Goal: Information Seeking & Learning: Learn about a topic

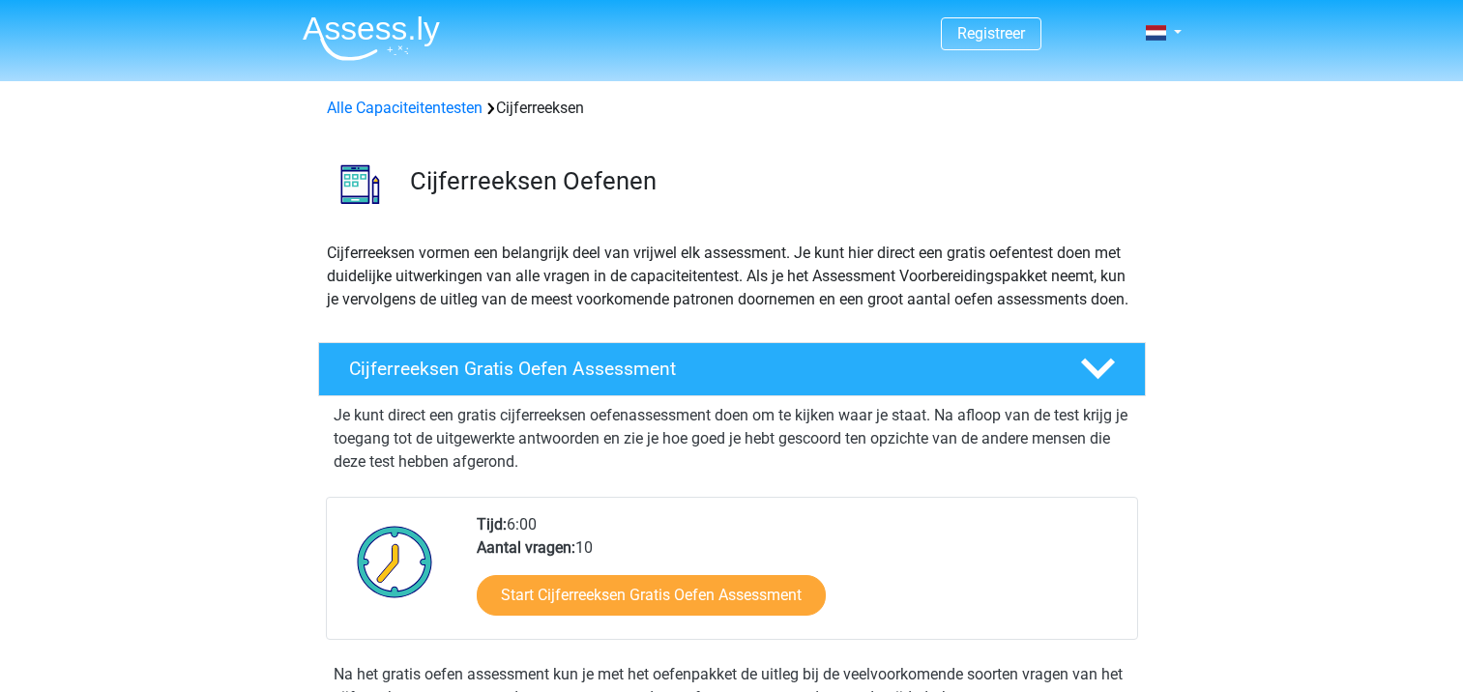
scroll to position [202, 0]
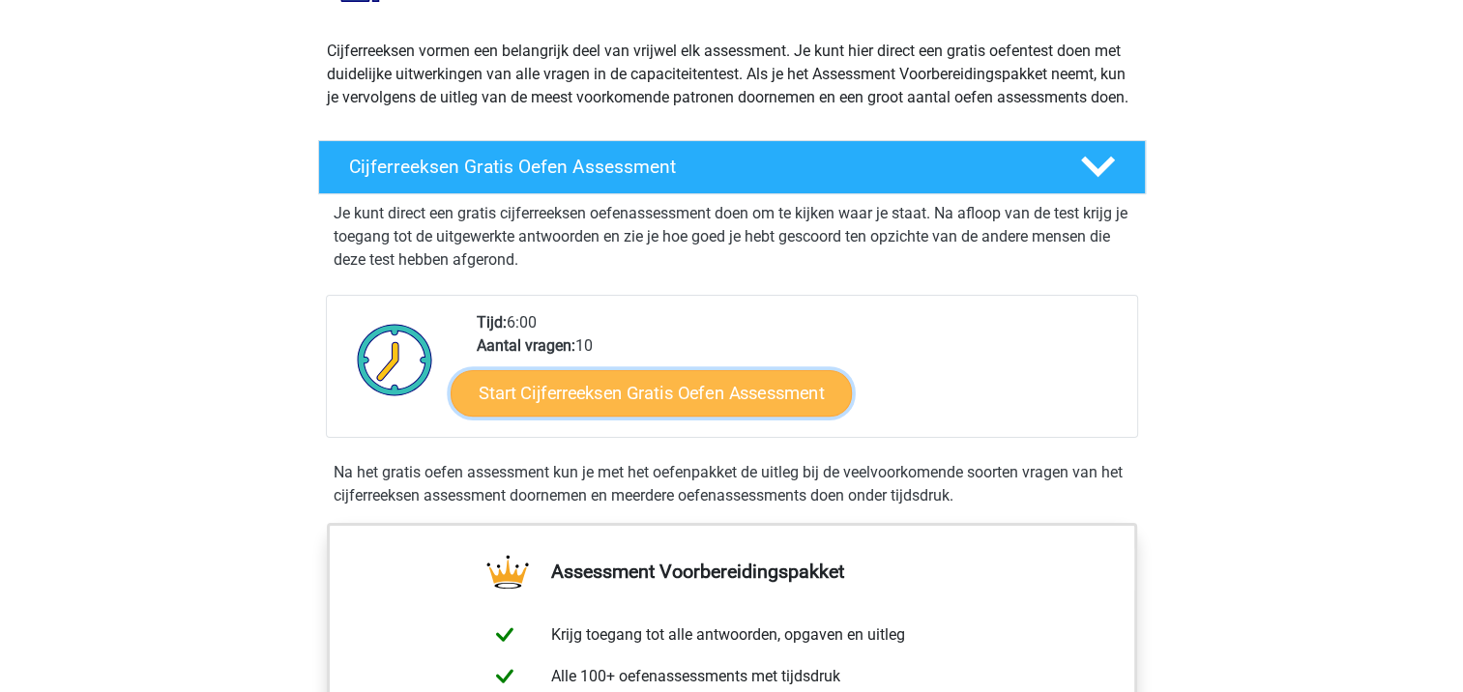
click at [697, 411] on link "Start Cijferreeksen Gratis Oefen Assessment" at bounding box center [651, 392] width 401 height 46
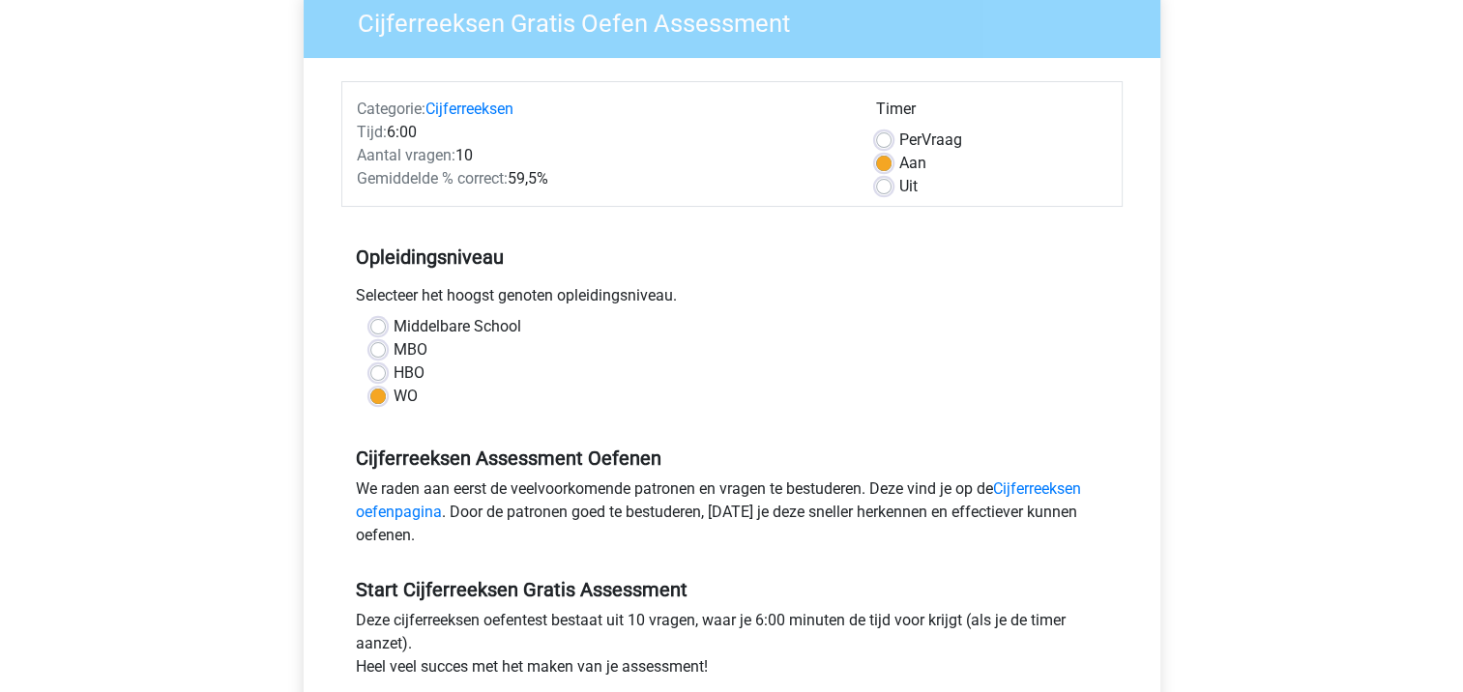
scroll to position [483, 0]
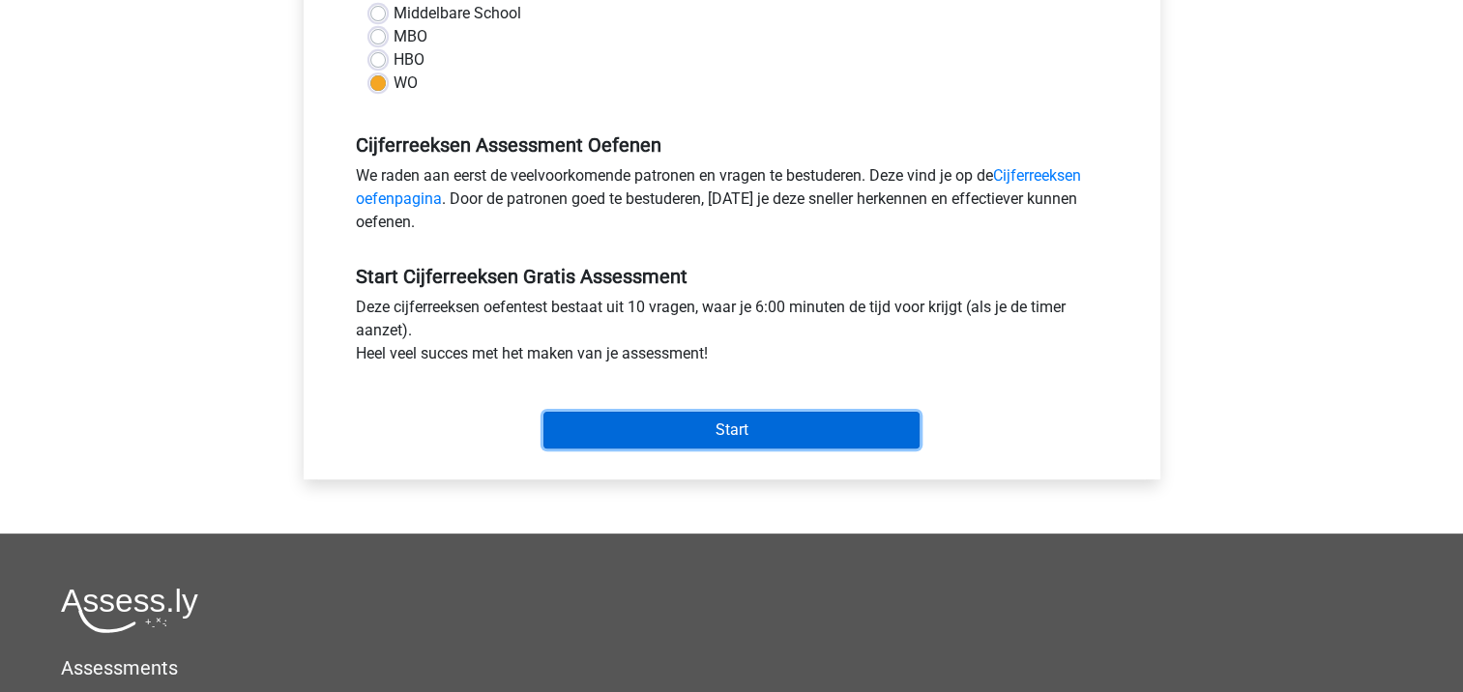
click at [861, 434] on input "Start" at bounding box center [731, 430] width 376 height 37
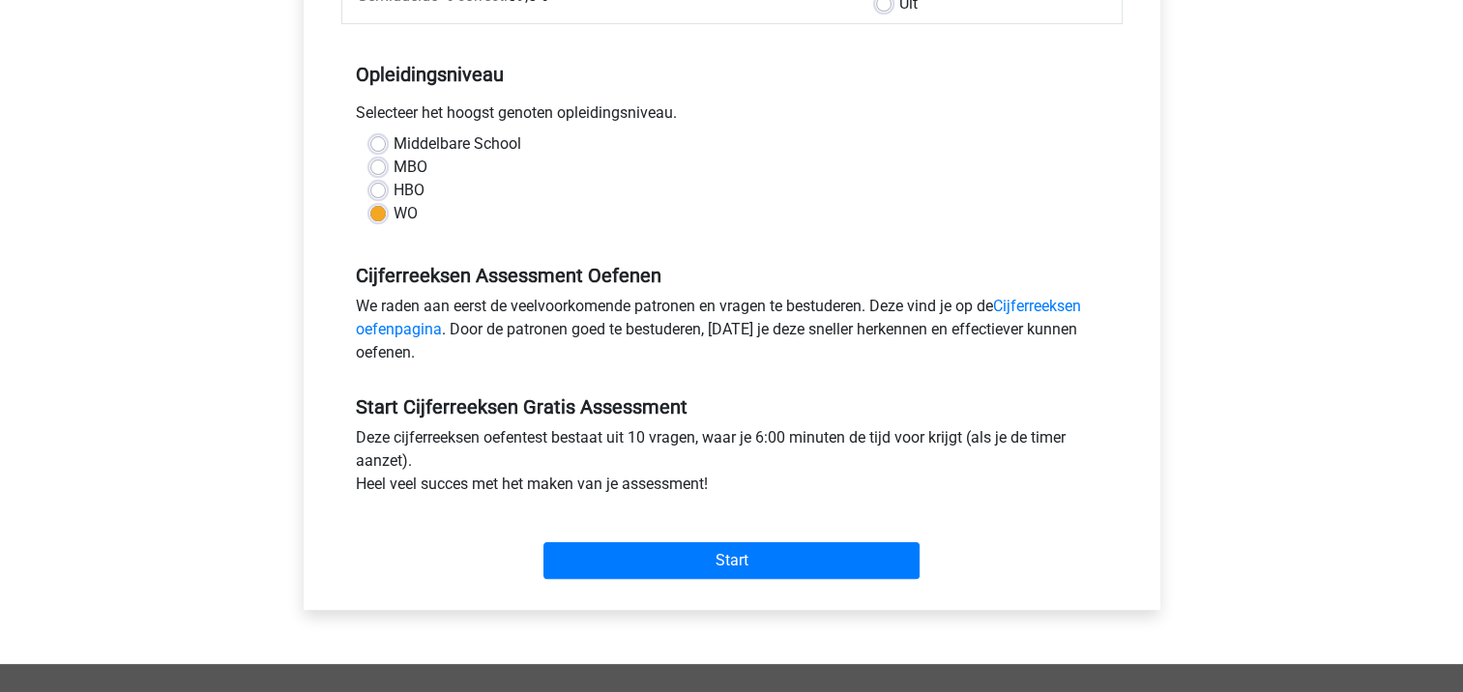
scroll to position [387, 0]
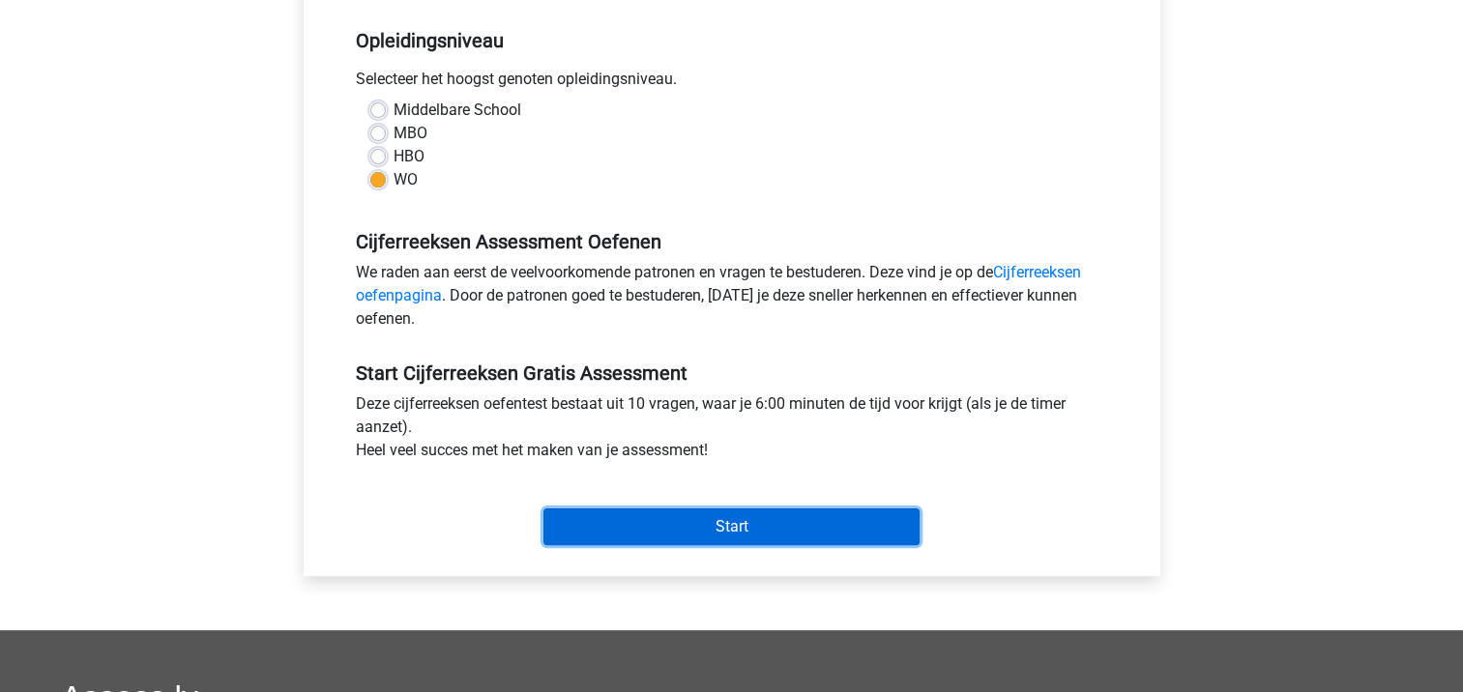
click at [677, 518] on input "Start" at bounding box center [731, 527] width 376 height 37
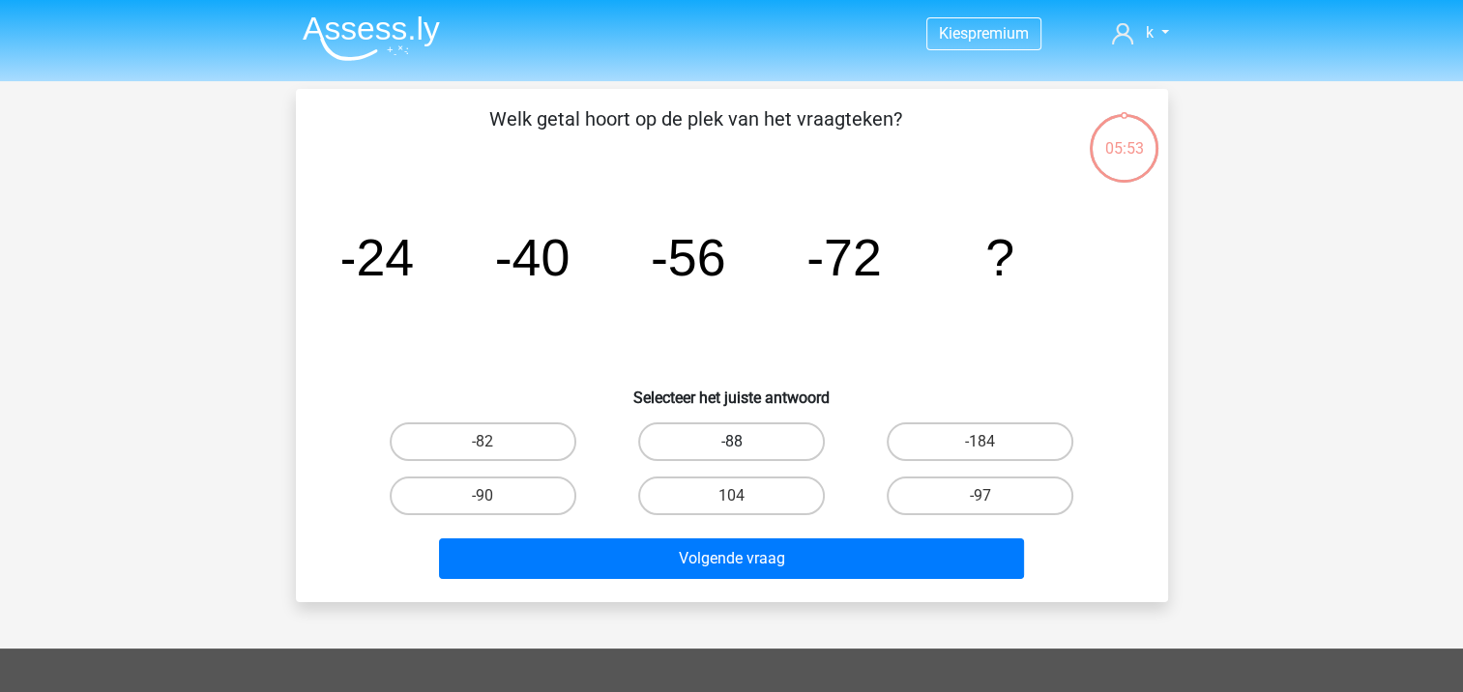
click at [782, 429] on label "-88" at bounding box center [731, 442] width 187 height 39
click at [744, 442] on input "-88" at bounding box center [737, 448] width 13 height 13
radio input "true"
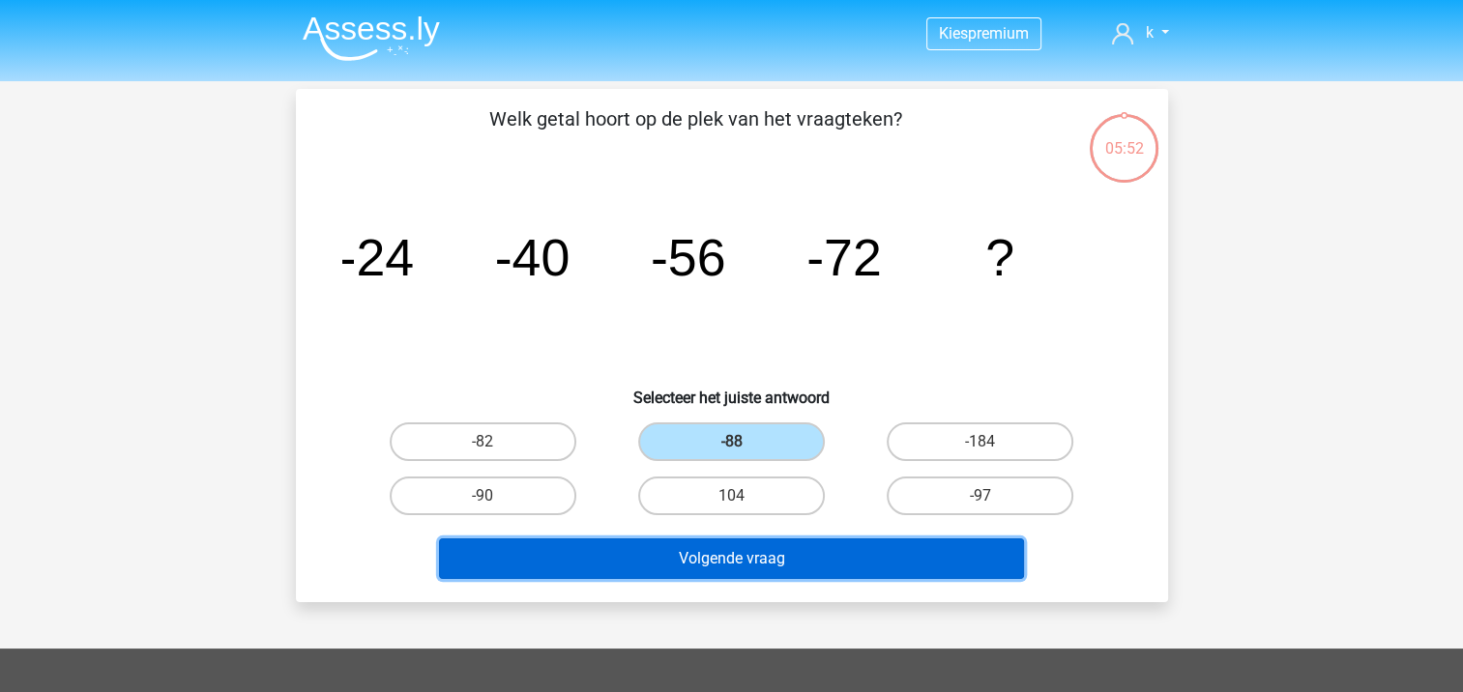
click at [798, 545] on button "Volgende vraag" at bounding box center [731, 559] width 585 height 41
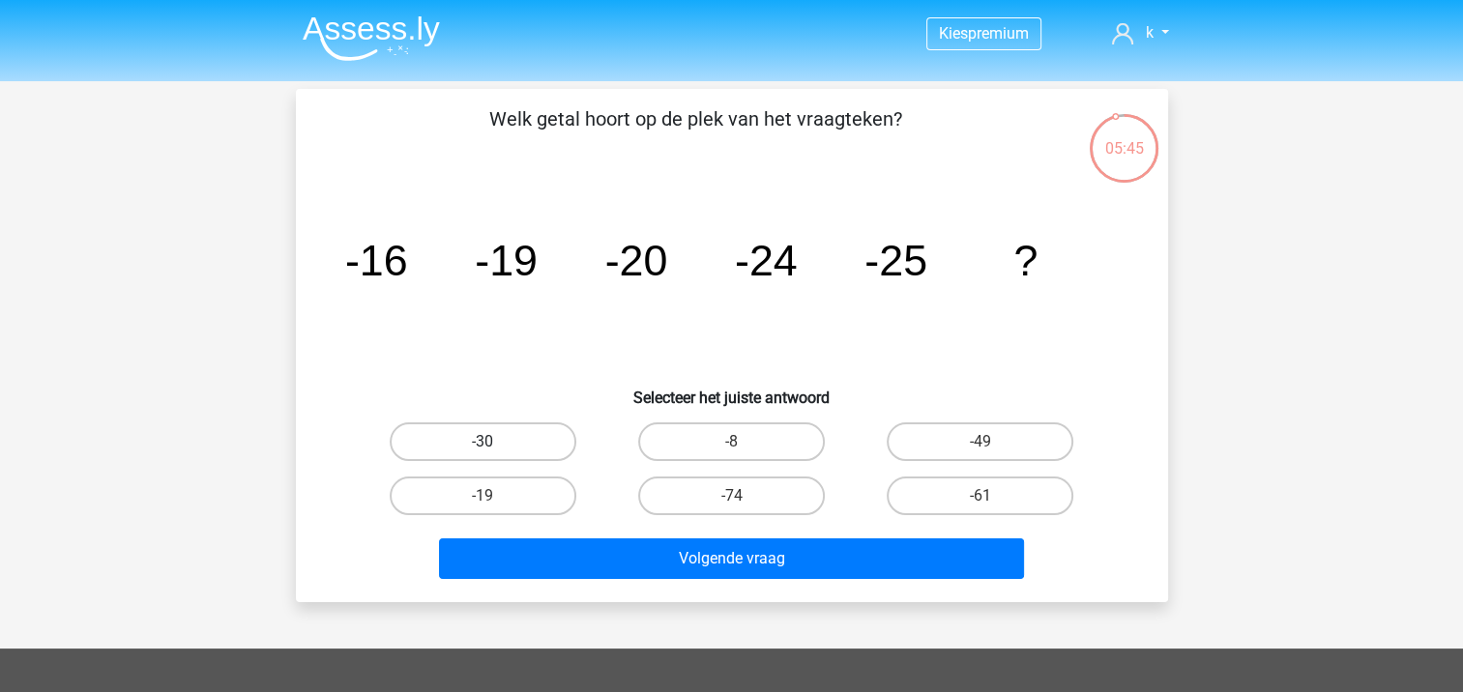
click at [518, 433] on label "-30" at bounding box center [483, 442] width 187 height 39
click at [495, 442] on input "-30" at bounding box center [488, 448] width 13 height 13
radio input "true"
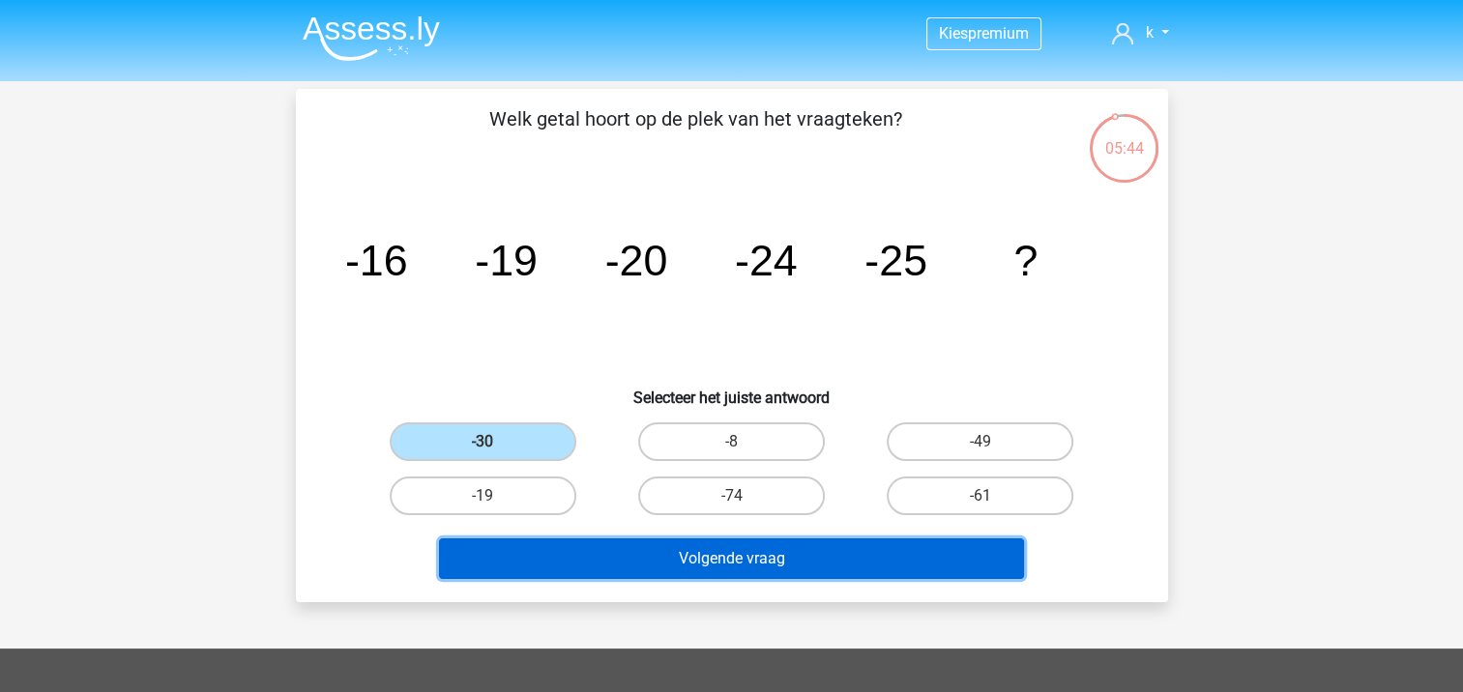
click at [587, 557] on button "Volgende vraag" at bounding box center [731, 559] width 585 height 41
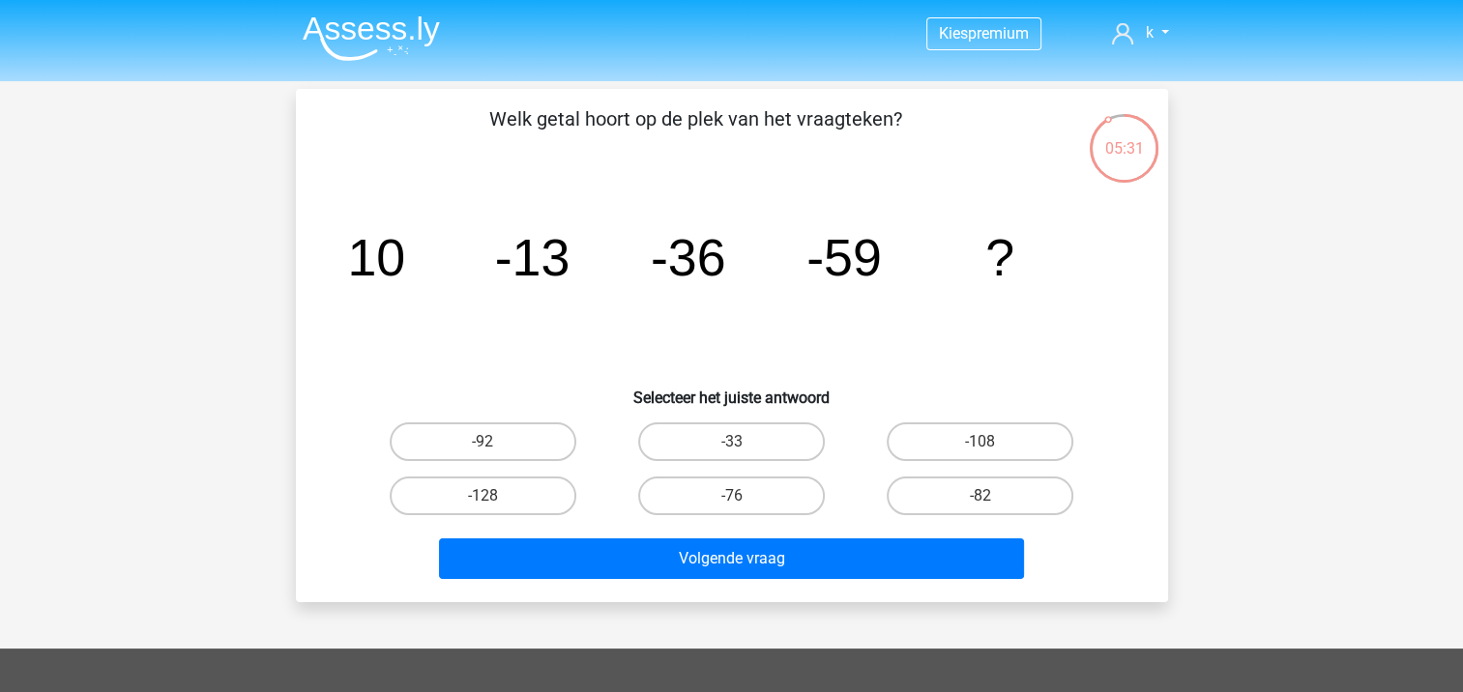
click at [990, 497] on input "-82" at bounding box center [986, 502] width 13 height 13
radio input "true"
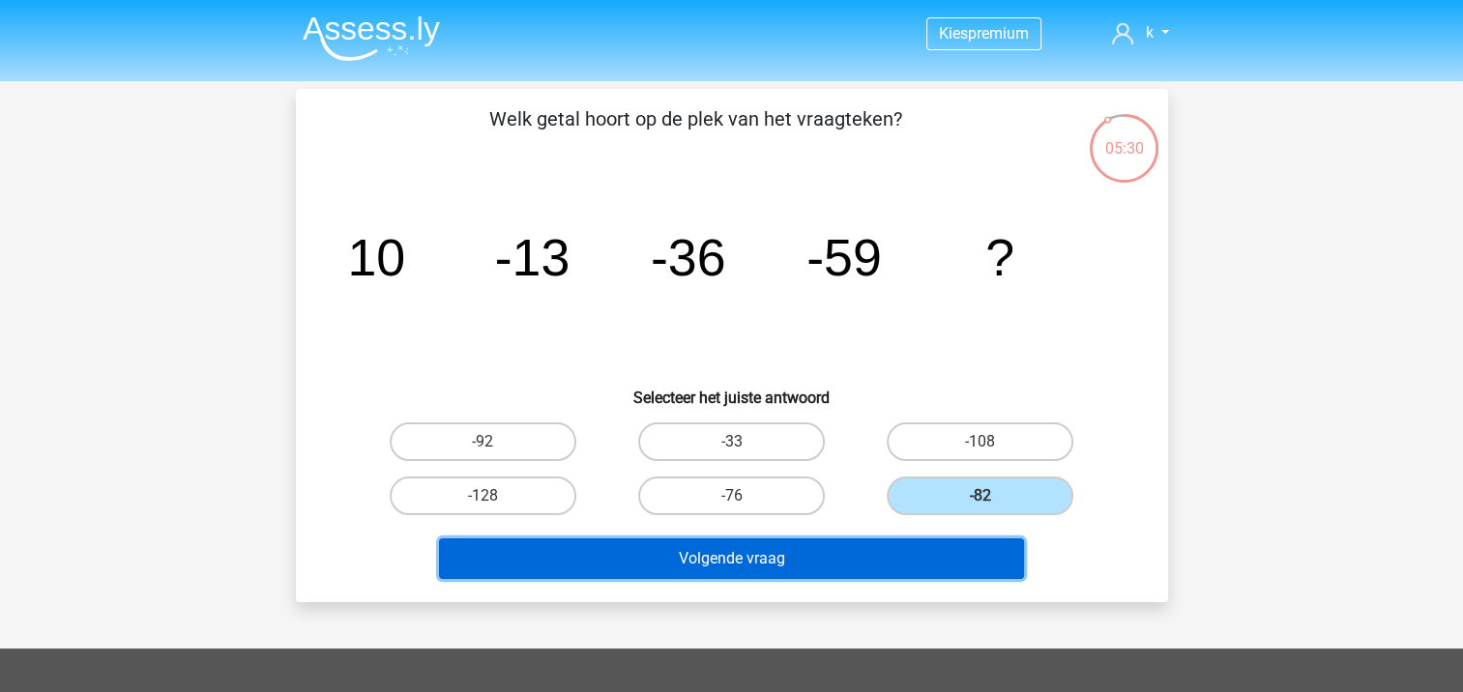
click at [932, 555] on button "Volgende vraag" at bounding box center [731, 559] width 585 height 41
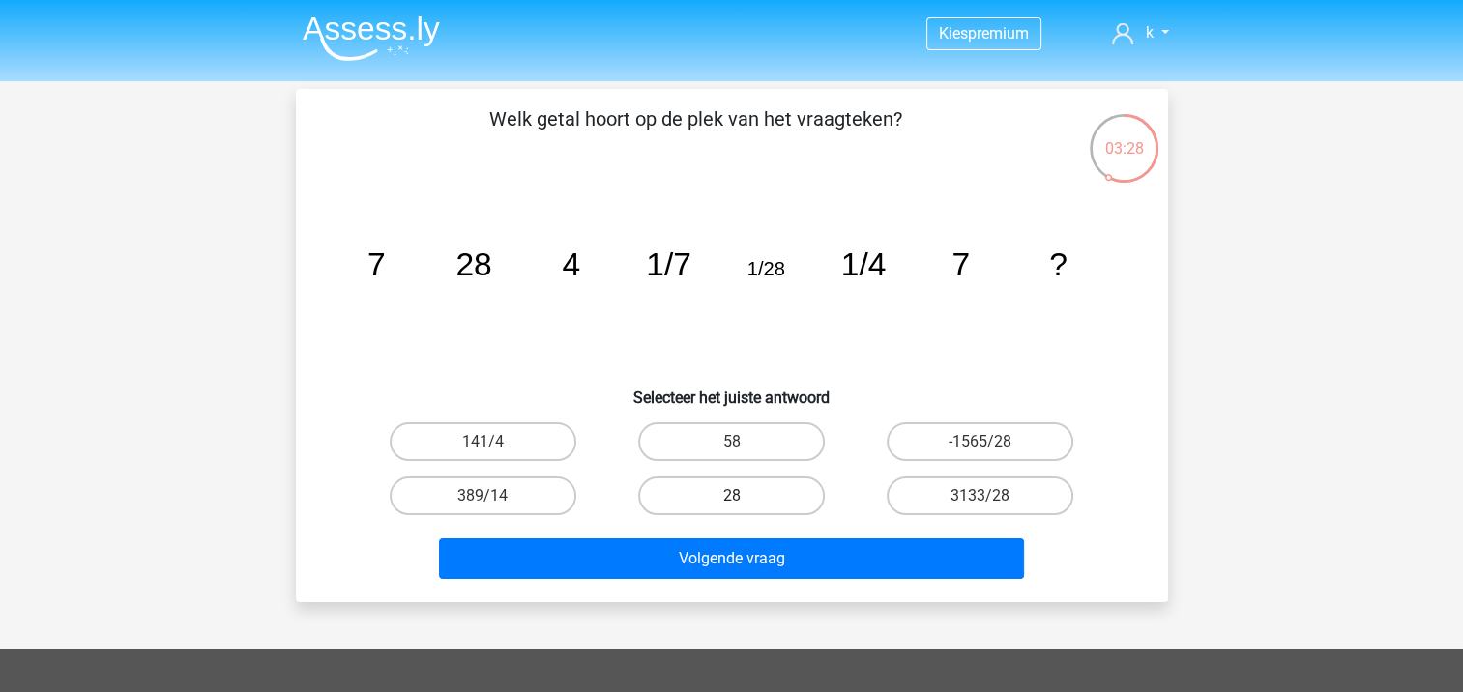
click at [700, 494] on label "28" at bounding box center [731, 496] width 187 height 39
click at [731, 496] on input "28" at bounding box center [737, 502] width 13 height 13
radio input "true"
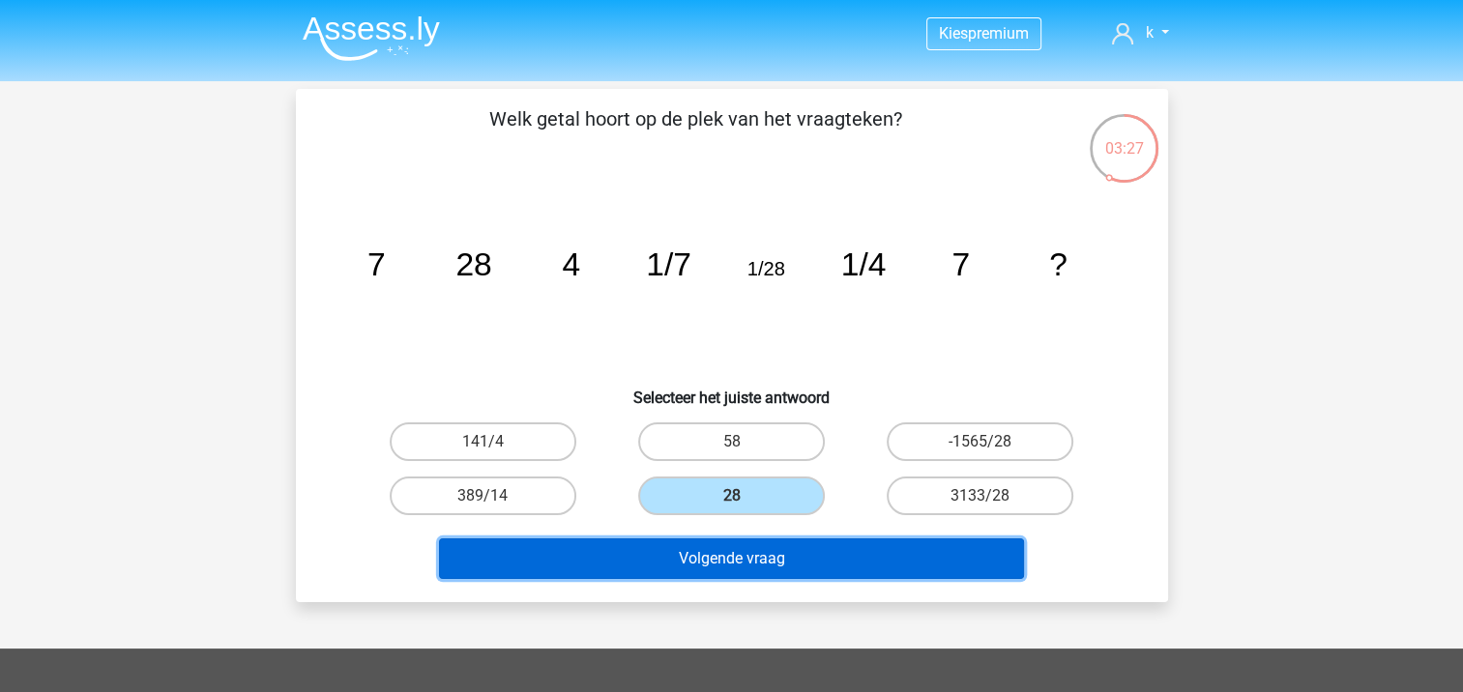
click at [735, 569] on button "Volgende vraag" at bounding box center [731, 559] width 585 height 41
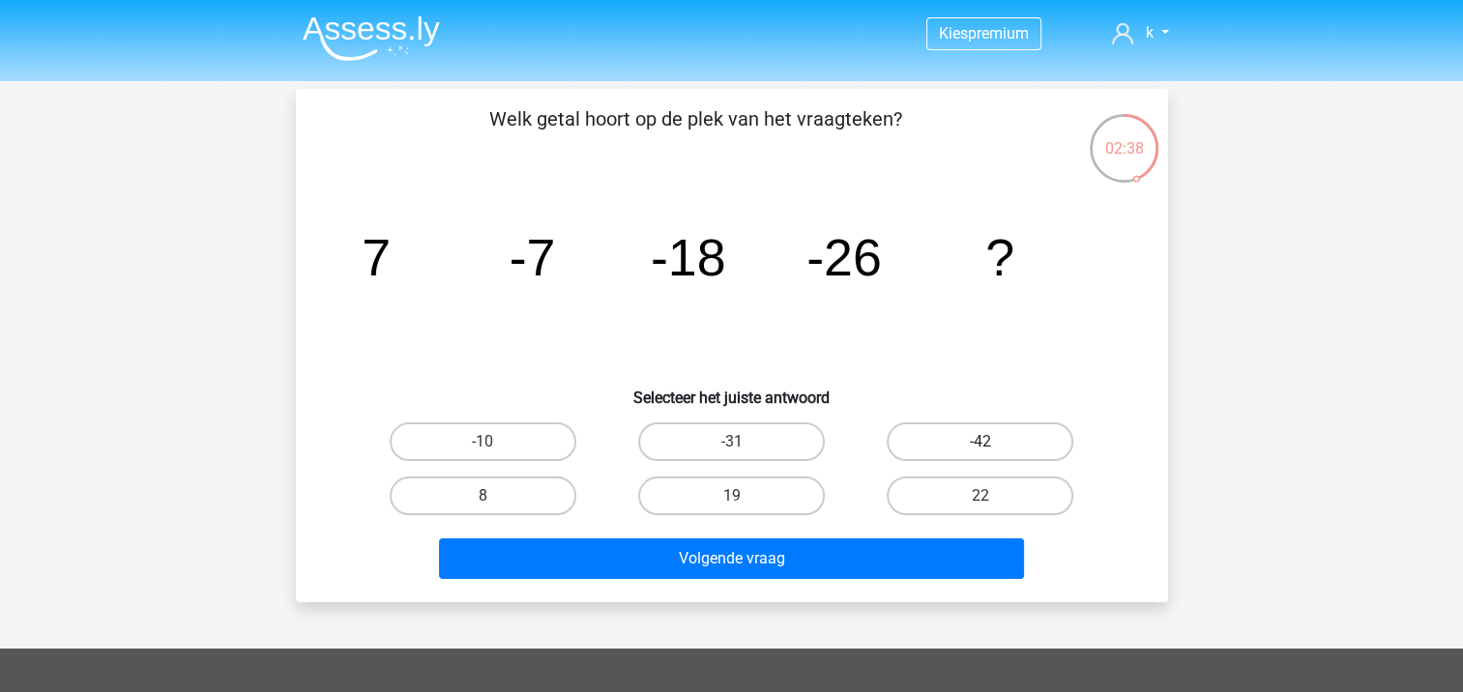
click at [1001, 440] on label "-42" at bounding box center [980, 442] width 187 height 39
click at [993, 442] on input "-42" at bounding box center [986, 448] width 13 height 13
radio input "true"
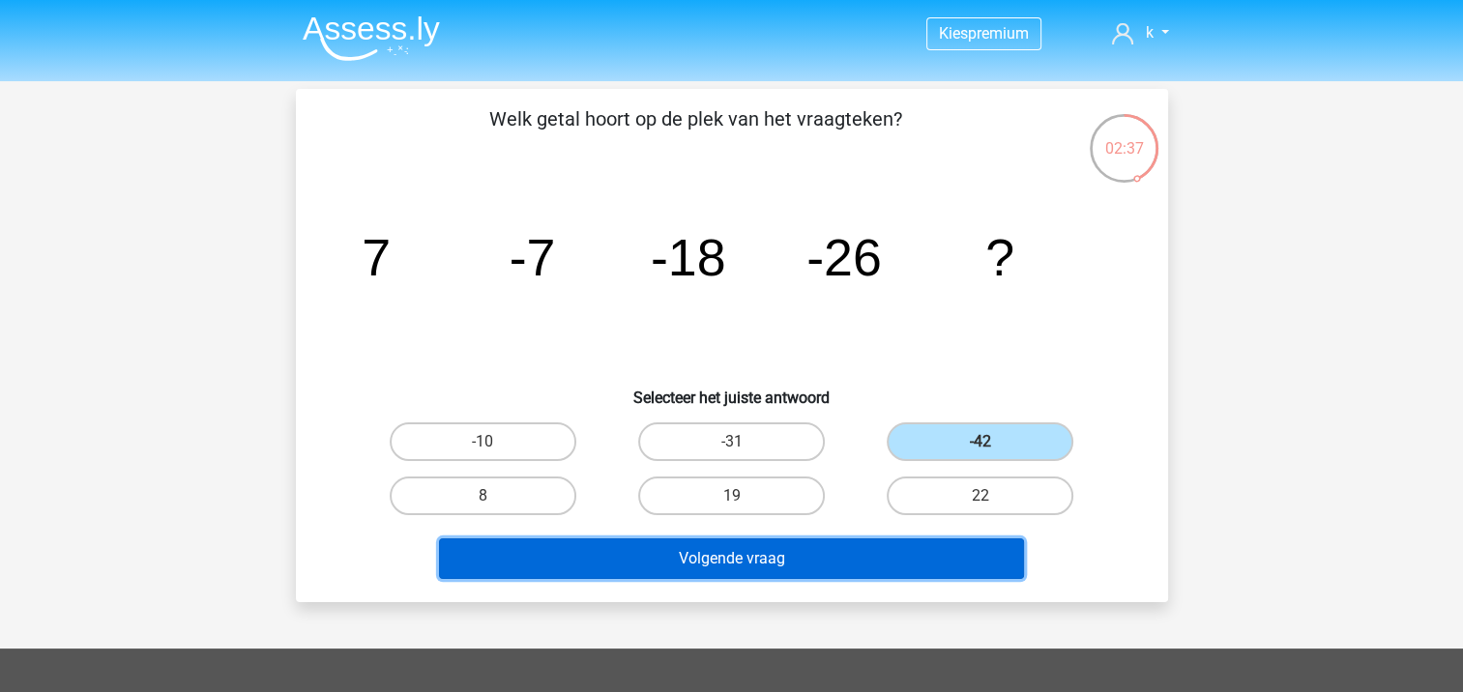
click at [988, 544] on button "Volgende vraag" at bounding box center [731, 559] width 585 height 41
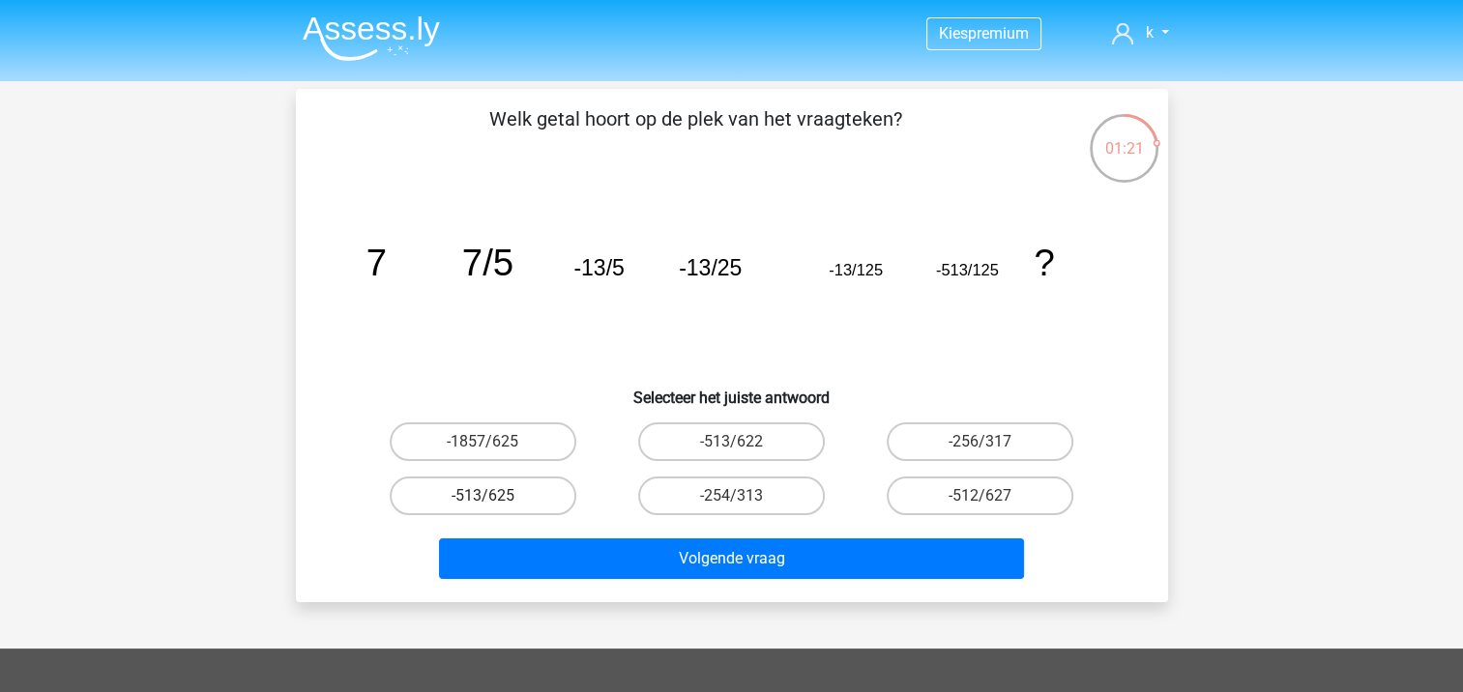
click at [537, 501] on label "-513/625" at bounding box center [483, 496] width 187 height 39
click at [495, 501] on input "-513/625" at bounding box center [488, 502] width 13 height 13
radio input "true"
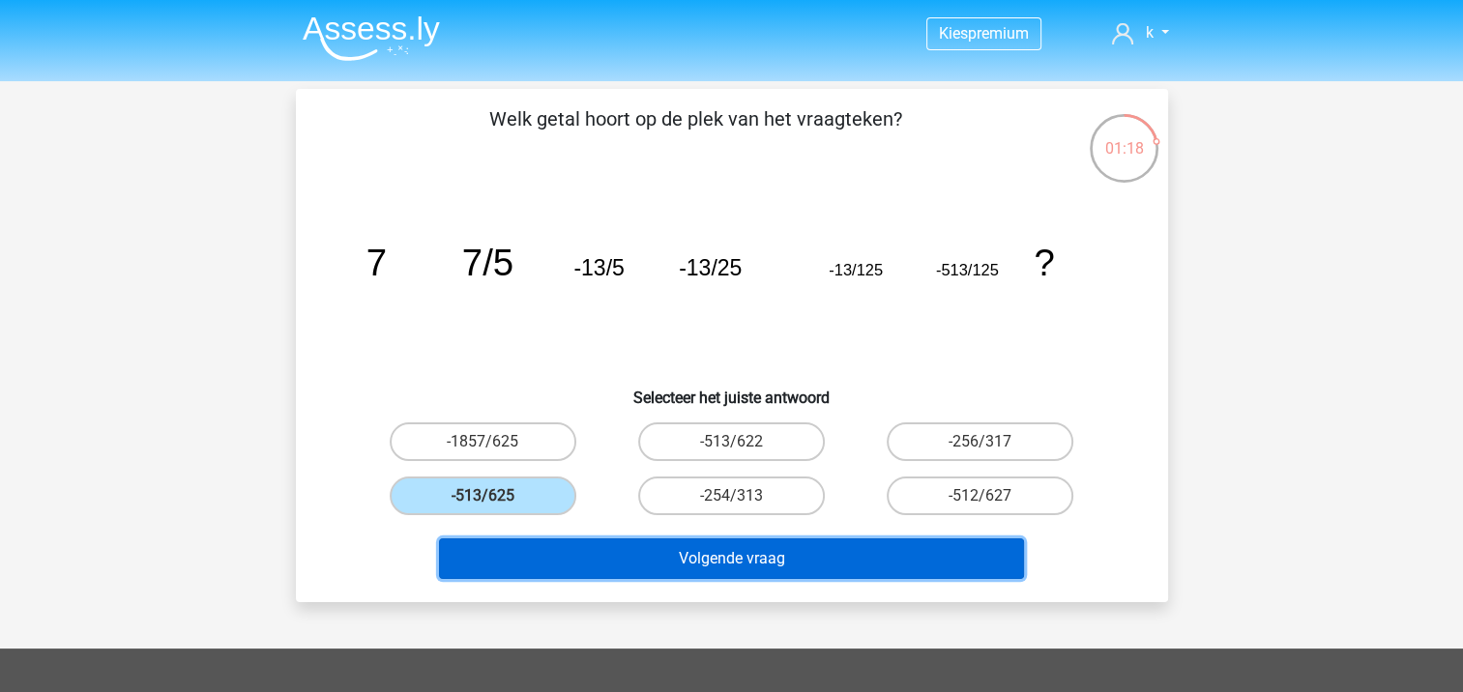
click at [687, 570] on button "Volgende vraag" at bounding box center [731, 559] width 585 height 41
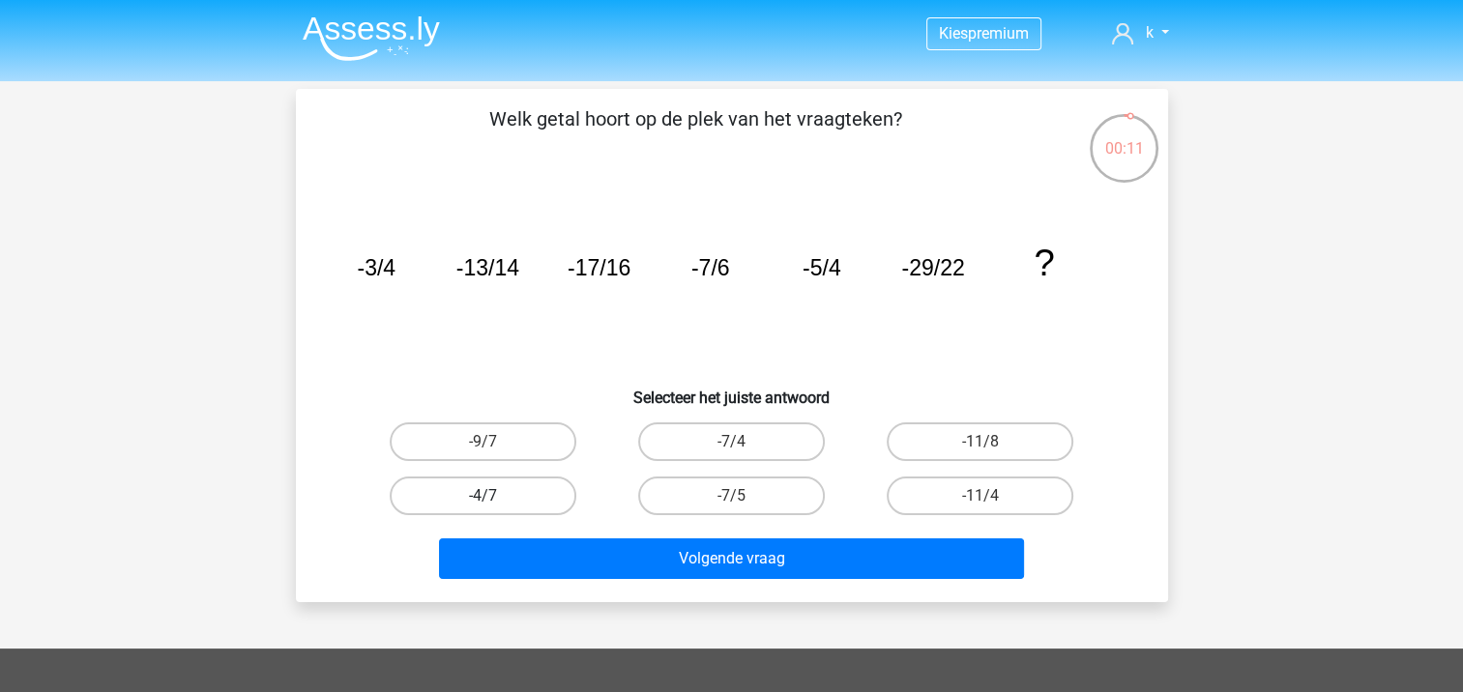
click at [534, 506] on label "-4/7" at bounding box center [483, 496] width 187 height 39
click at [495, 506] on input "-4/7" at bounding box center [488, 502] width 13 height 13
radio input "true"
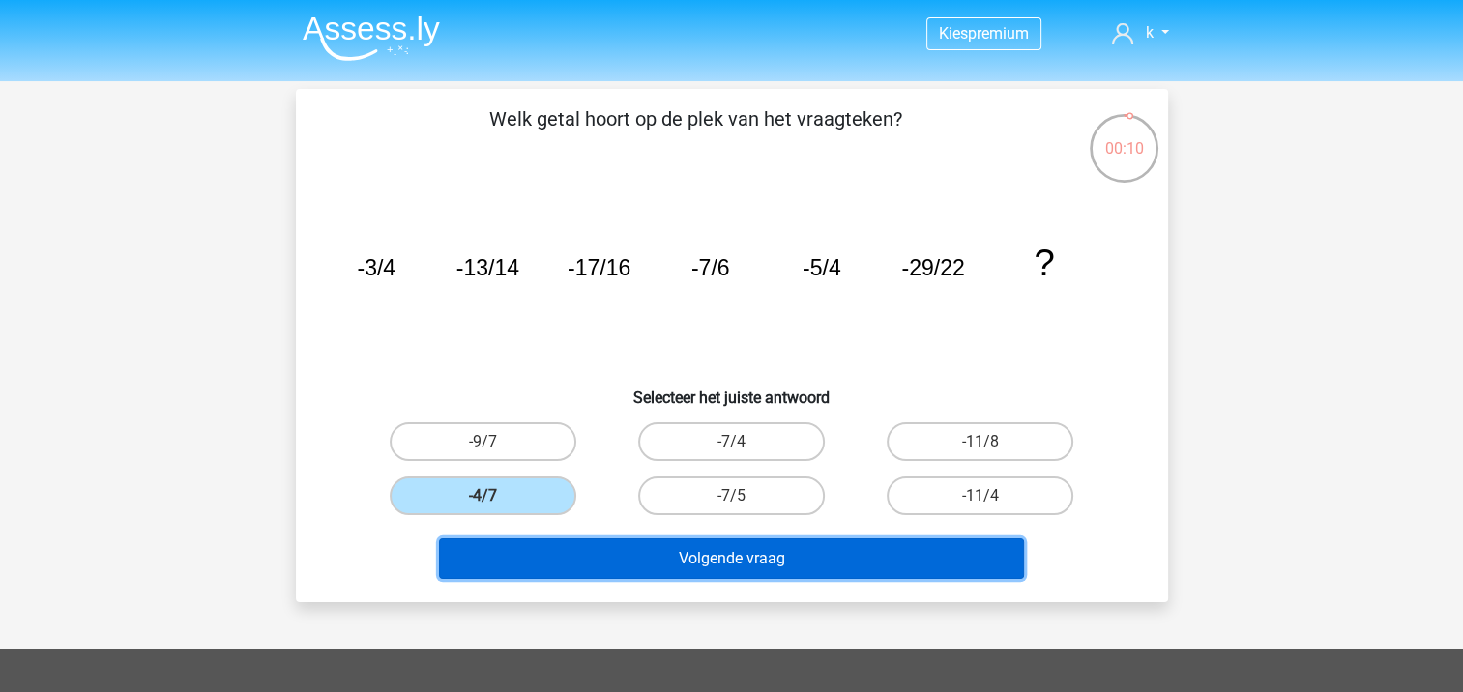
click at [650, 565] on button "Volgende vraag" at bounding box center [731, 559] width 585 height 41
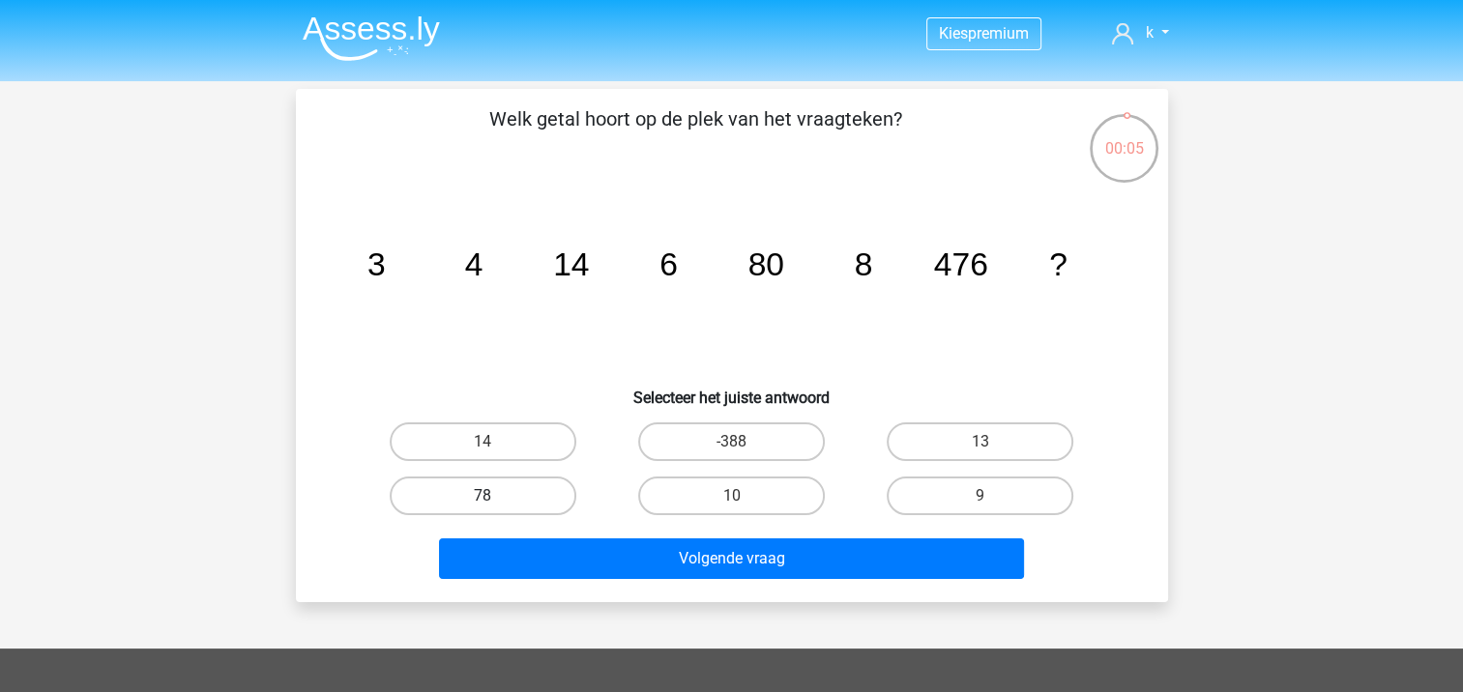
click at [501, 495] on label "78" at bounding box center [483, 496] width 187 height 39
click at [495, 496] on input "78" at bounding box center [488, 502] width 13 height 13
radio input "true"
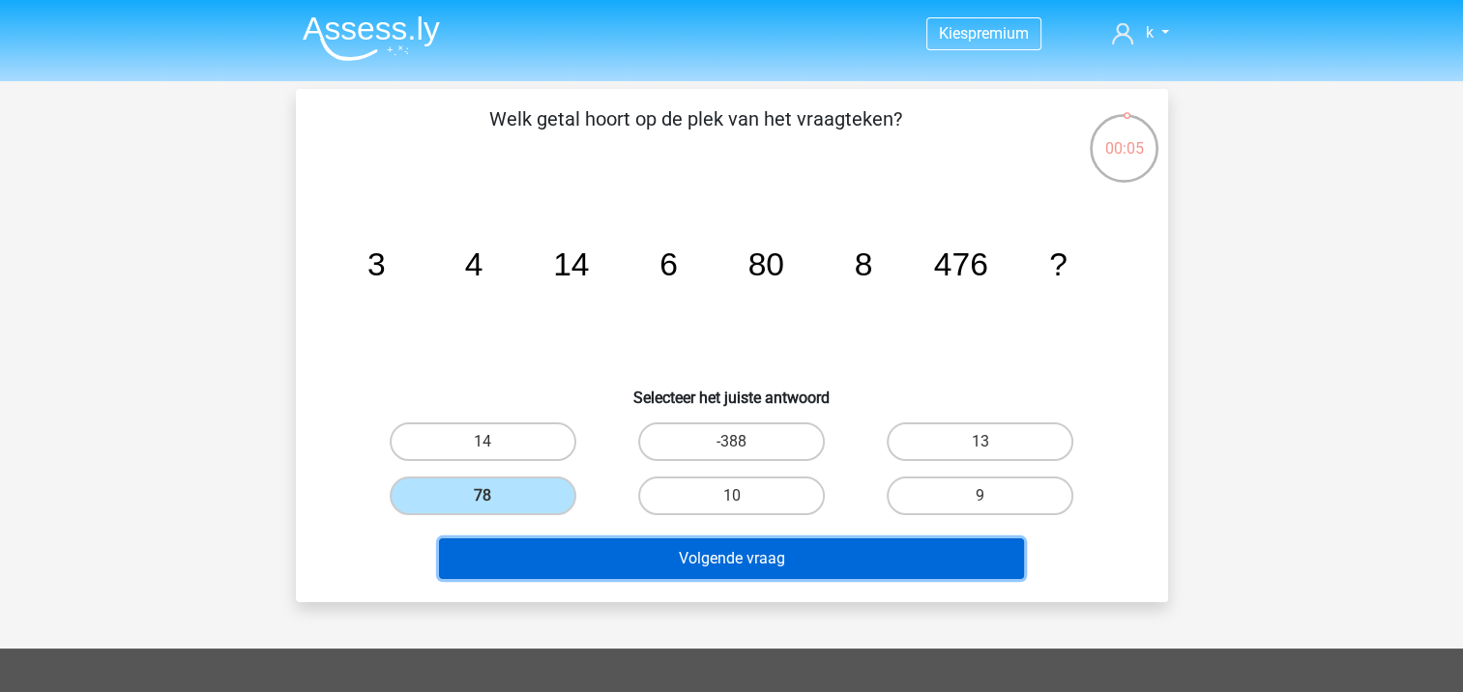
click at [620, 548] on button "Volgende vraag" at bounding box center [731, 559] width 585 height 41
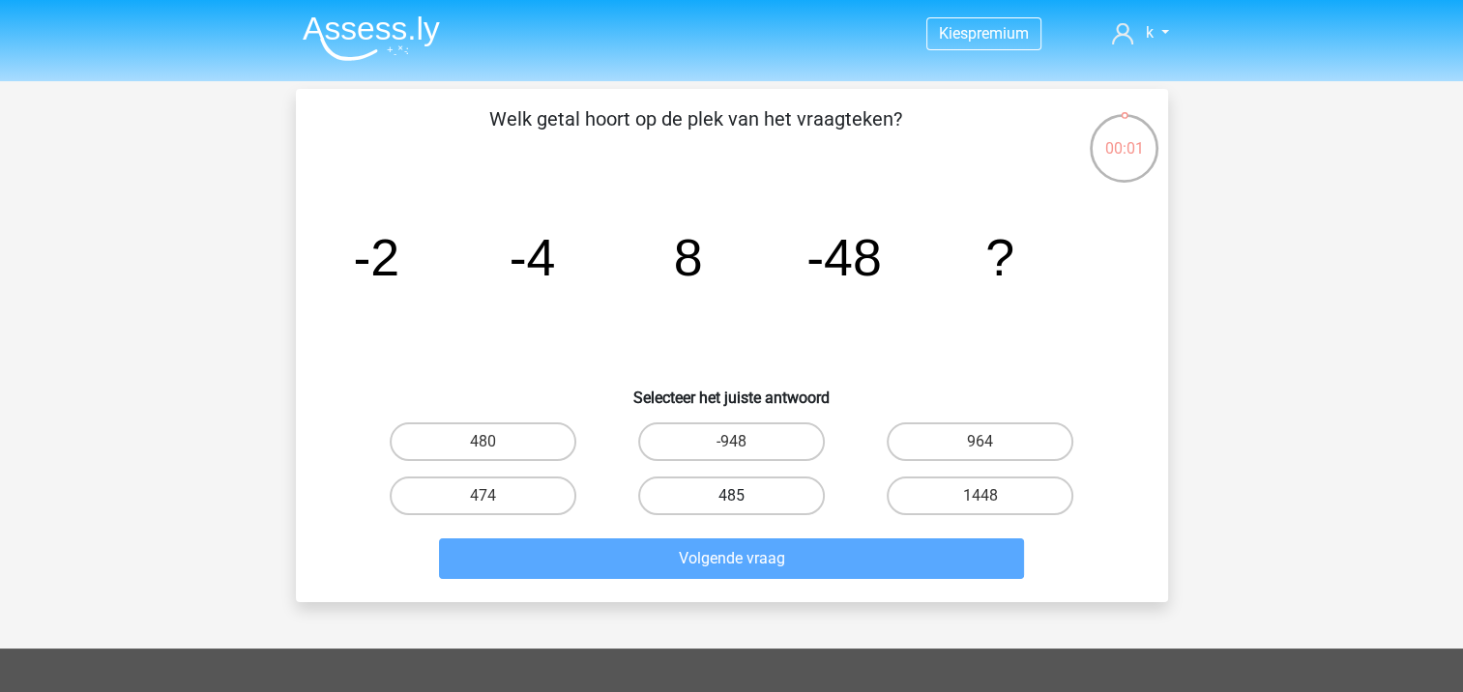
click at [747, 501] on label "485" at bounding box center [731, 496] width 187 height 39
click at [744, 501] on input "485" at bounding box center [737, 502] width 13 height 13
radio input "true"
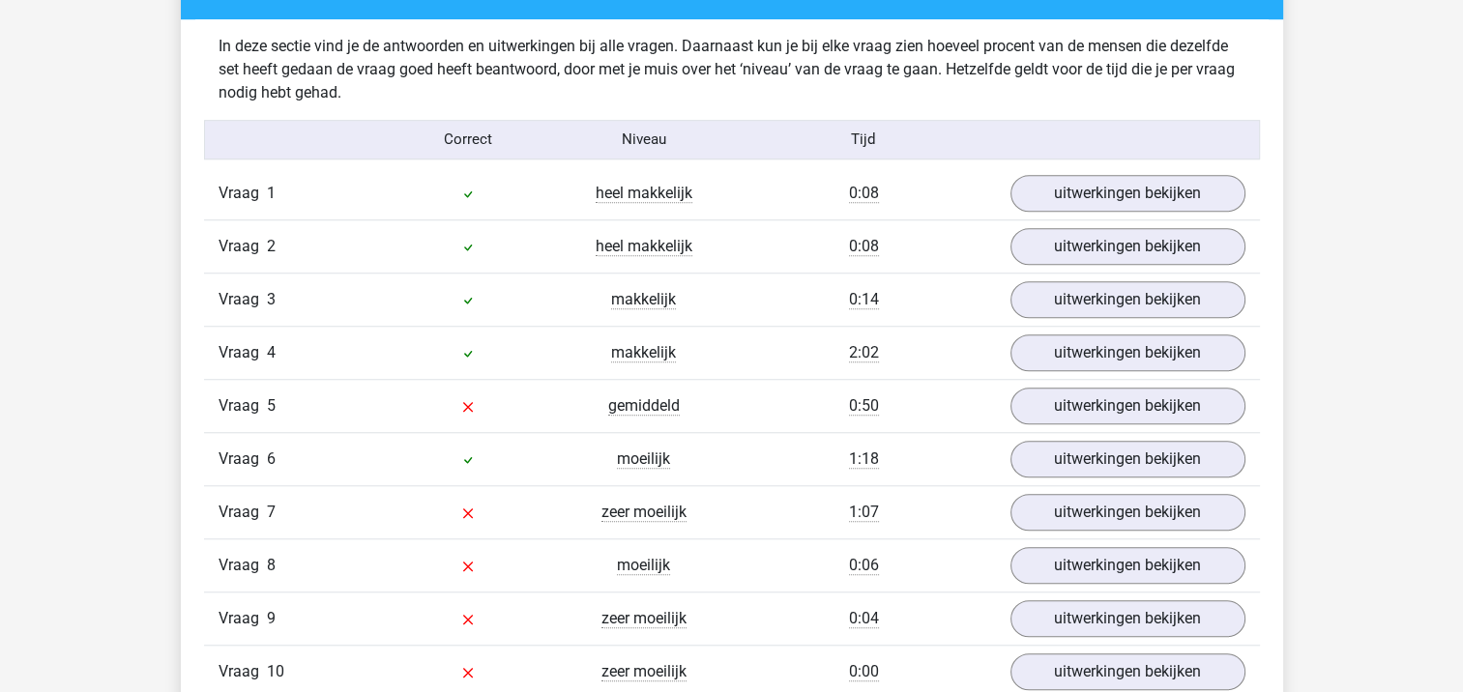
scroll to position [1547, 0]
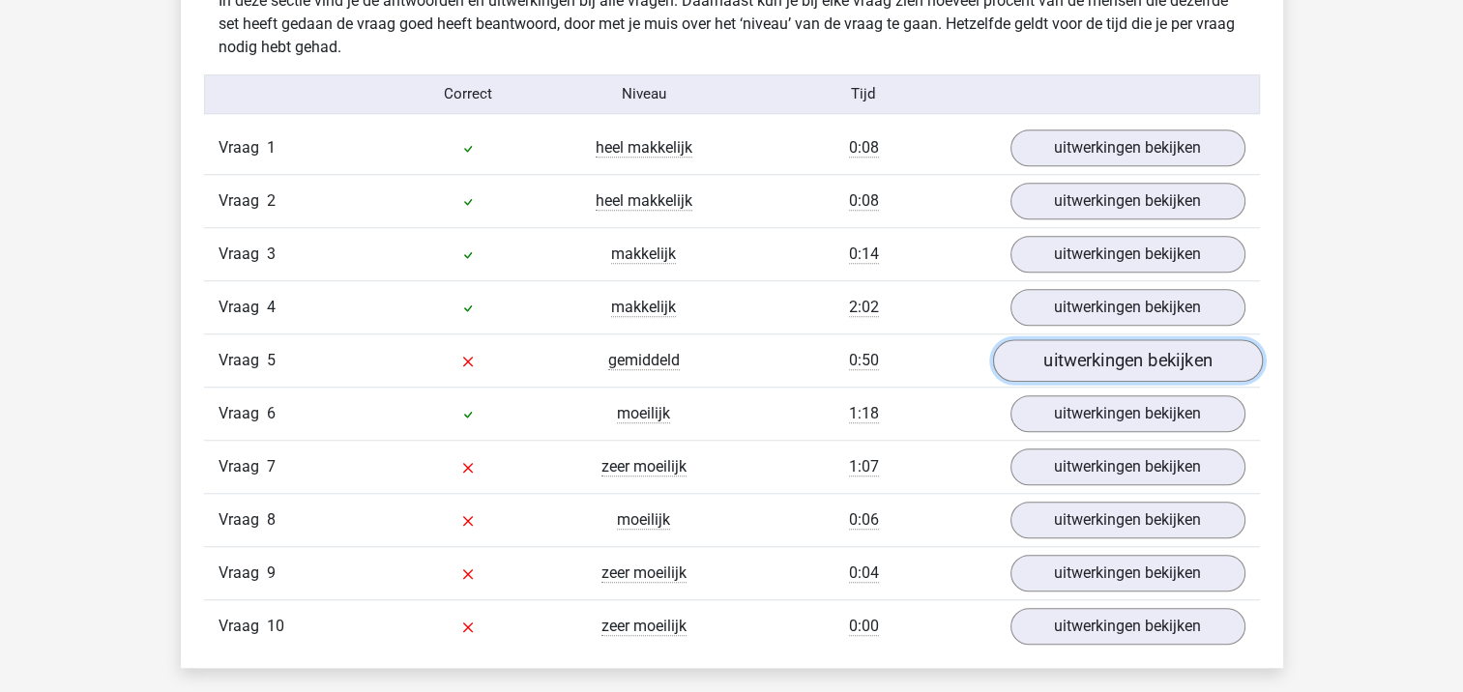
click at [1038, 361] on link "uitwerkingen bekijken" at bounding box center [1127, 360] width 270 height 43
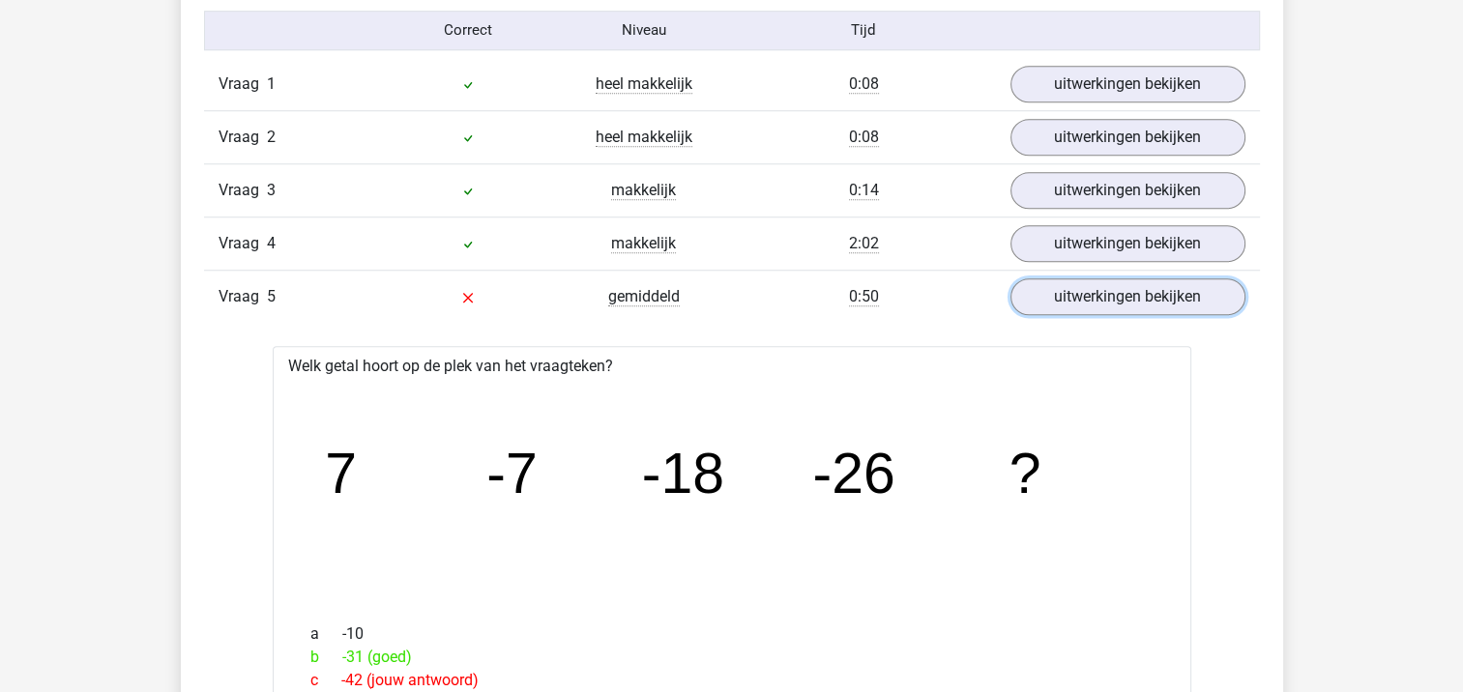
scroll to position [1644, 0]
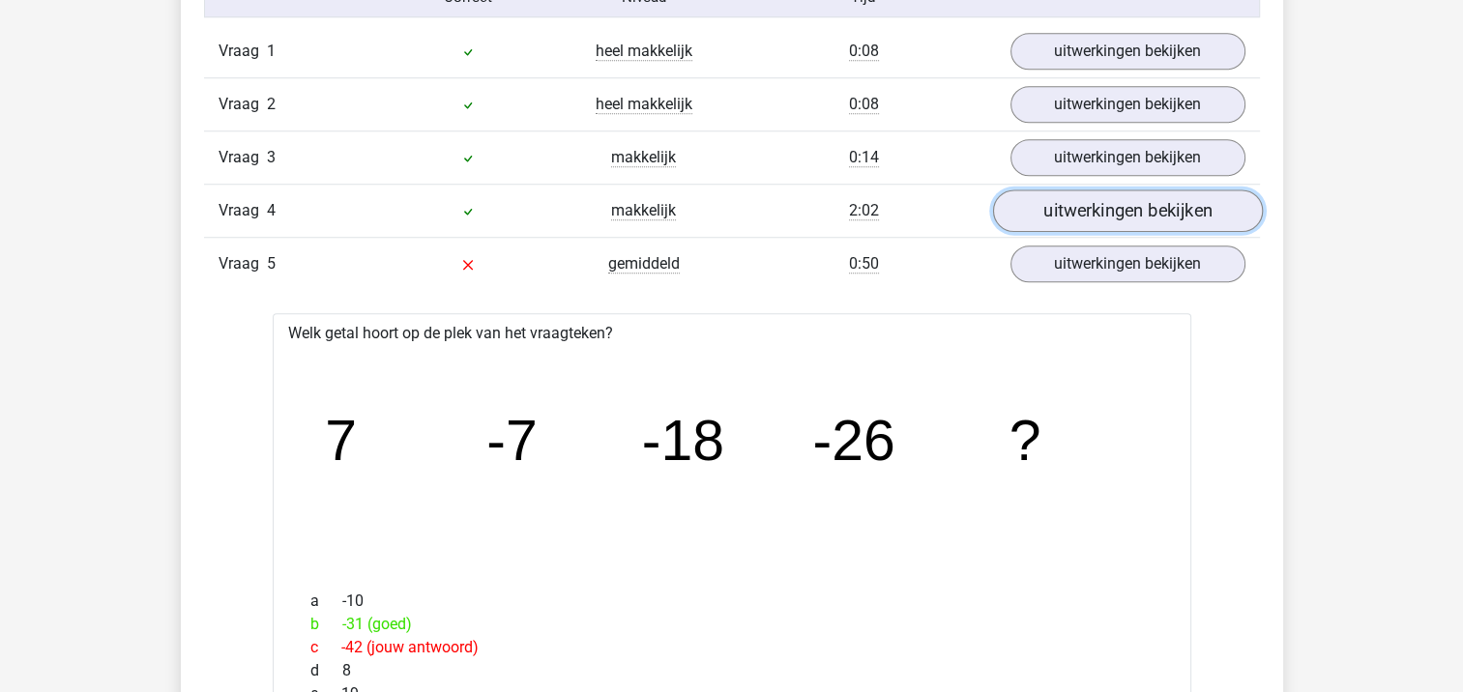
click at [1065, 202] on link "uitwerkingen bekijken" at bounding box center [1127, 211] width 270 height 43
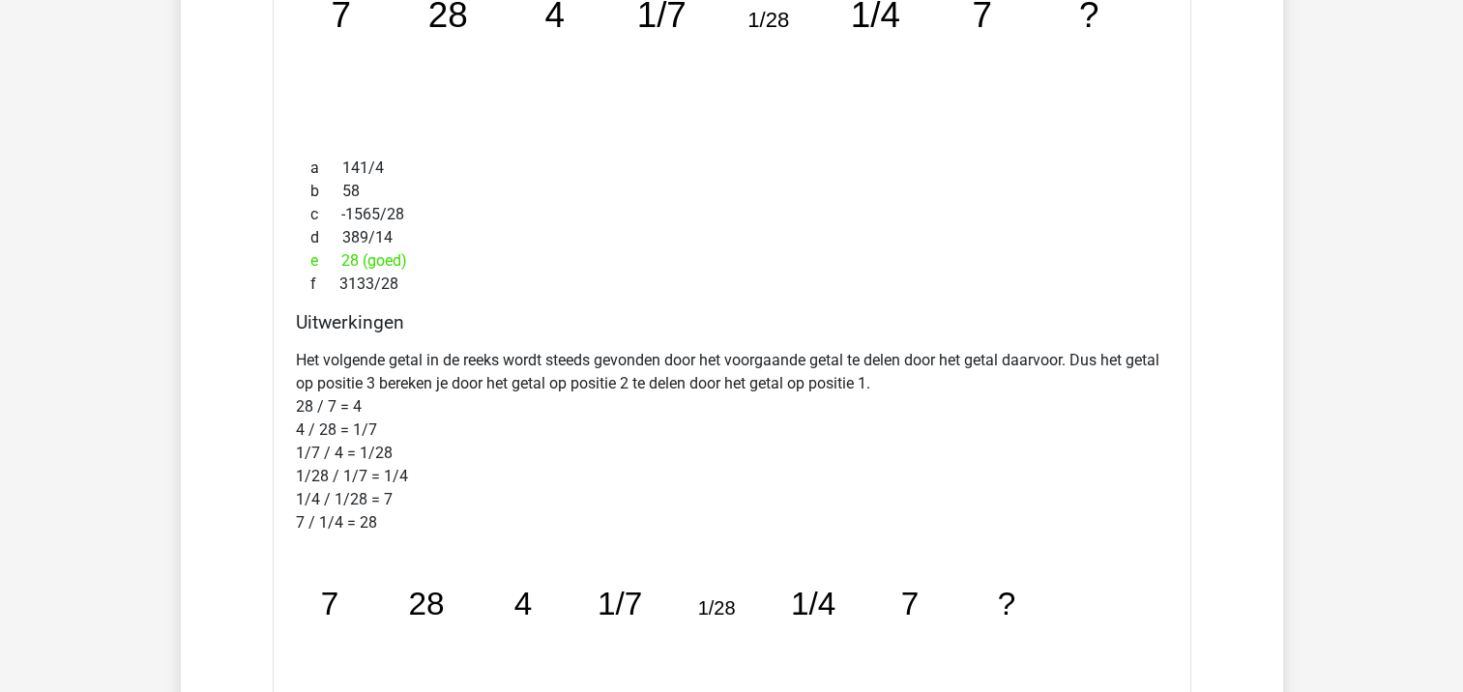
scroll to position [1934, 0]
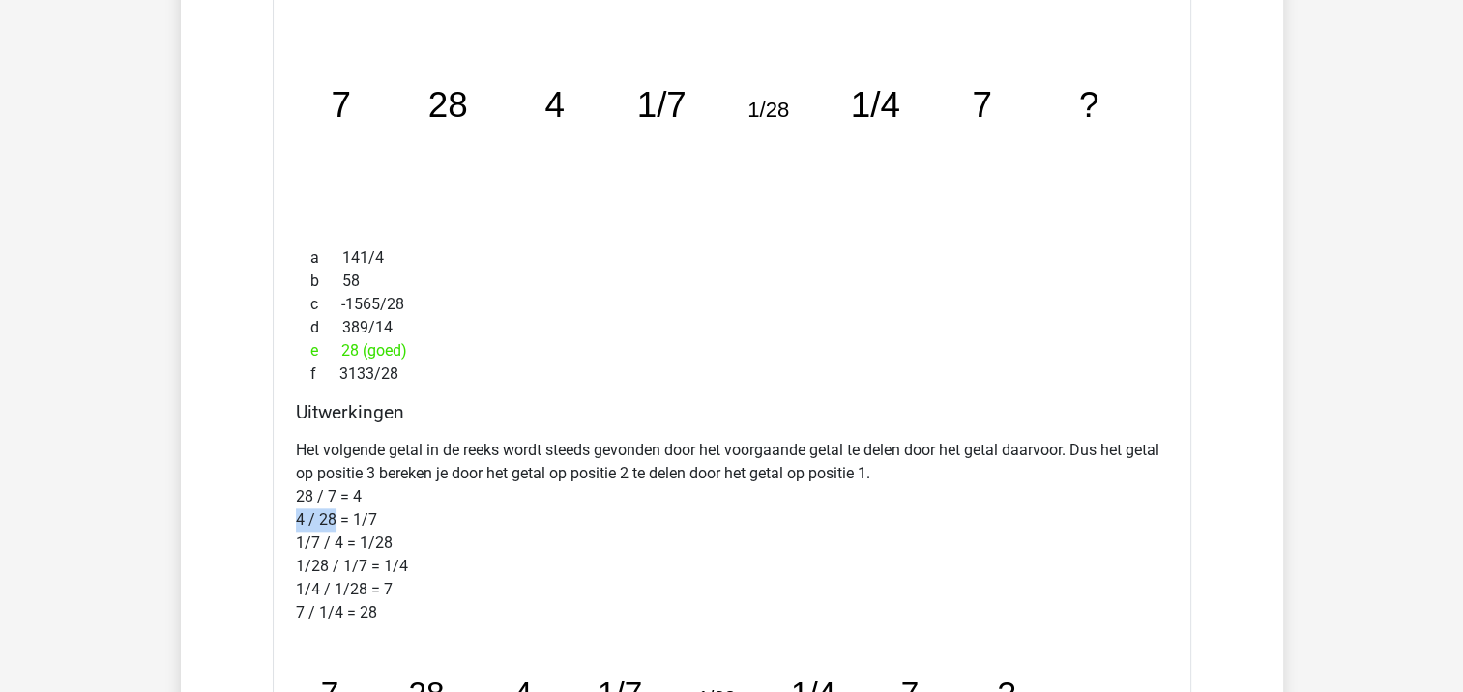
drag, startPoint x: 297, startPoint y: 518, endPoint x: 331, endPoint y: 522, distance: 34.1
click at [331, 522] on p "Het volgende getal in de reeks wordt steeds gevonden door het voorgaande getal …" at bounding box center [732, 532] width 872 height 186
drag, startPoint x: 466, startPoint y: 113, endPoint x: 324, endPoint y: 120, distance: 142.3
click at [324, 120] on icon "image/svg+xml 7 28 4 1/7 1/28 1/4 7 ?" at bounding box center [732, 117] width 857 height 215
drag, startPoint x: 324, startPoint y: 120, endPoint x: 569, endPoint y: 113, distance: 244.7
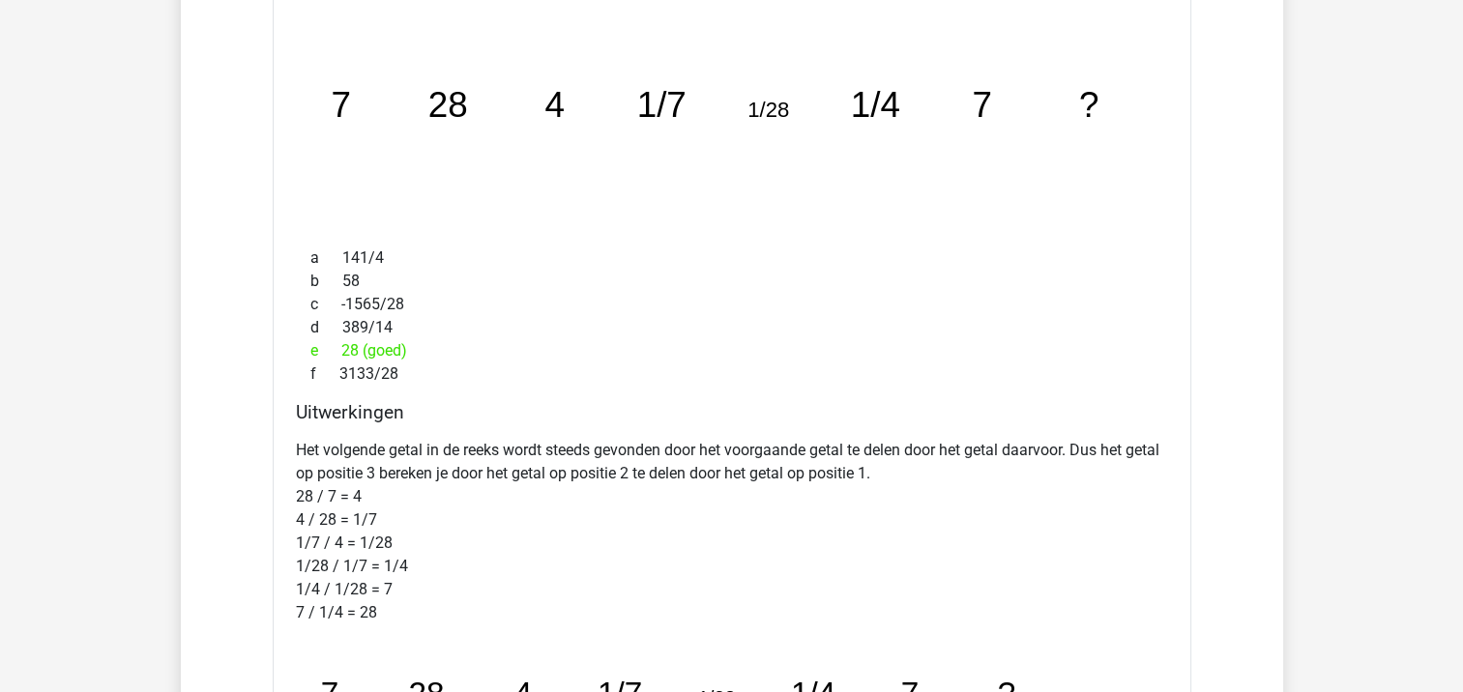
click at [569, 113] on icon "image/svg+xml 7 28 4 1/7 1/28 1/4 7 ?" at bounding box center [732, 117] width 857 height 215
drag, startPoint x: 561, startPoint y: 106, endPoint x: 427, endPoint y: 108, distance: 133.4
click at [427, 108] on icon "image/svg+xml 7 28 4 1/7 1/28 1/4 7 ?" at bounding box center [732, 117] width 857 height 215
drag, startPoint x: 427, startPoint y: 108, endPoint x: 511, endPoint y: 259, distance: 172.2
click at [511, 259] on div "a 141/4" at bounding box center [732, 258] width 872 height 23
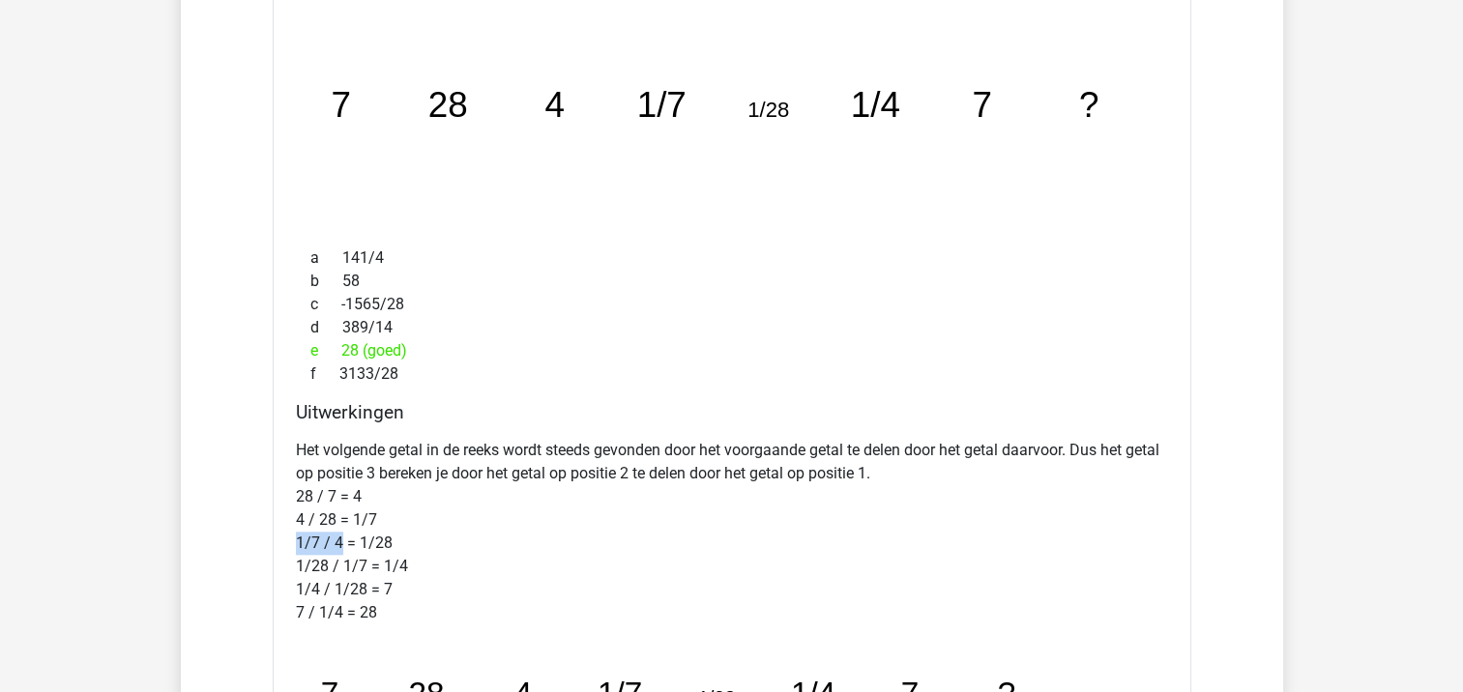
drag, startPoint x: 338, startPoint y: 541, endPoint x: 285, endPoint y: 545, distance: 53.3
click at [285, 545] on div "Welk getal hoort op de plek van het vraagteken? image/svg+xml 7 28 4 1/7 1/28 1…" at bounding box center [732, 450] width 919 height 961
drag, startPoint x: 556, startPoint y: 108, endPoint x: 701, endPoint y: 109, distance: 145.0
click at [701, 109] on icon "image/svg+xml 7 28 4 1/7 1/28 1/4 7 ?" at bounding box center [732, 117] width 857 height 215
drag, startPoint x: 701, startPoint y: 109, endPoint x: 677, endPoint y: 188, distance: 82.0
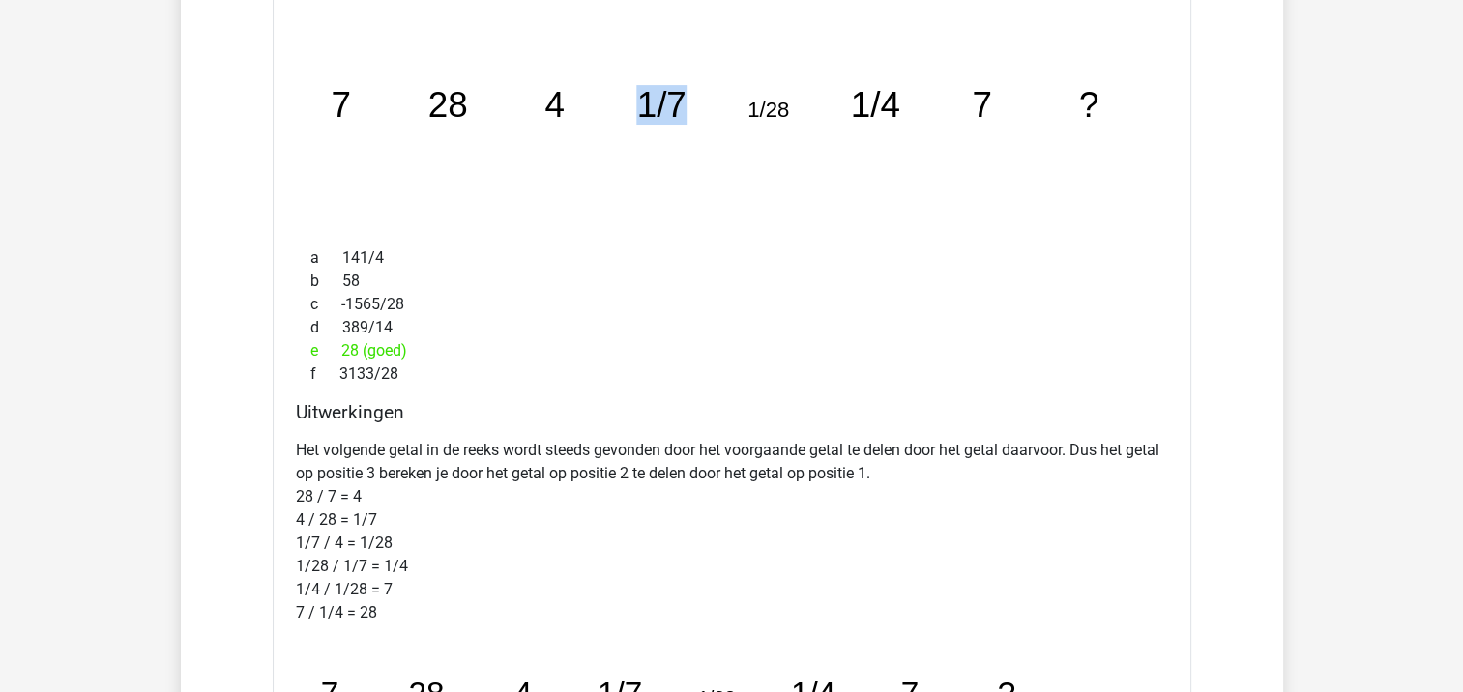
click at [677, 188] on icon "image/svg+xml 7 28 4 1/7 1/28 1/4 7 ?" at bounding box center [732, 117] width 857 height 215
drag, startPoint x: 318, startPoint y: 557, endPoint x: 371, endPoint y: 553, distance: 53.3
click at [371, 553] on p "Het volgende getal in de reeks wordt steeds gevonden door het voorgaande getal …" at bounding box center [732, 532] width 872 height 186
drag, startPoint x: 803, startPoint y: 102, endPoint x: 745, endPoint y: 102, distance: 57.1
click at [745, 102] on icon "image/svg+xml 7 28 4 1/7 1/28 1/4 7 ?" at bounding box center [732, 117] width 857 height 215
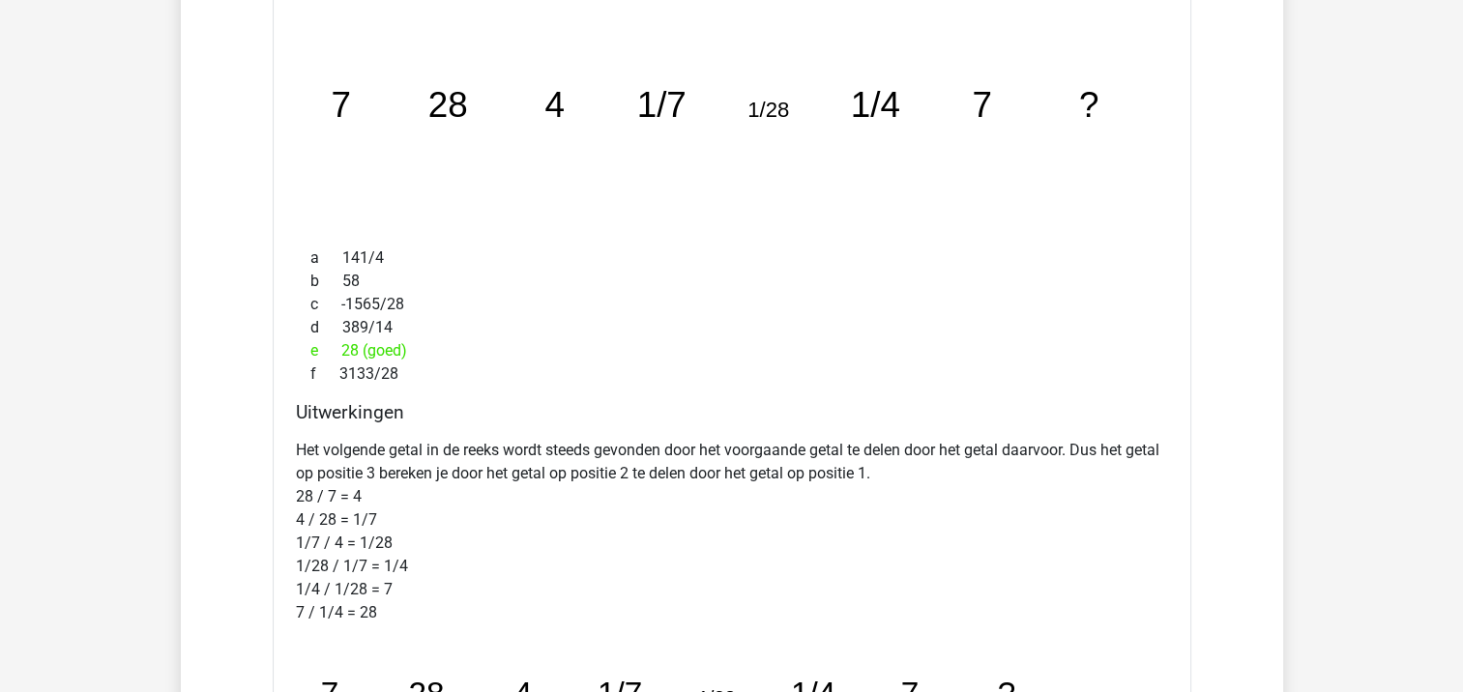
drag, startPoint x: 745, startPoint y: 102, endPoint x: 618, endPoint y: 115, distance: 128.3
click at [619, 105] on icon "image/svg+xml 7 28 4 1/7 1/28 1/4 7 ?" at bounding box center [732, 117] width 857 height 215
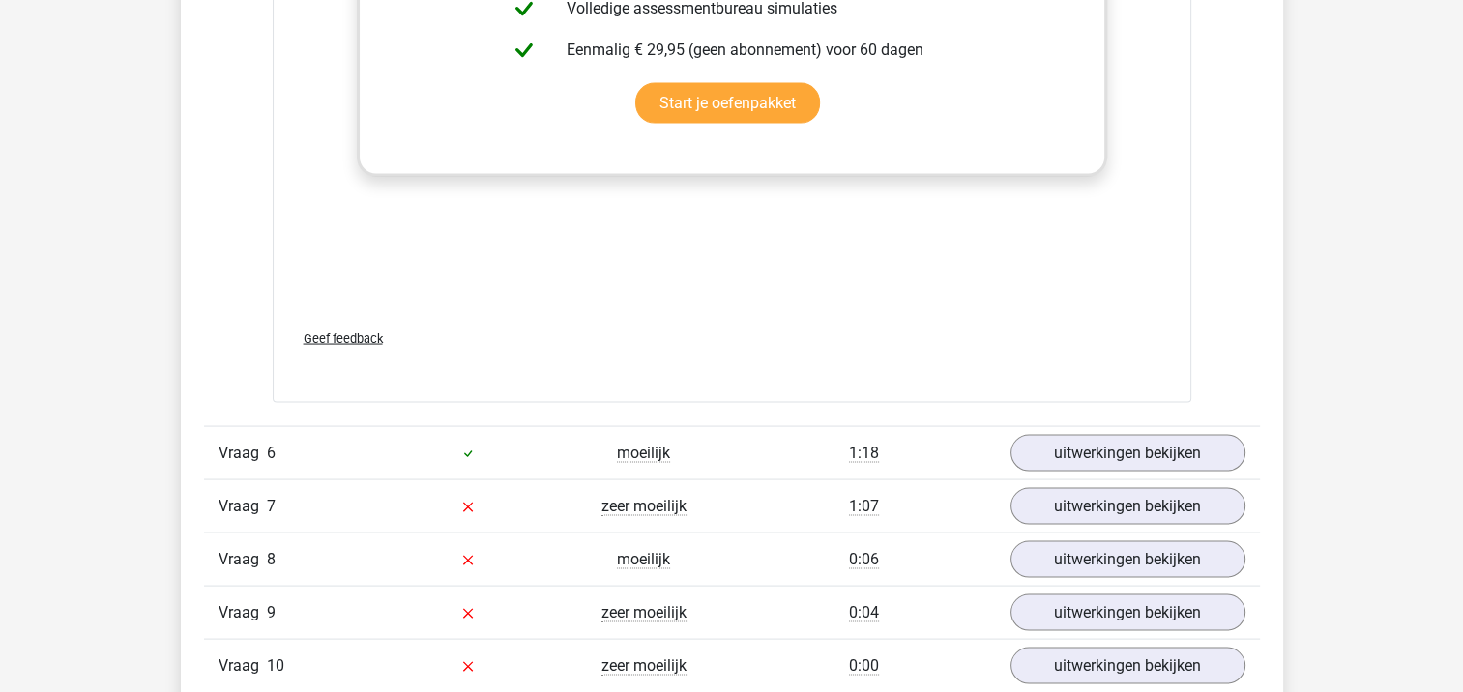
scroll to position [3964, 0]
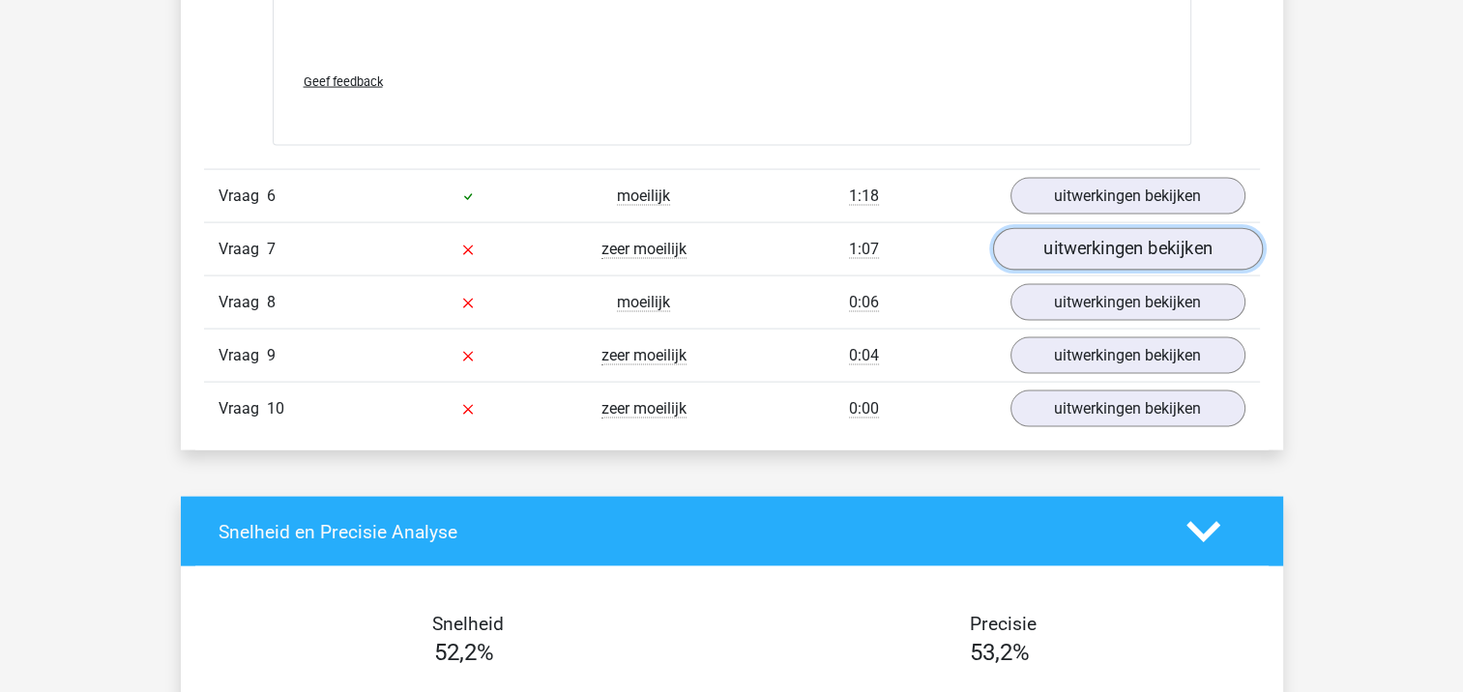
click at [1044, 243] on link "uitwerkingen bekijken" at bounding box center [1127, 249] width 270 height 43
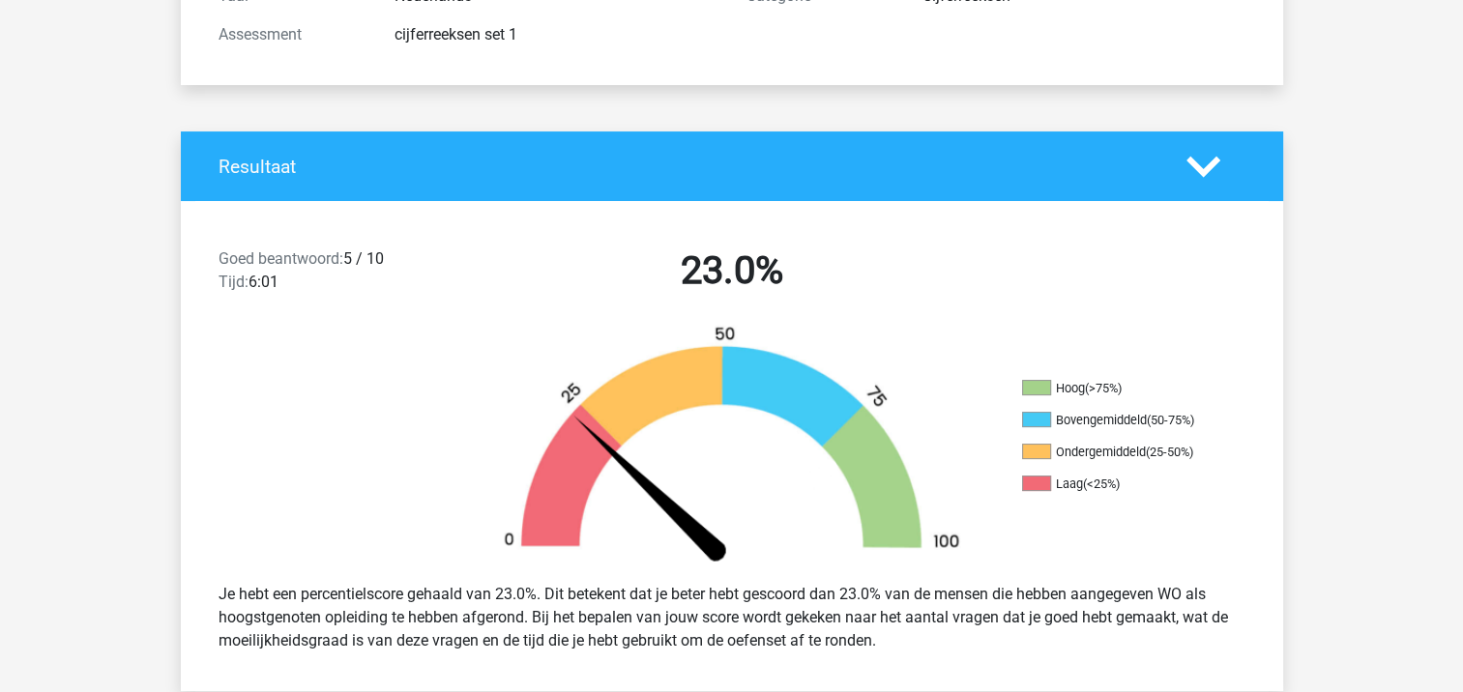
scroll to position [0, 0]
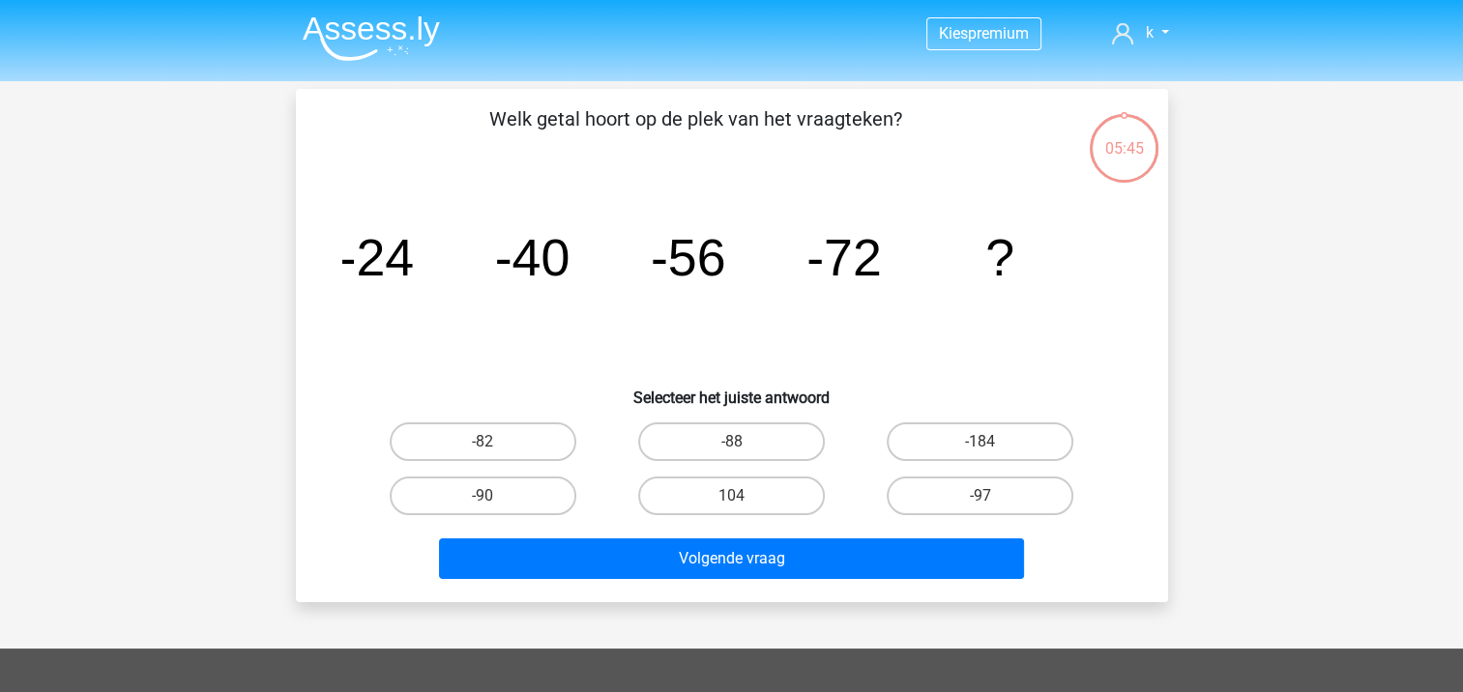
click at [718, 419] on div "-88" at bounding box center [731, 442] width 248 height 54
click at [732, 449] on input "-88" at bounding box center [737, 448] width 13 height 13
radio input "true"
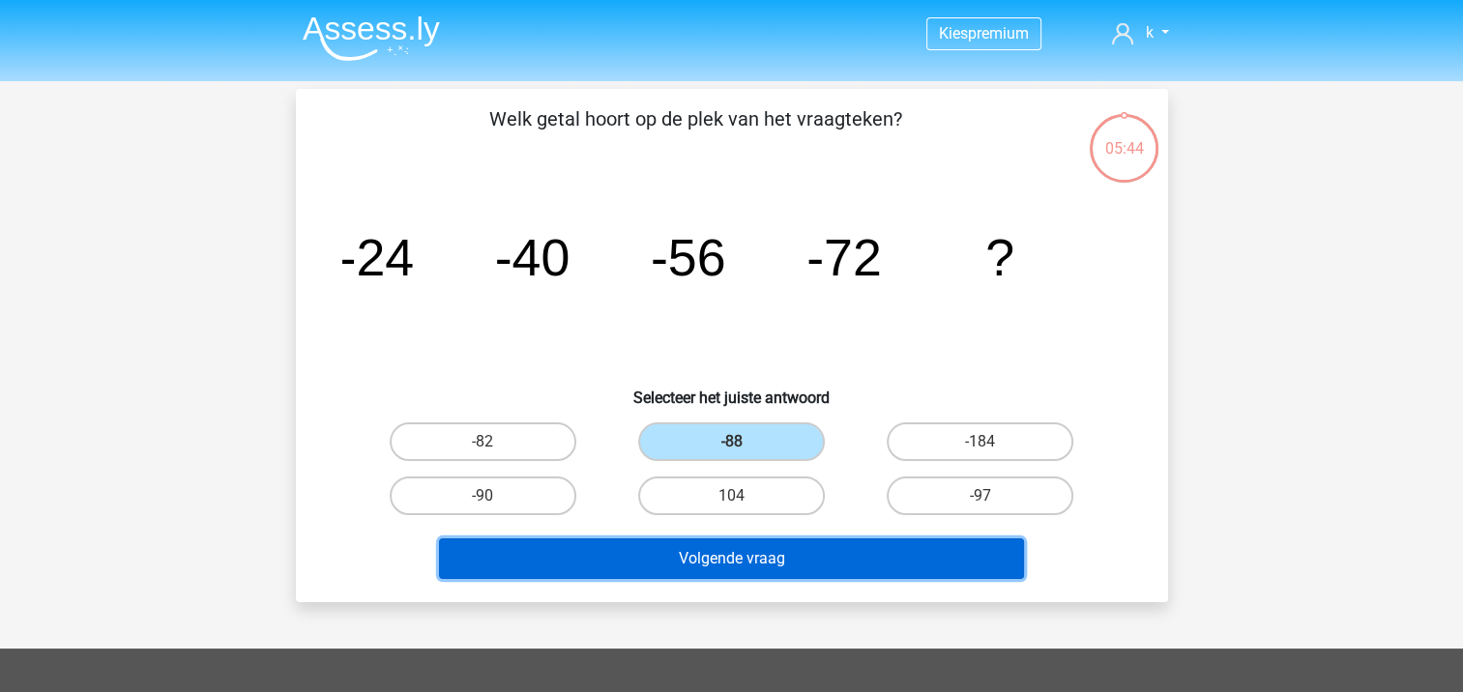
click at [820, 552] on button "Volgende vraag" at bounding box center [731, 559] width 585 height 41
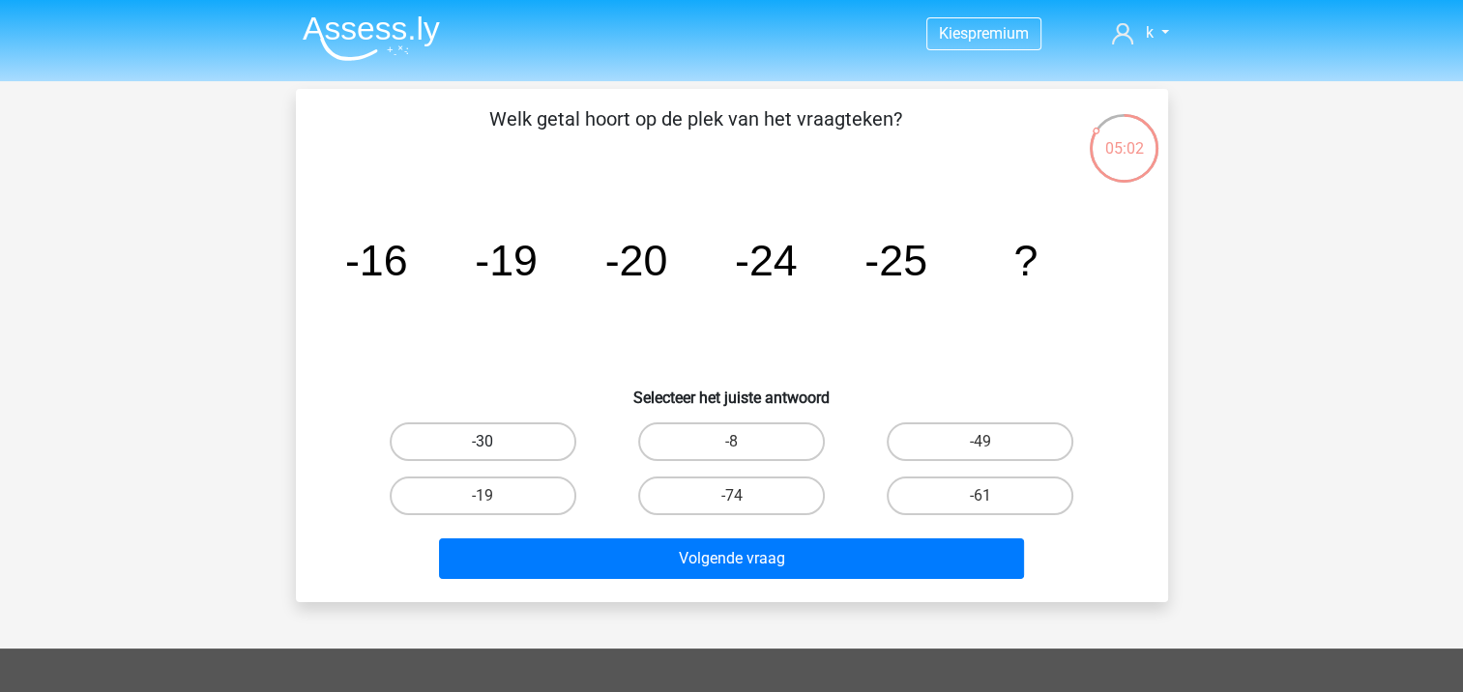
click at [549, 433] on label "-30" at bounding box center [483, 442] width 187 height 39
click at [495, 442] on input "-30" at bounding box center [488, 448] width 13 height 13
radio input "true"
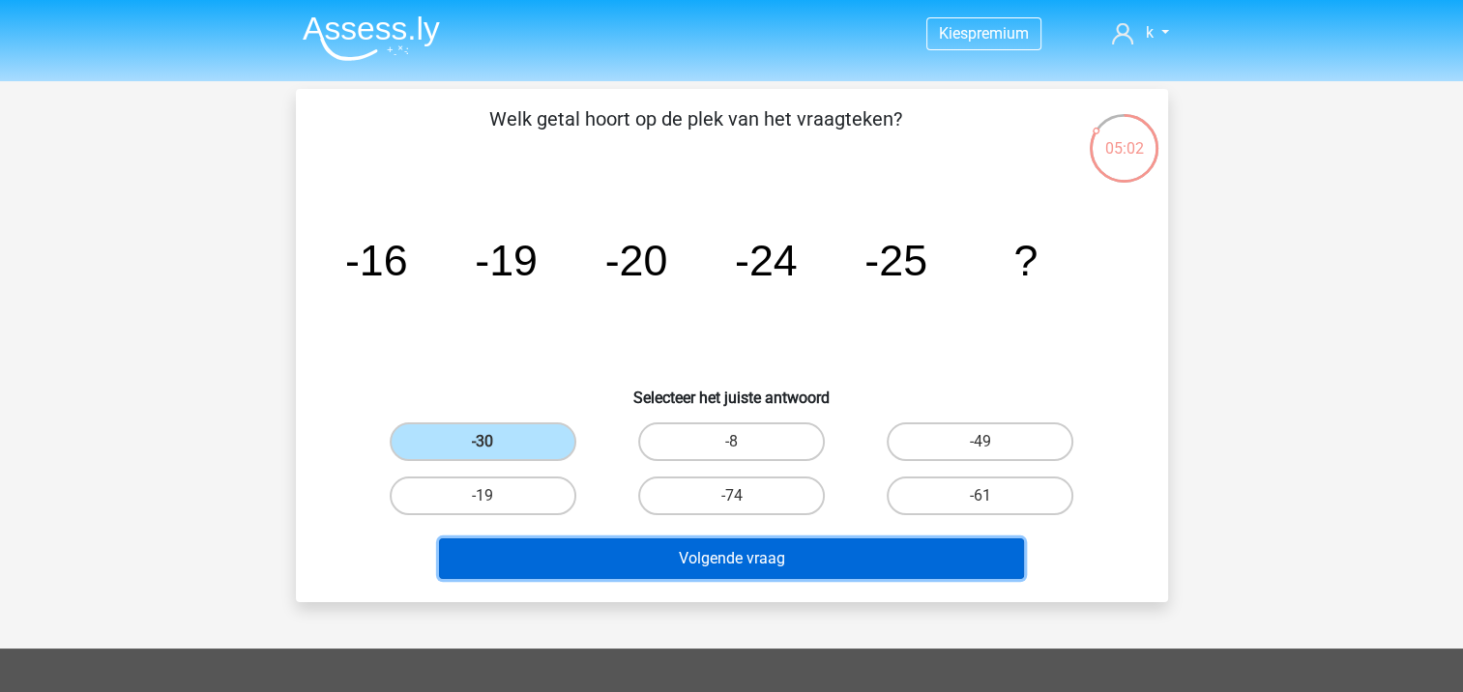
click at [633, 559] on button "Volgende vraag" at bounding box center [731, 559] width 585 height 41
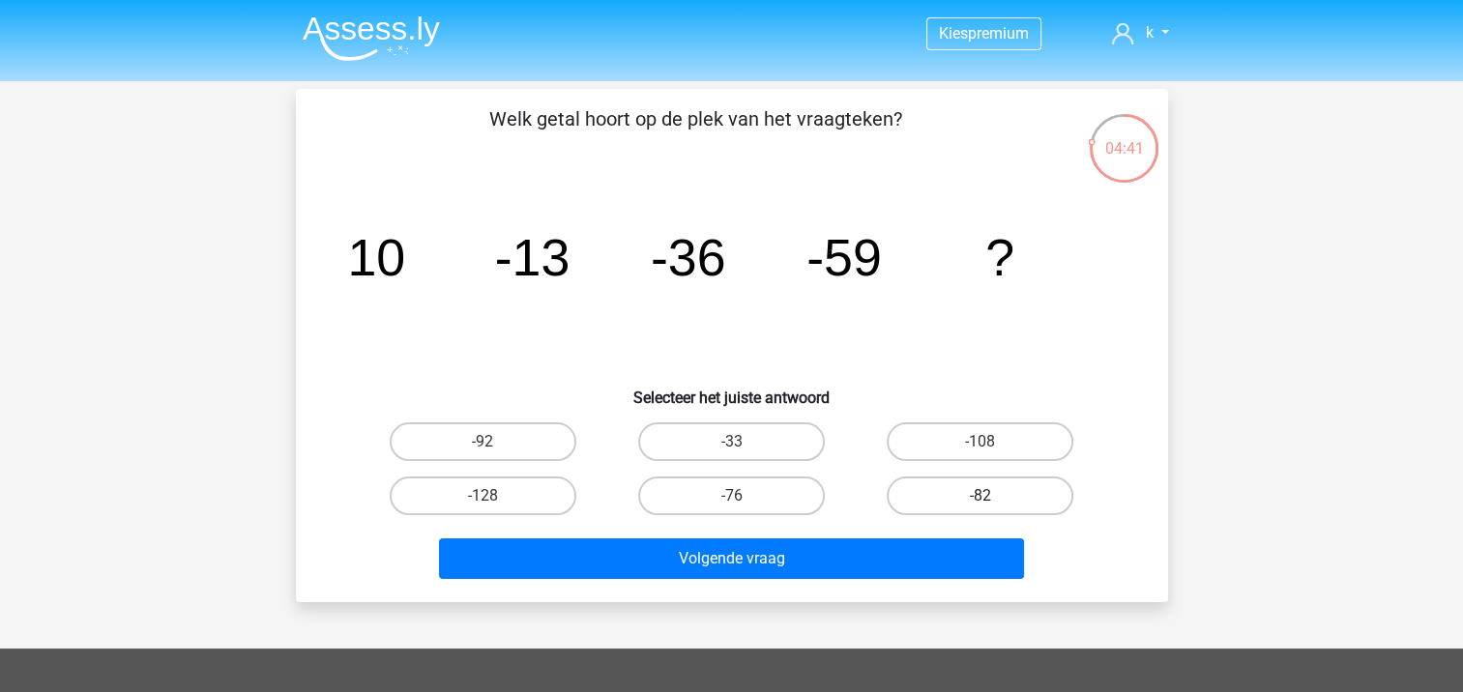
click at [994, 501] on label "-82" at bounding box center [980, 496] width 187 height 39
click at [993, 501] on input "-82" at bounding box center [986, 502] width 13 height 13
radio input "true"
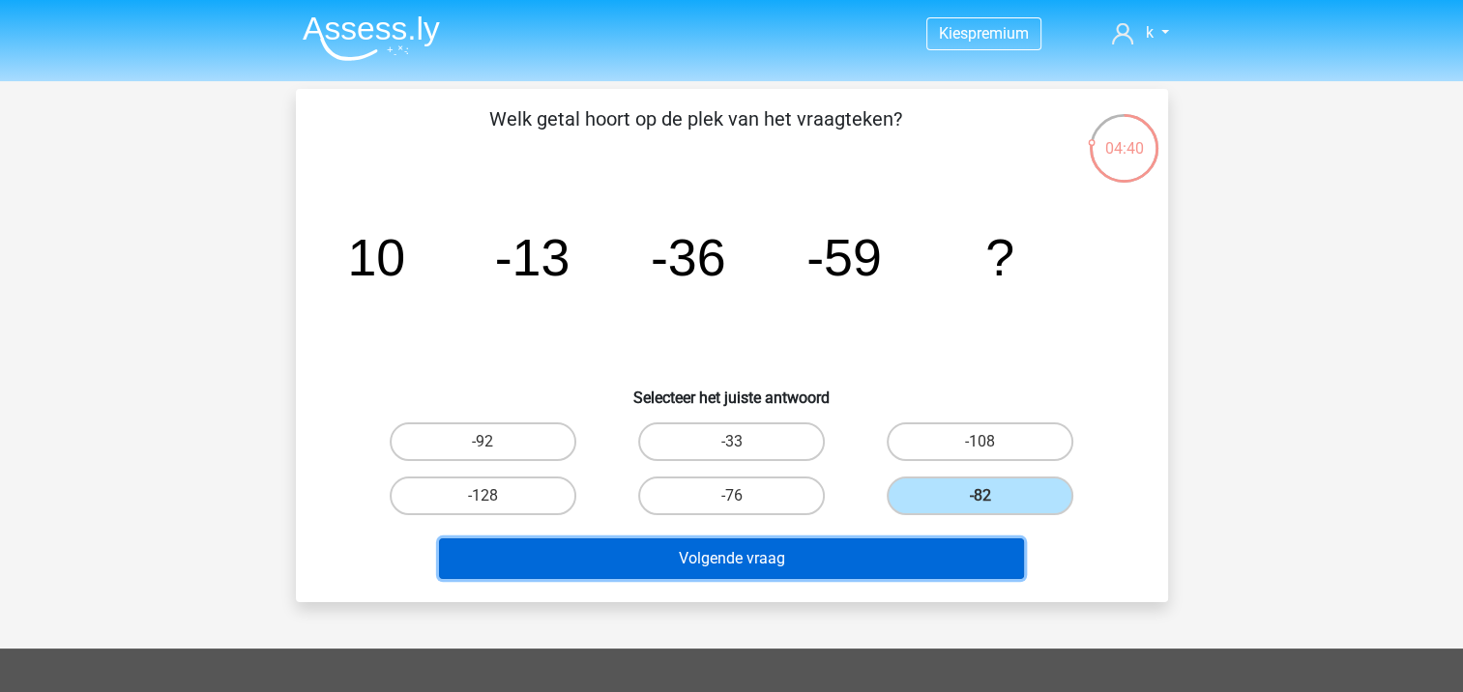
click at [951, 553] on button "Volgende vraag" at bounding box center [731, 559] width 585 height 41
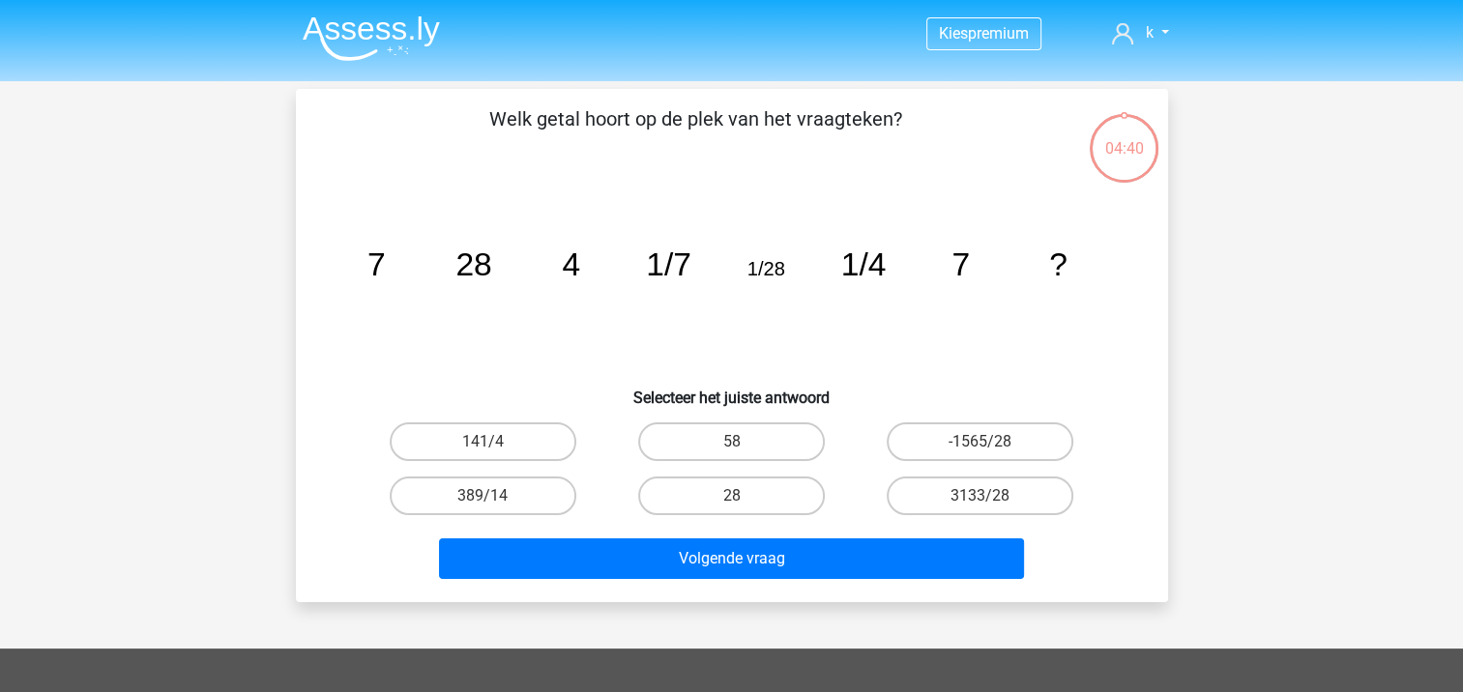
scroll to position [89, 0]
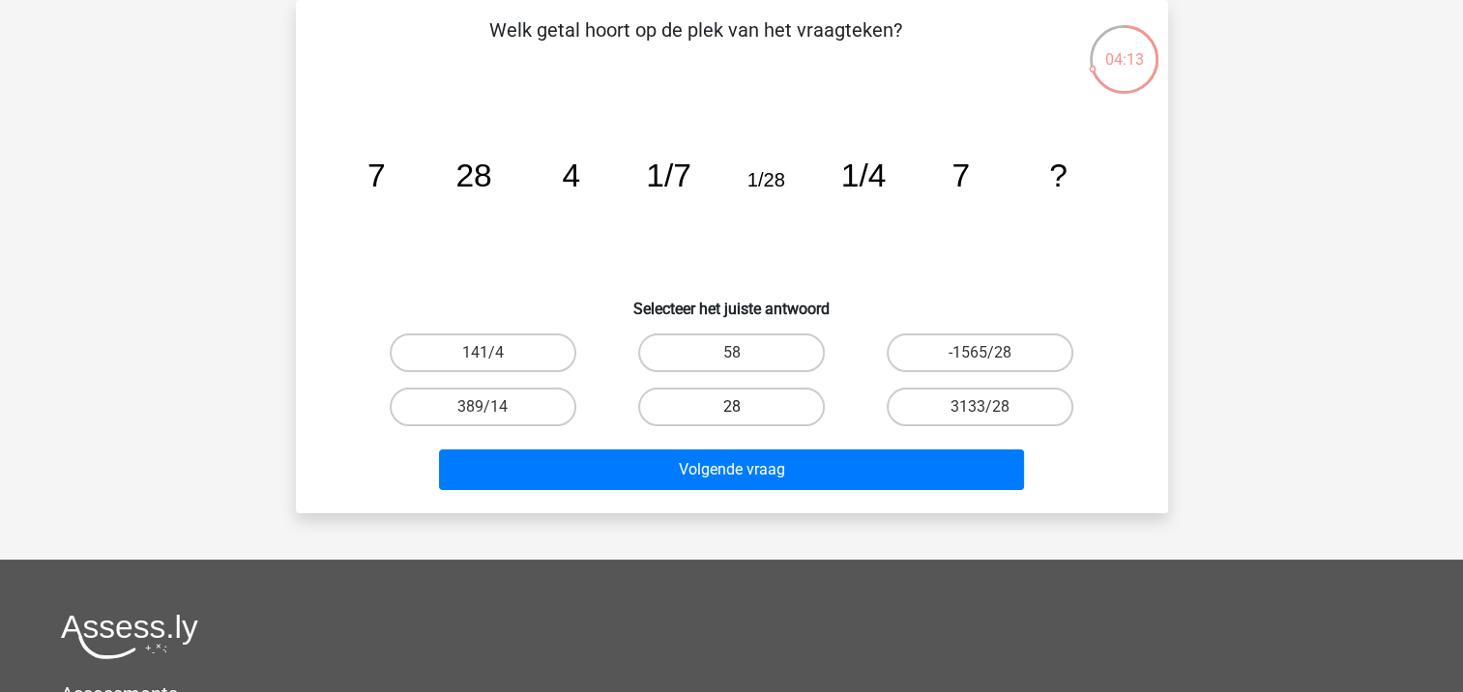
click at [767, 407] on label "28" at bounding box center [731, 407] width 187 height 39
click at [744, 407] on input "28" at bounding box center [737, 413] width 13 height 13
radio input "true"
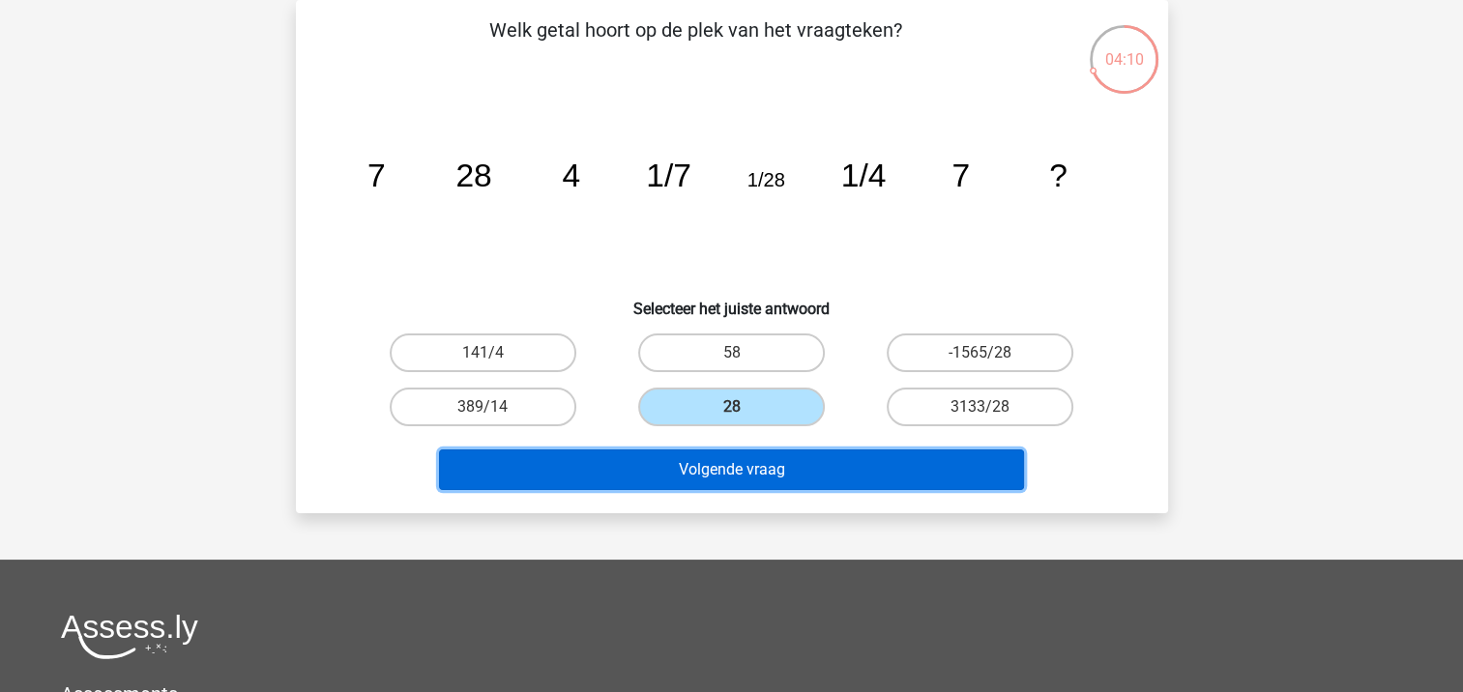
click at [777, 479] on button "Volgende vraag" at bounding box center [731, 470] width 585 height 41
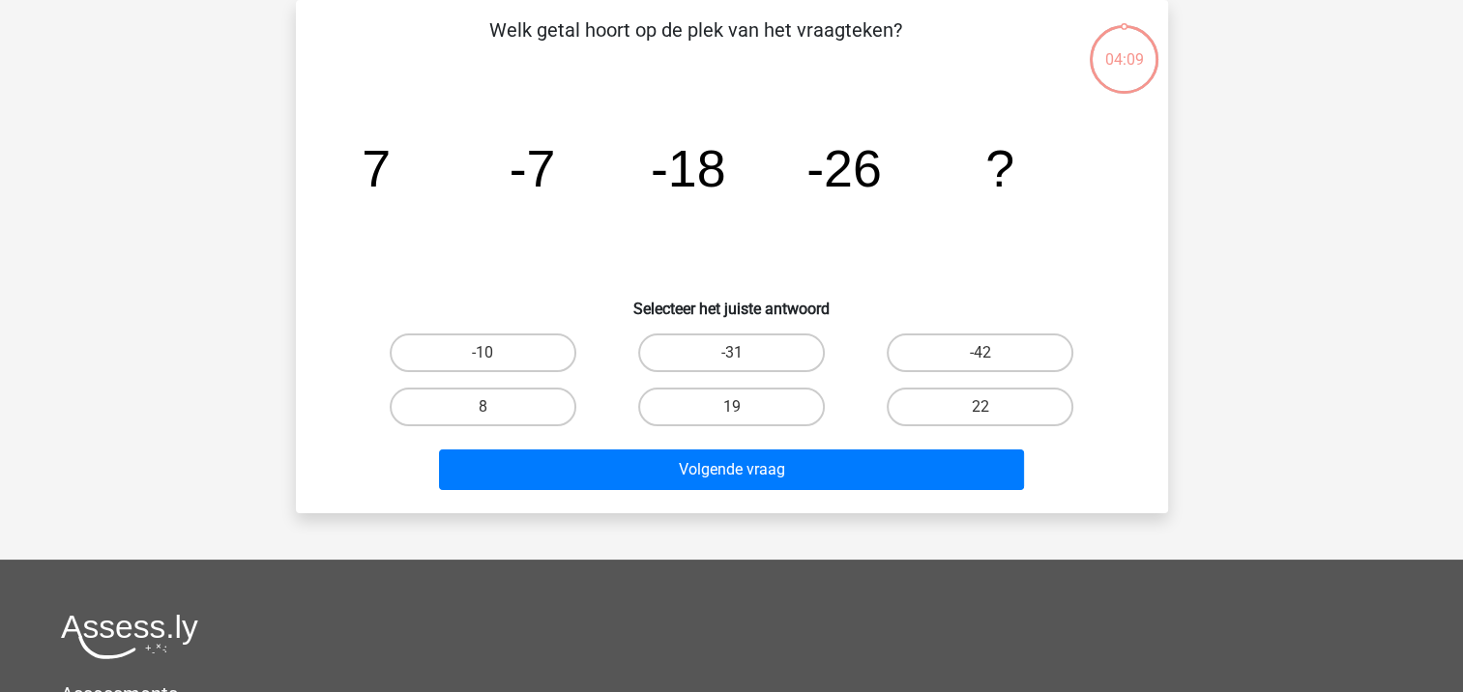
scroll to position [0, 0]
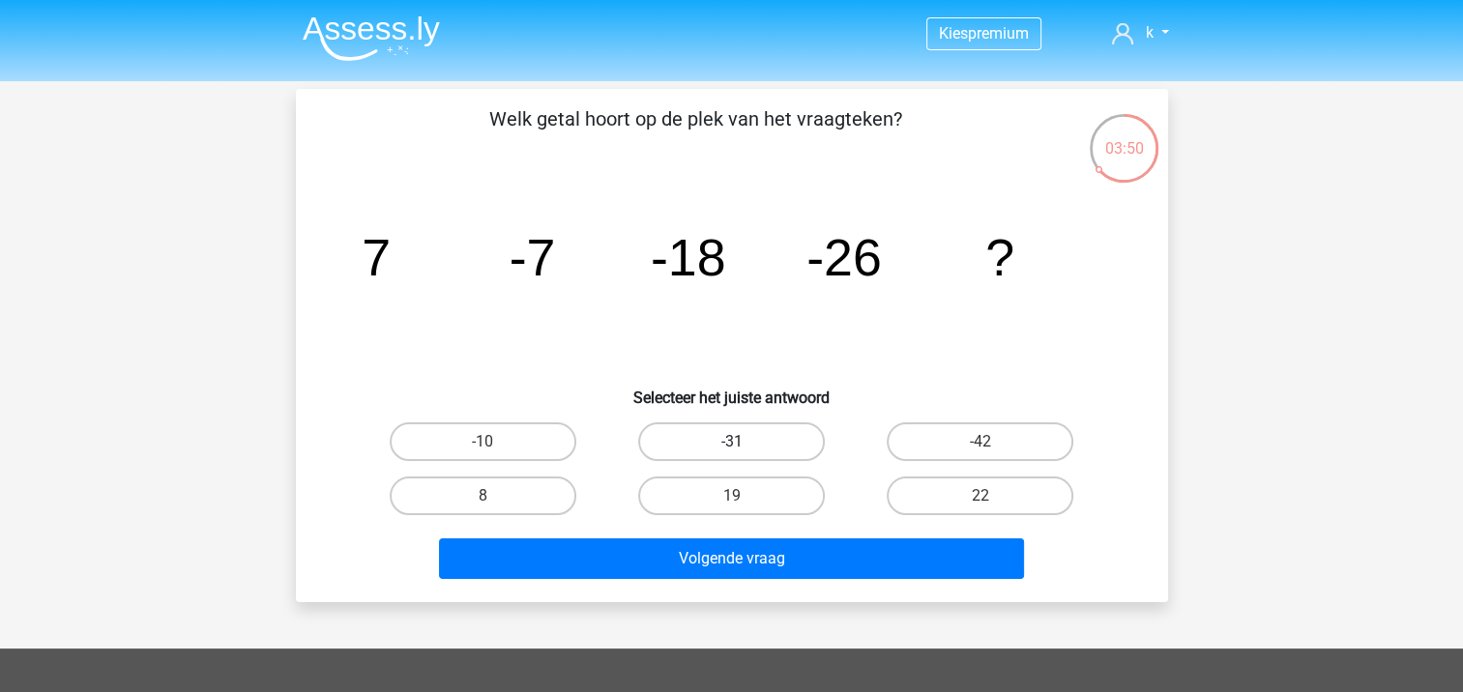
click at [669, 445] on label "-31" at bounding box center [731, 442] width 187 height 39
click at [731, 445] on input "-31" at bounding box center [737, 448] width 13 height 13
radio input "true"
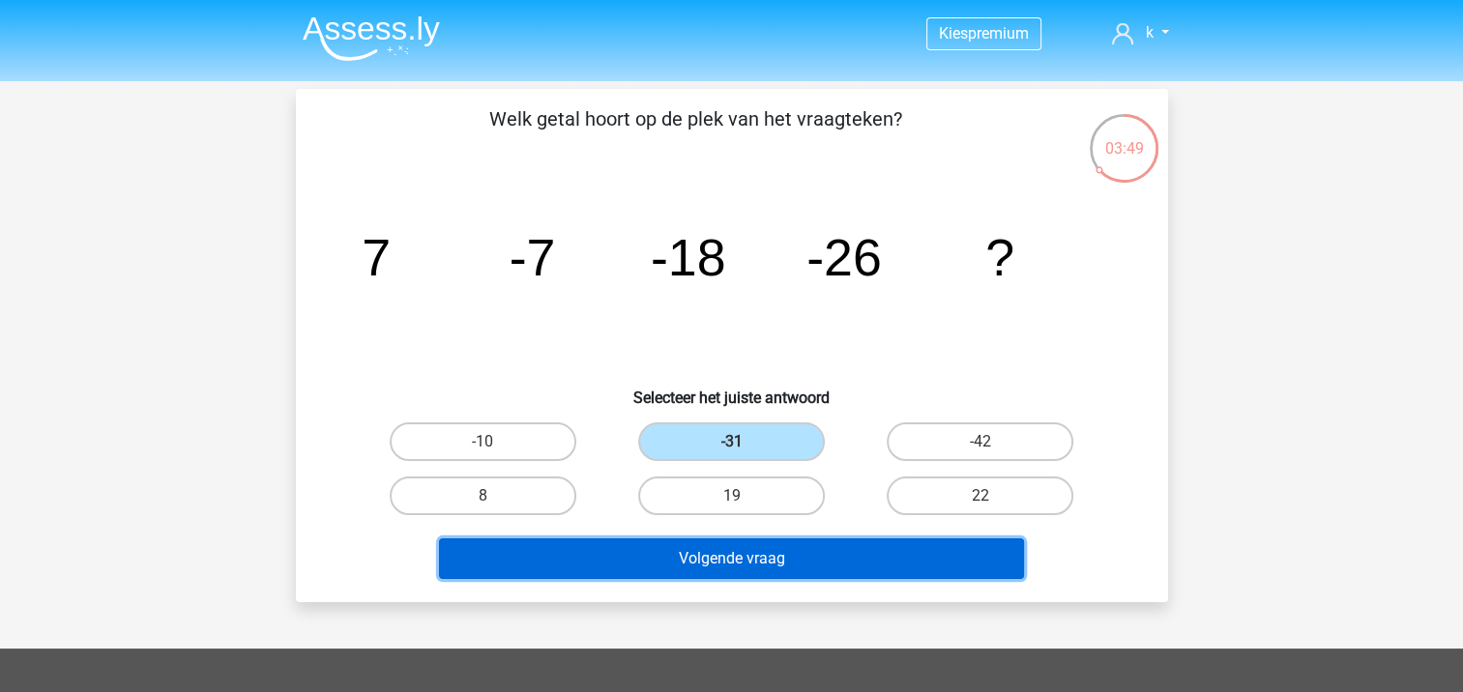
click at [701, 559] on button "Volgende vraag" at bounding box center [731, 559] width 585 height 41
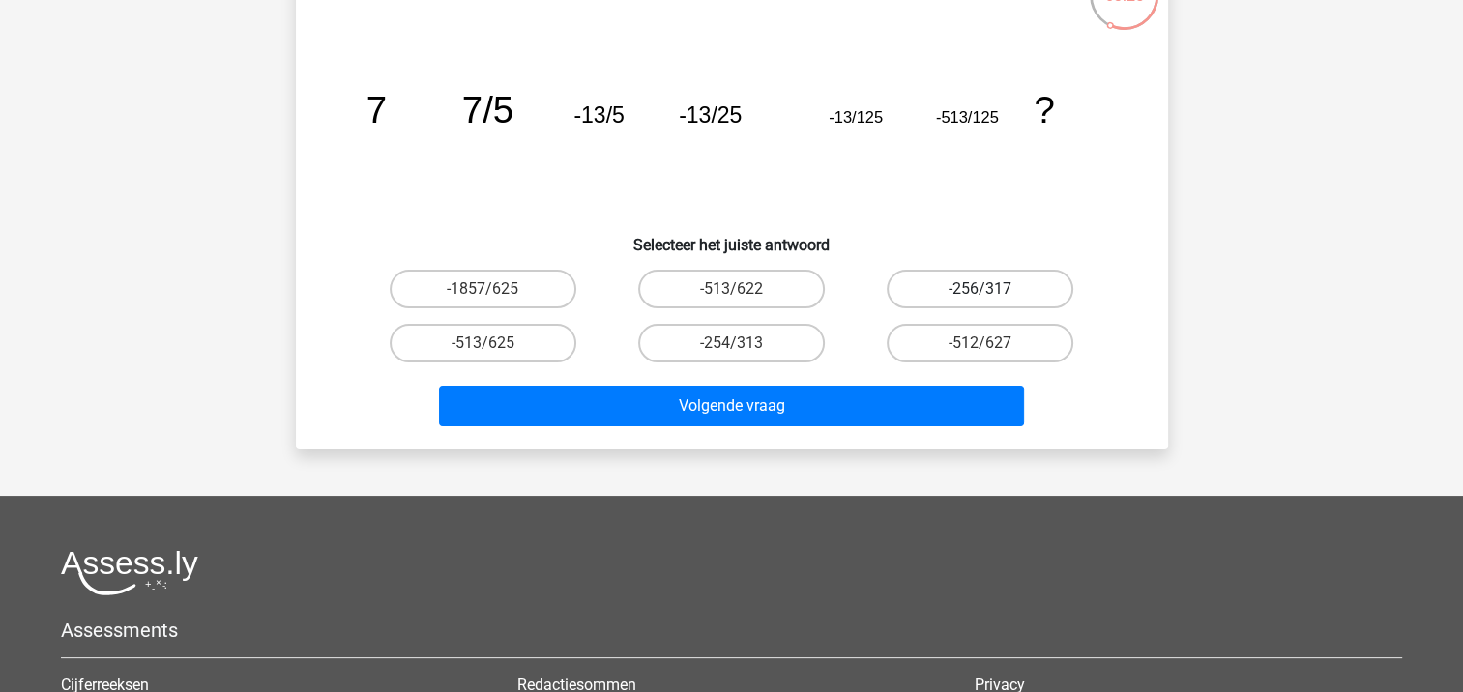
scroll to position [186, 0]
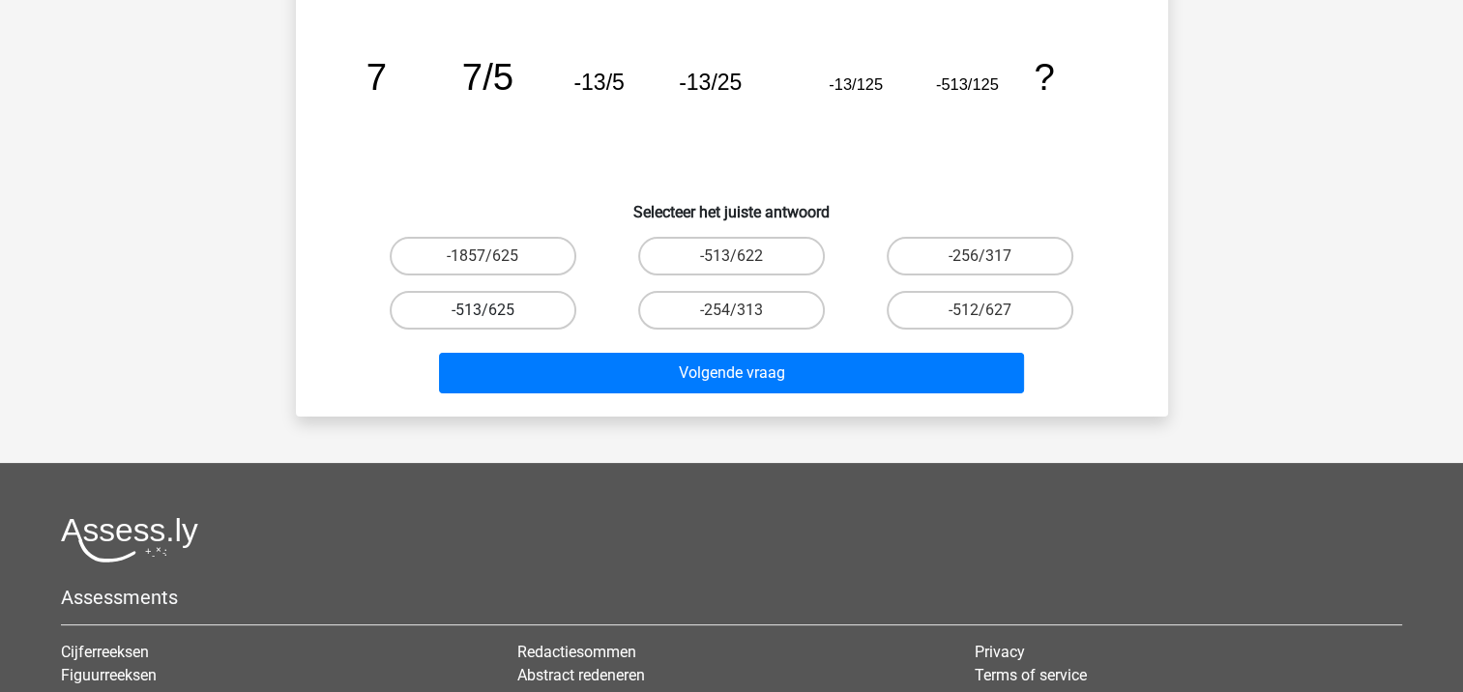
click at [507, 316] on label "-513/625" at bounding box center [483, 310] width 187 height 39
click at [495, 316] on input "-513/625" at bounding box center [488, 316] width 13 height 13
radio input "true"
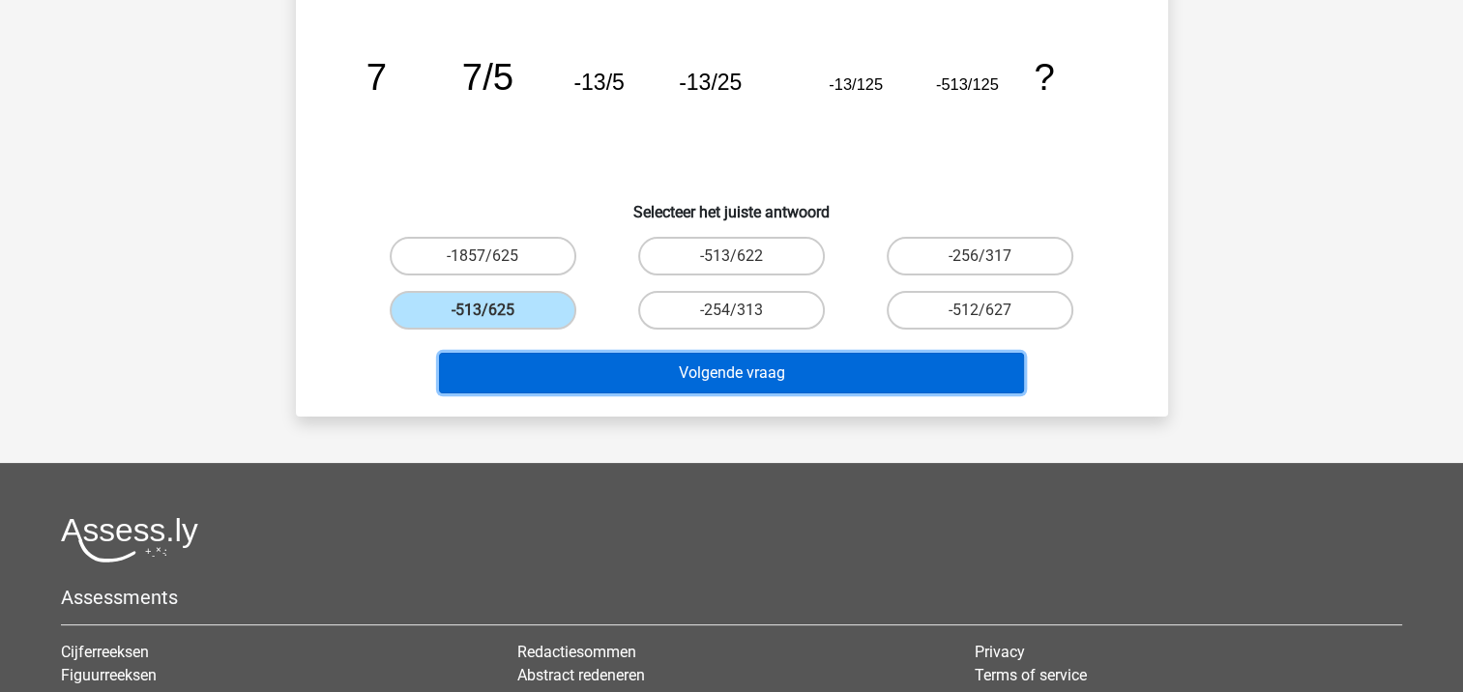
click at [570, 360] on button "Volgende vraag" at bounding box center [731, 373] width 585 height 41
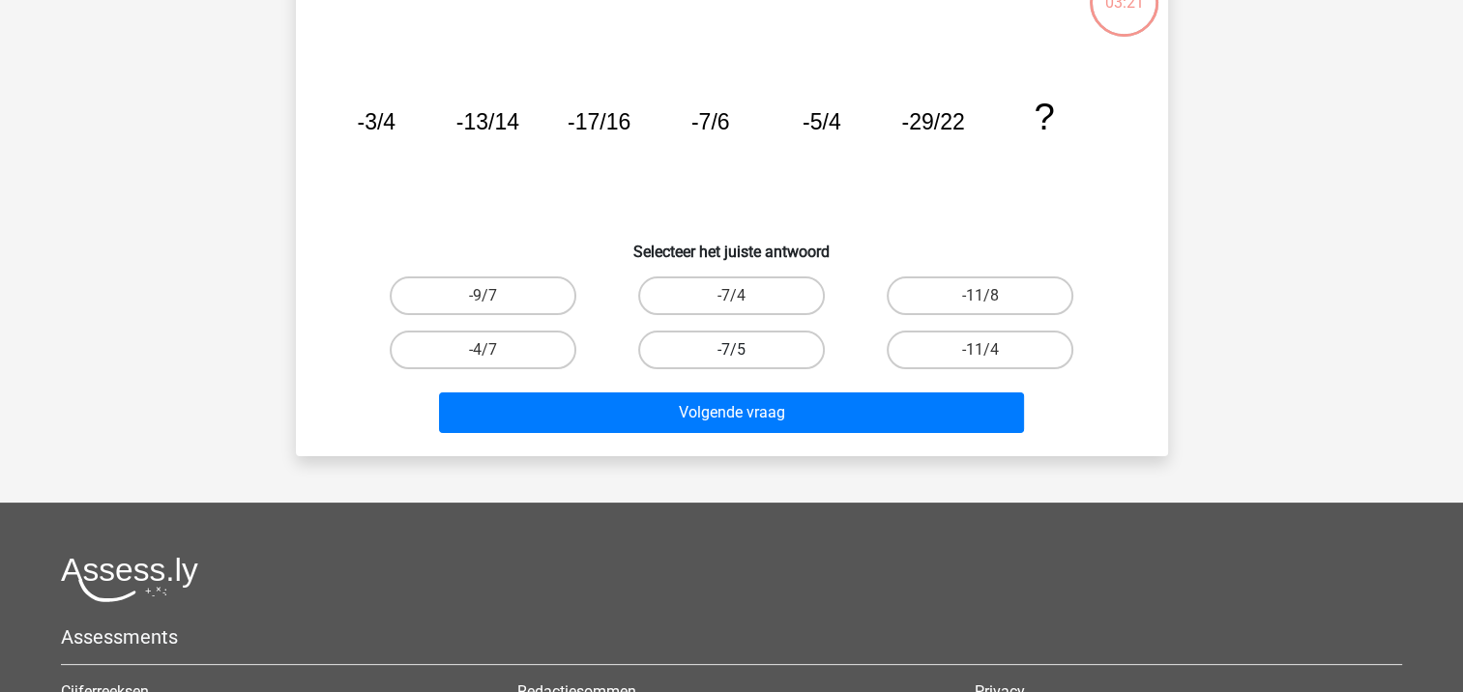
scroll to position [89, 0]
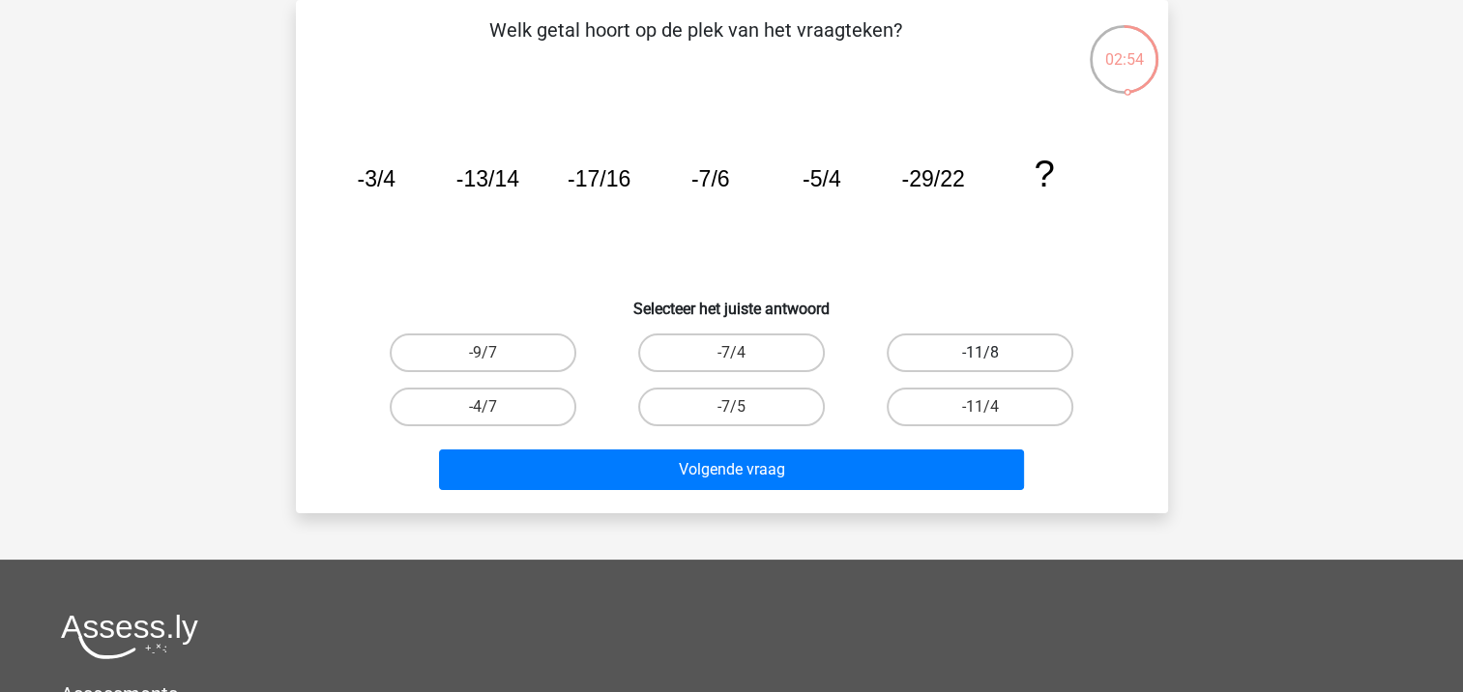
click at [921, 358] on label "-11/8" at bounding box center [980, 353] width 187 height 39
click at [980, 358] on input "-11/8" at bounding box center [986, 359] width 13 height 13
radio input "true"
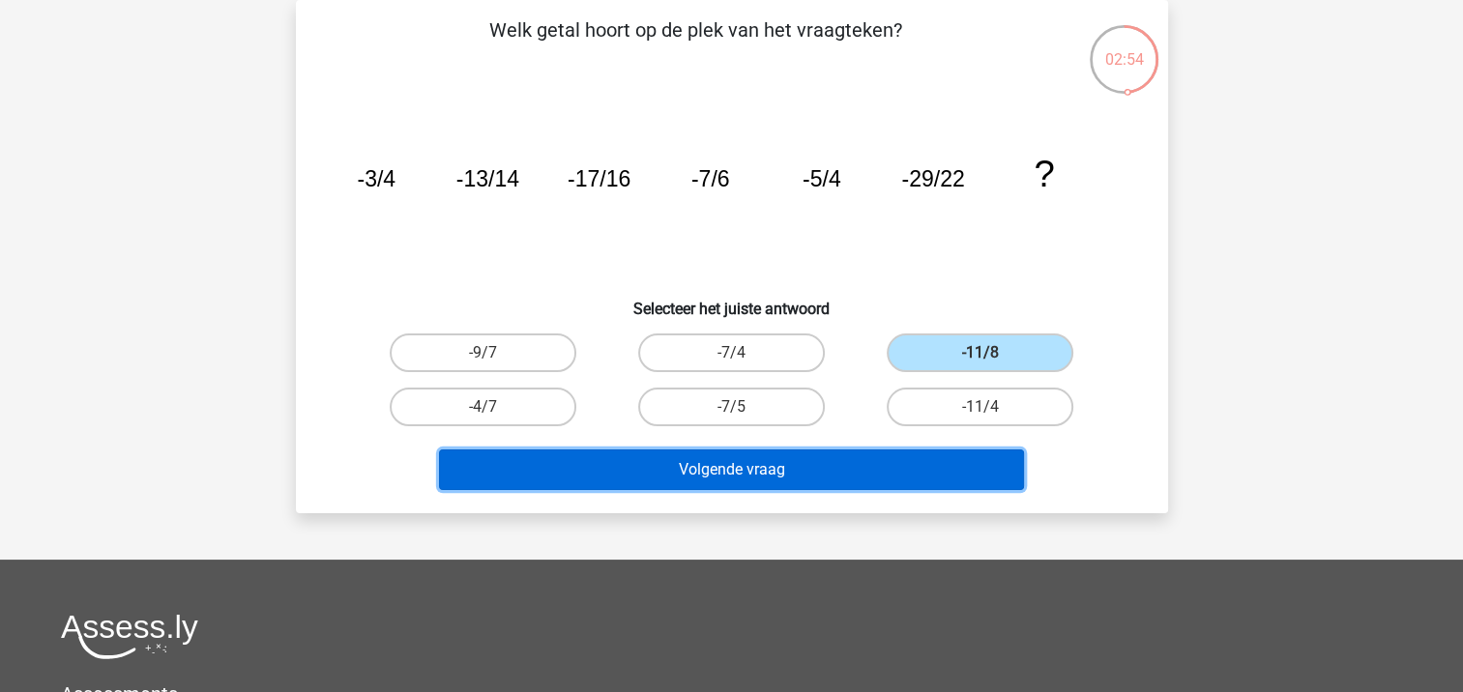
click at [909, 472] on button "Volgende vraag" at bounding box center [731, 470] width 585 height 41
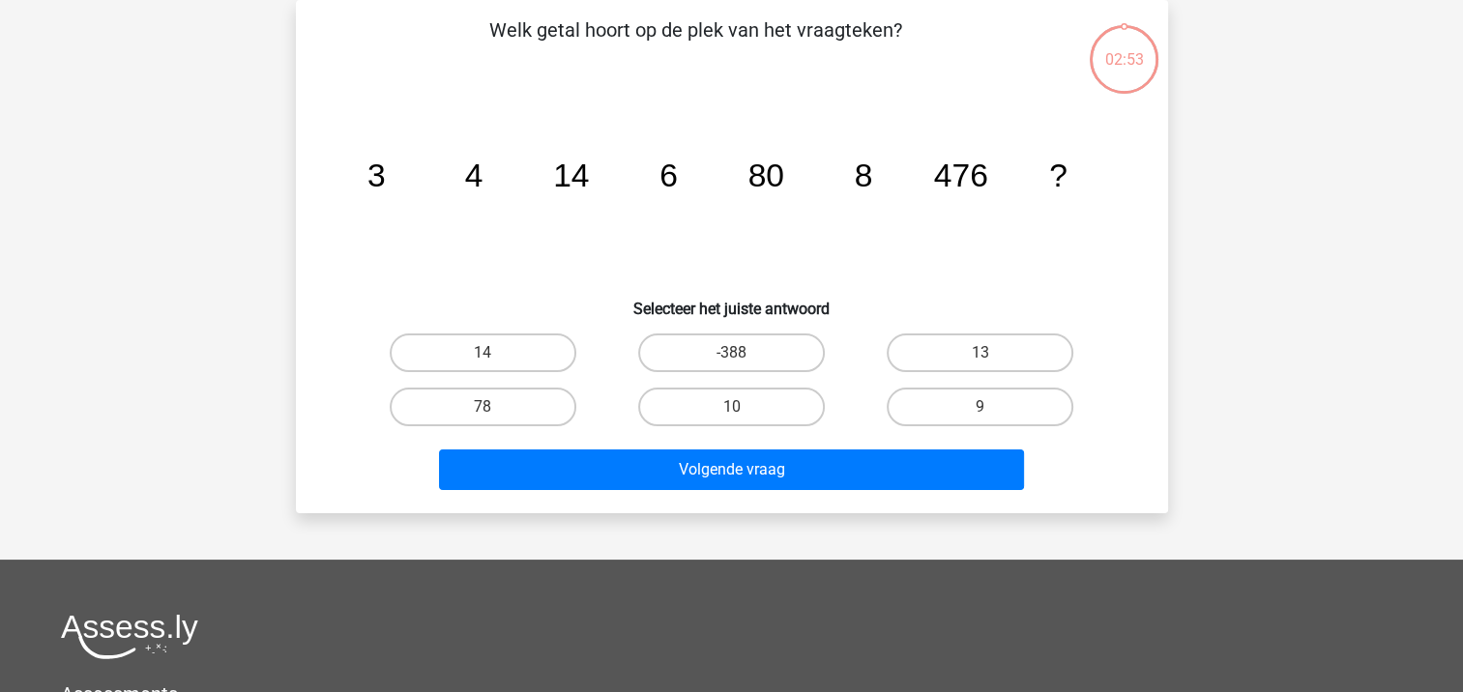
scroll to position [0, 0]
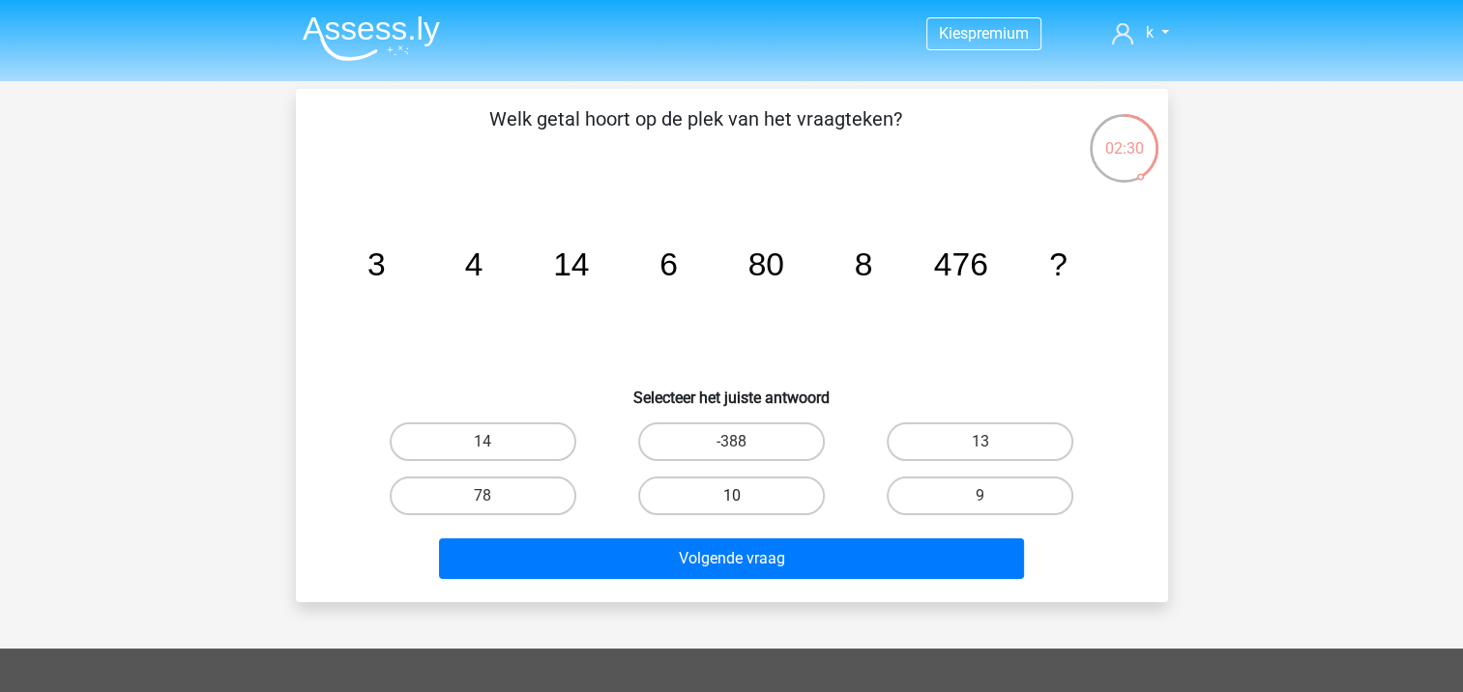
click at [678, 489] on label "10" at bounding box center [731, 496] width 187 height 39
click at [731, 496] on input "10" at bounding box center [737, 502] width 13 height 13
radio input "true"
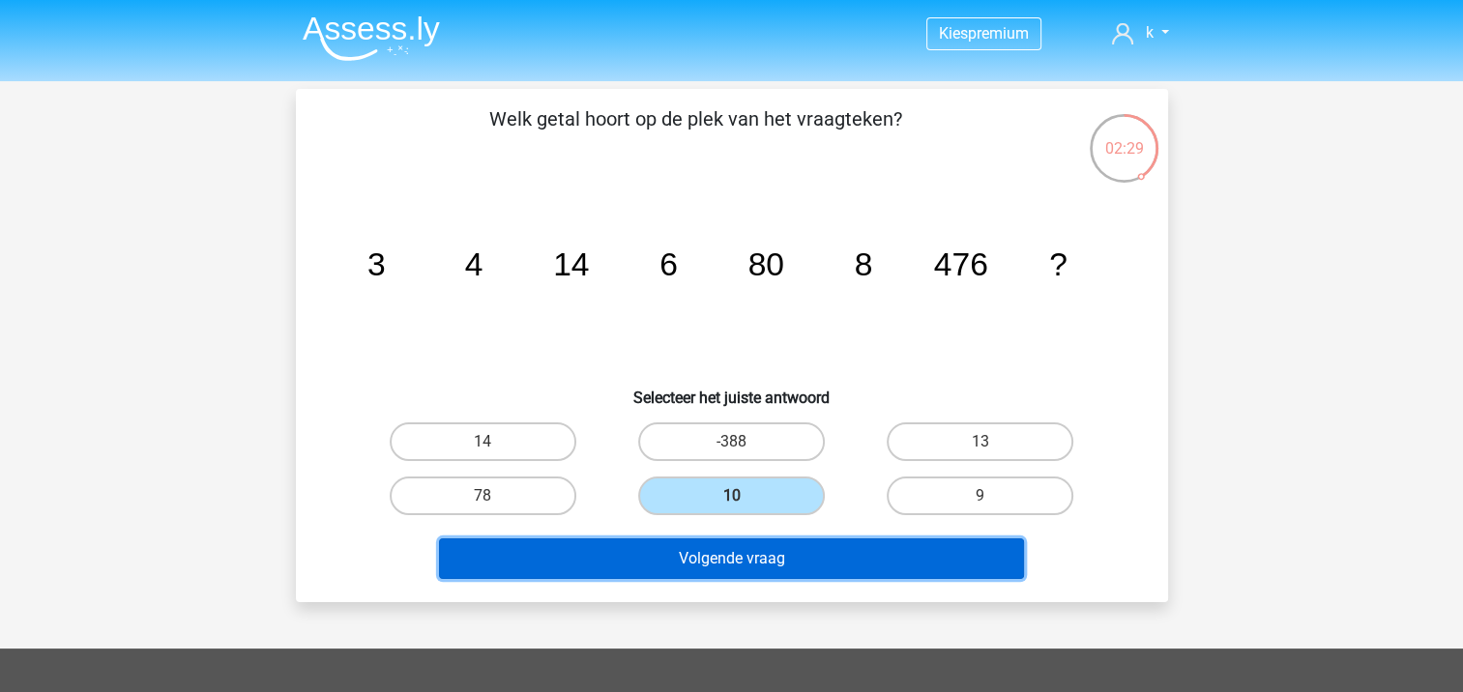
click at [712, 559] on button "Volgende vraag" at bounding box center [731, 559] width 585 height 41
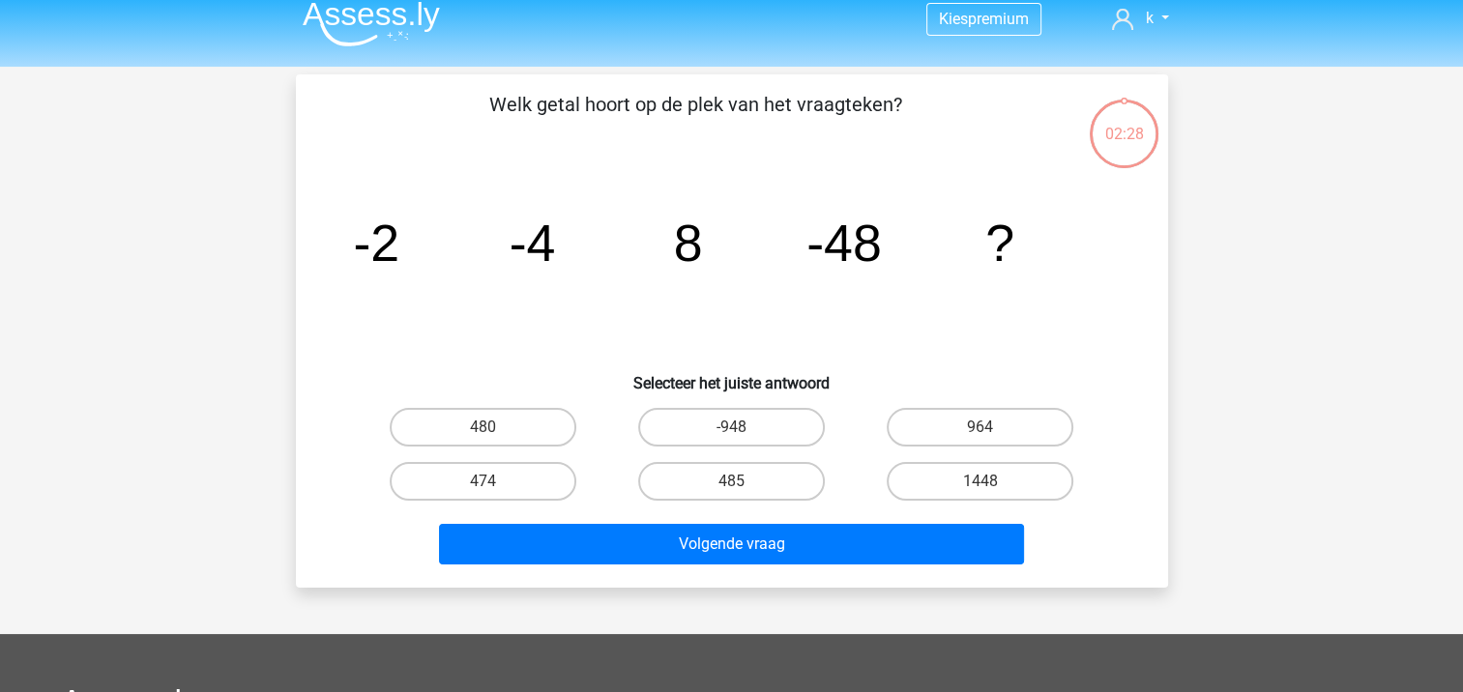
scroll to position [89, 0]
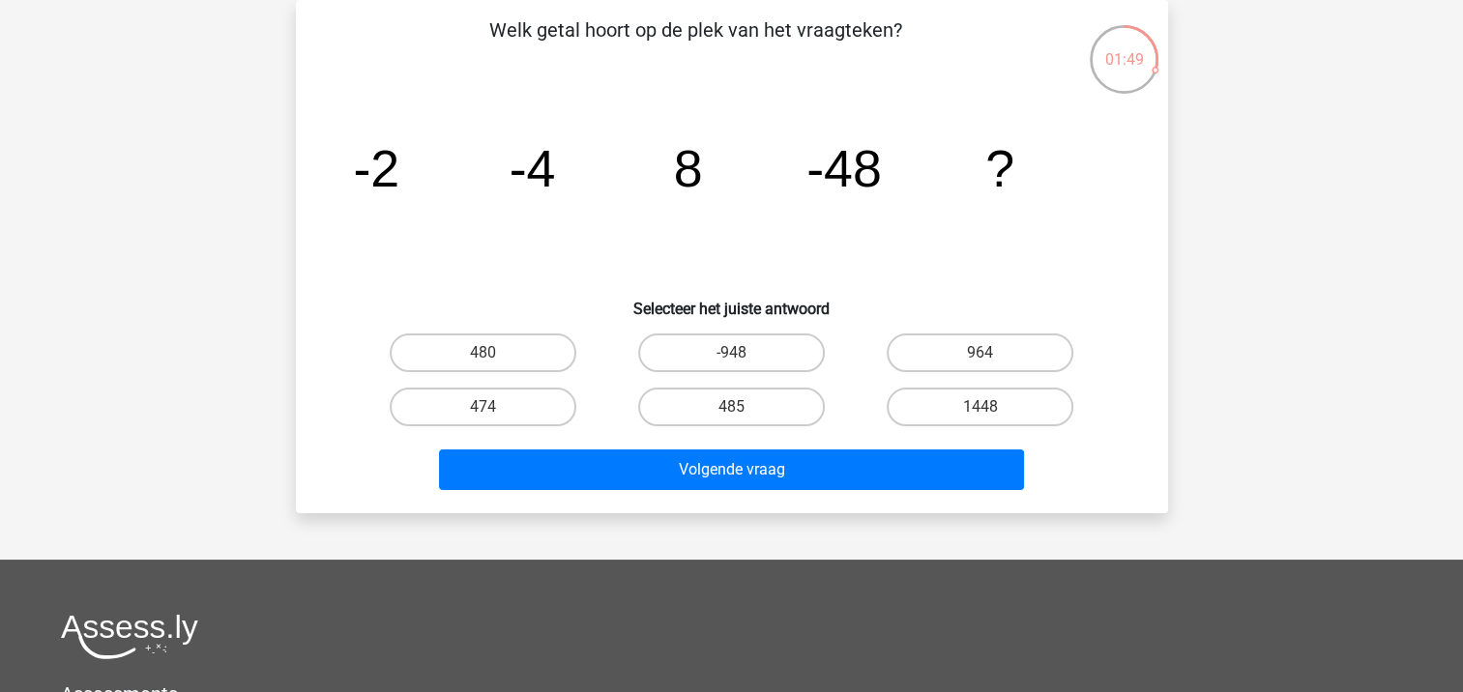
drag, startPoint x: 537, startPoint y: 355, endPoint x: 595, endPoint y: 403, distance: 75.5
click at [537, 354] on label "480" at bounding box center [483, 353] width 187 height 39
click at [495, 354] on input "480" at bounding box center [488, 359] width 13 height 13
radio input "true"
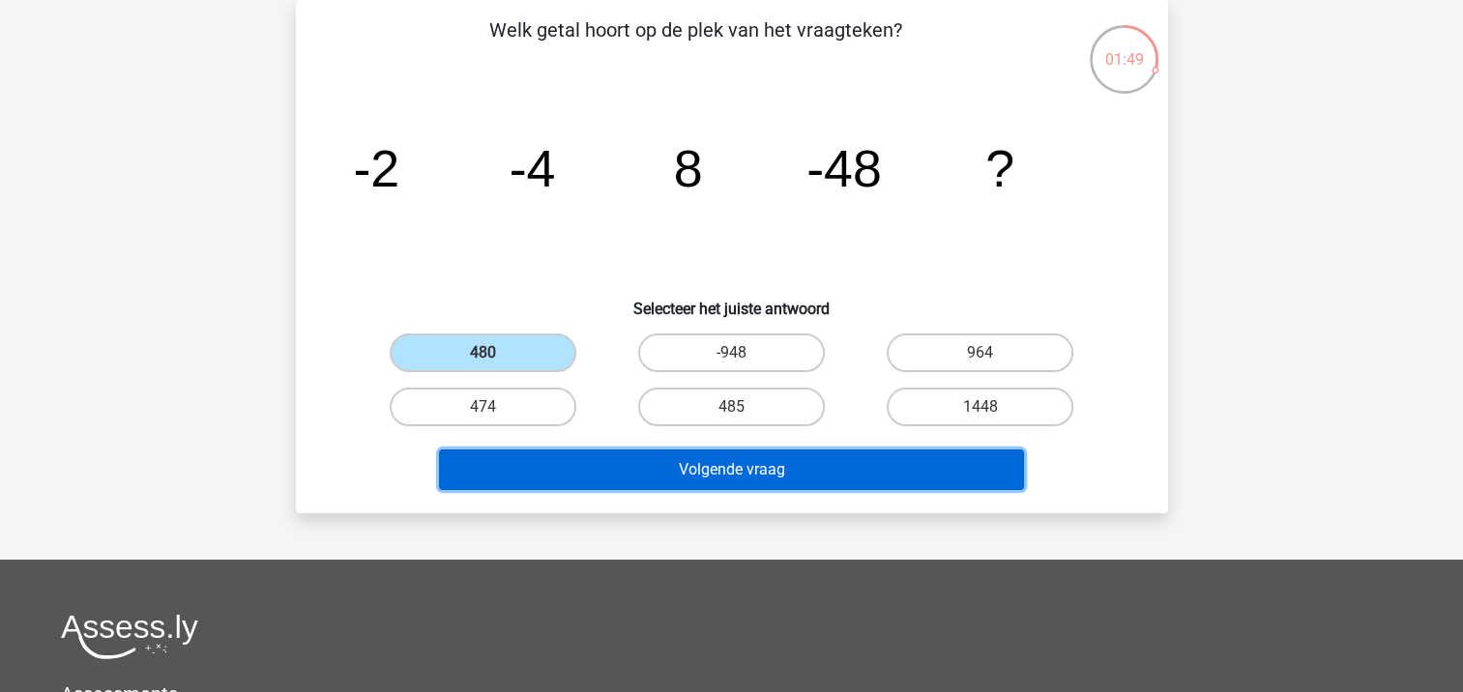
click at [640, 450] on button "Volgende vraag" at bounding box center [731, 470] width 585 height 41
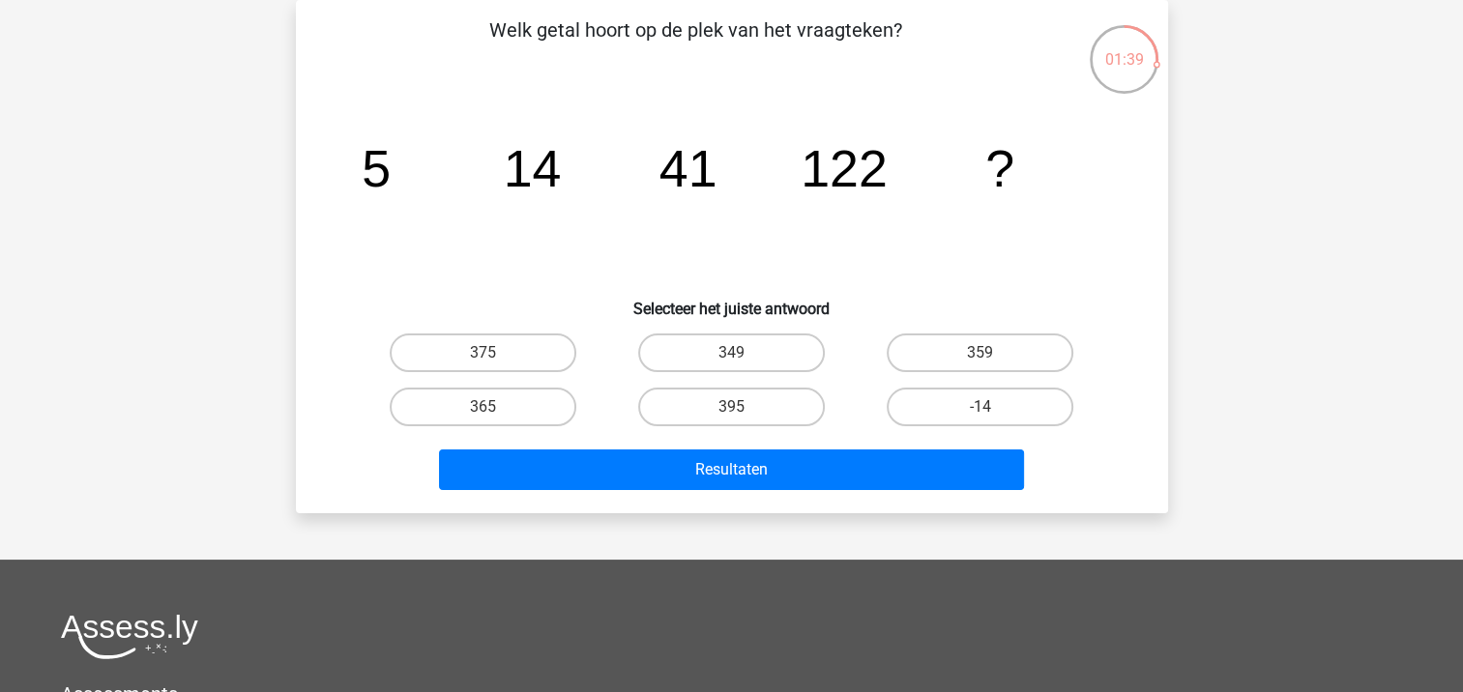
scroll to position [0, 0]
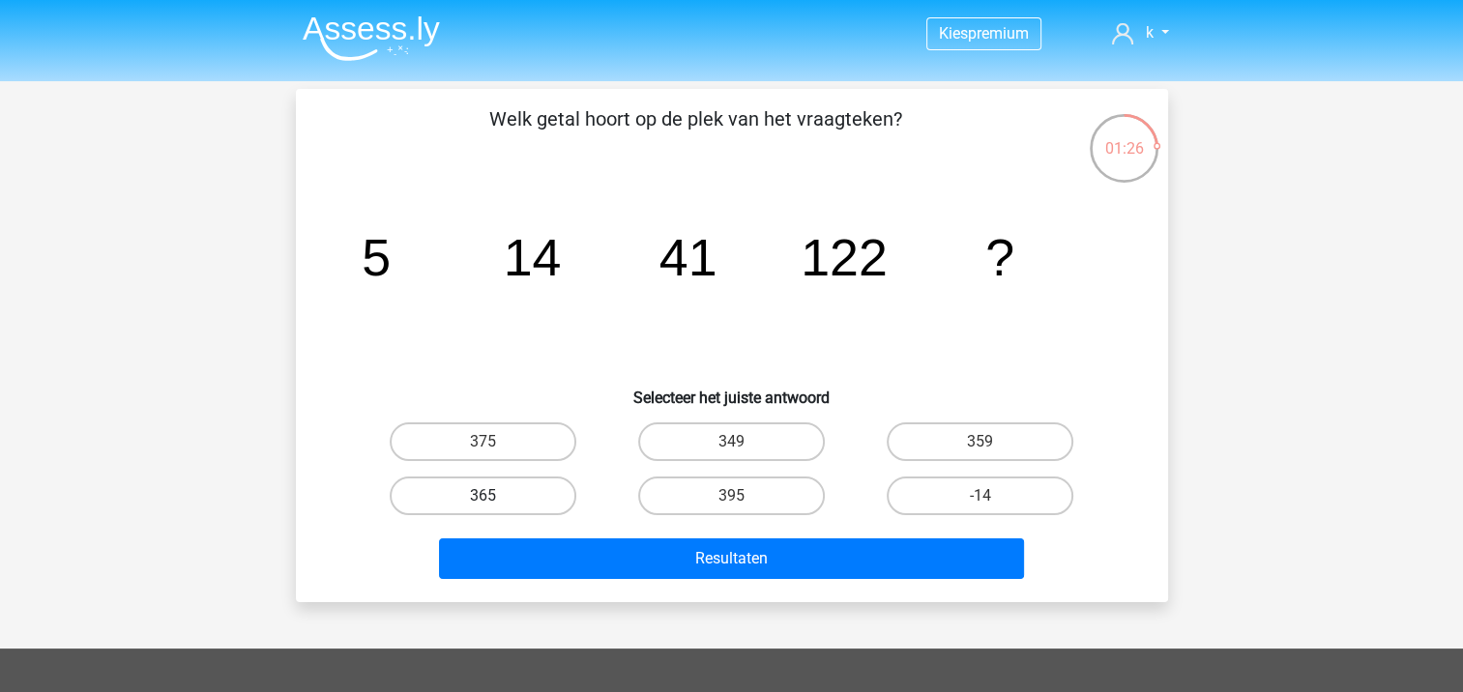
click at [518, 499] on label "365" at bounding box center [483, 496] width 187 height 39
click at [495, 499] on input "365" at bounding box center [488, 502] width 13 height 13
radio input "true"
click at [653, 533] on div "Resultaten" at bounding box center [732, 555] width 810 height 64
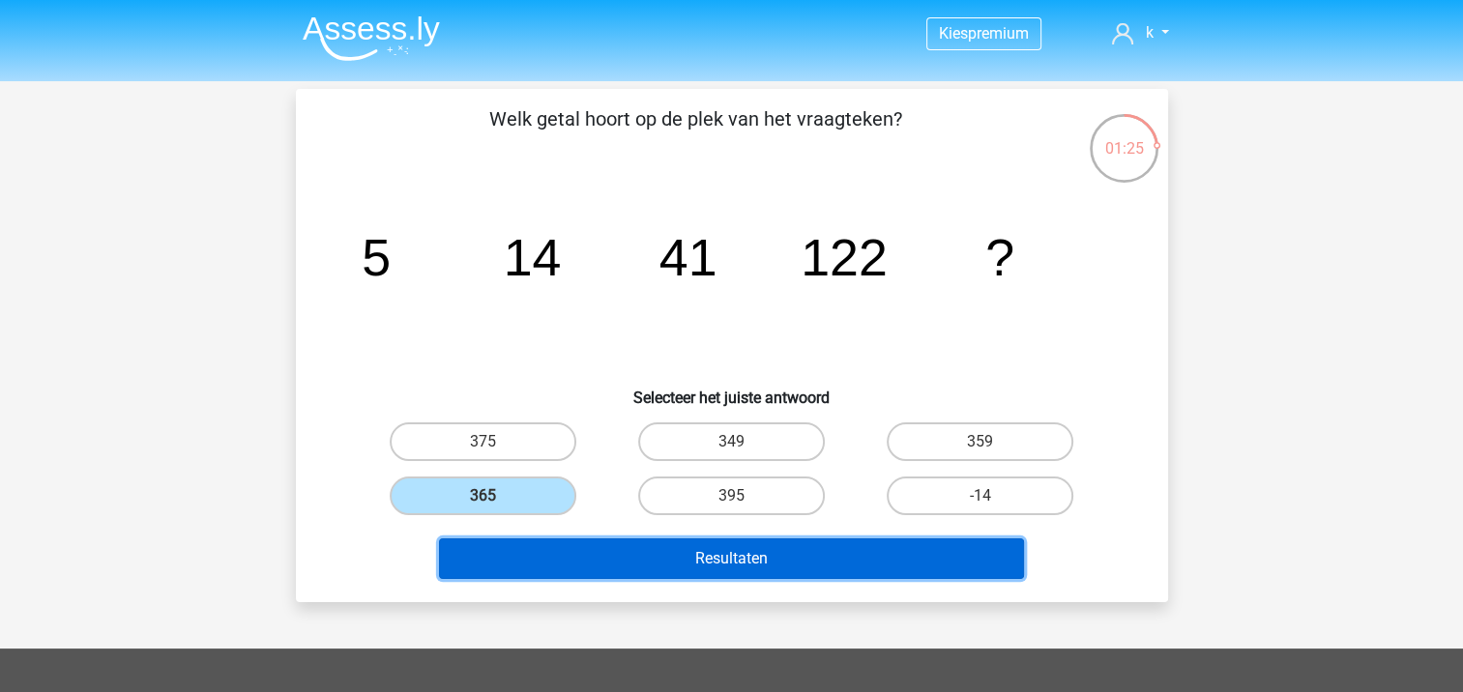
click at [669, 561] on button "Resultaten" at bounding box center [731, 559] width 585 height 41
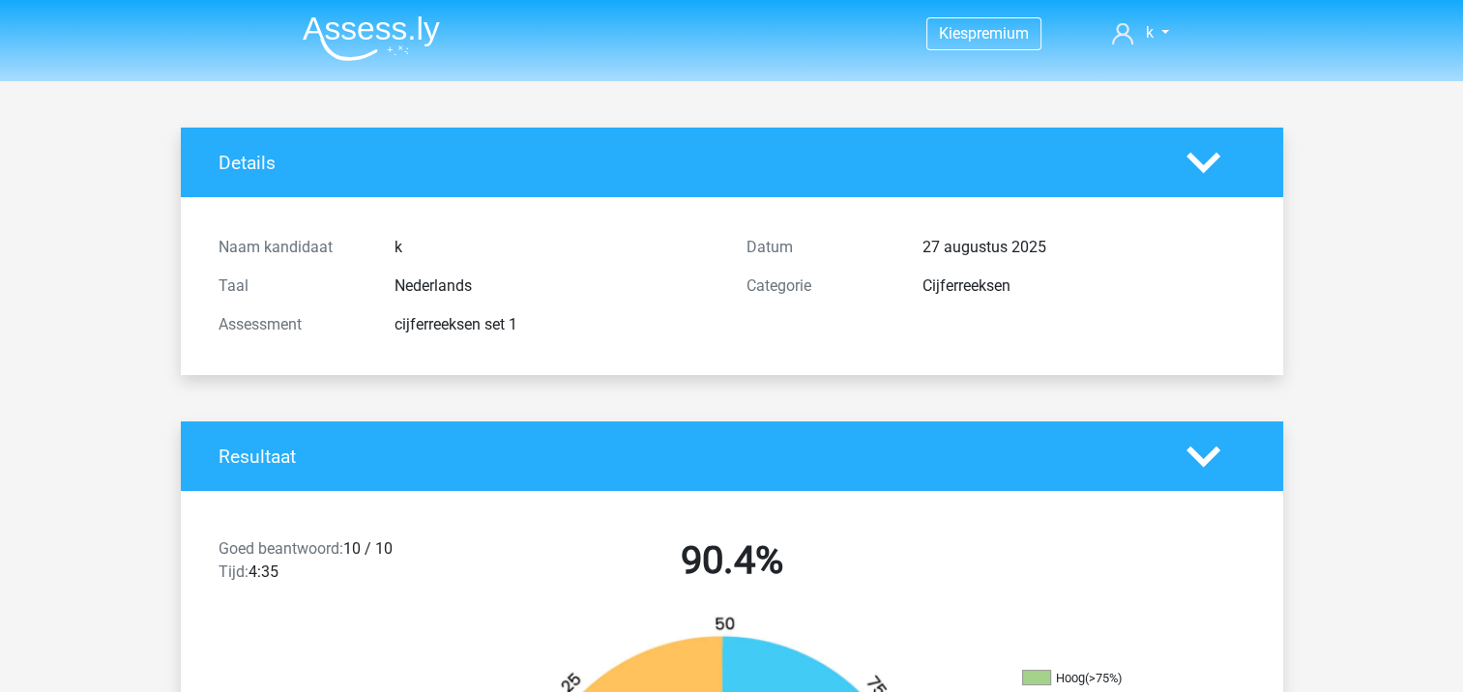
click at [340, 23] on img at bounding box center [371, 37] width 137 height 45
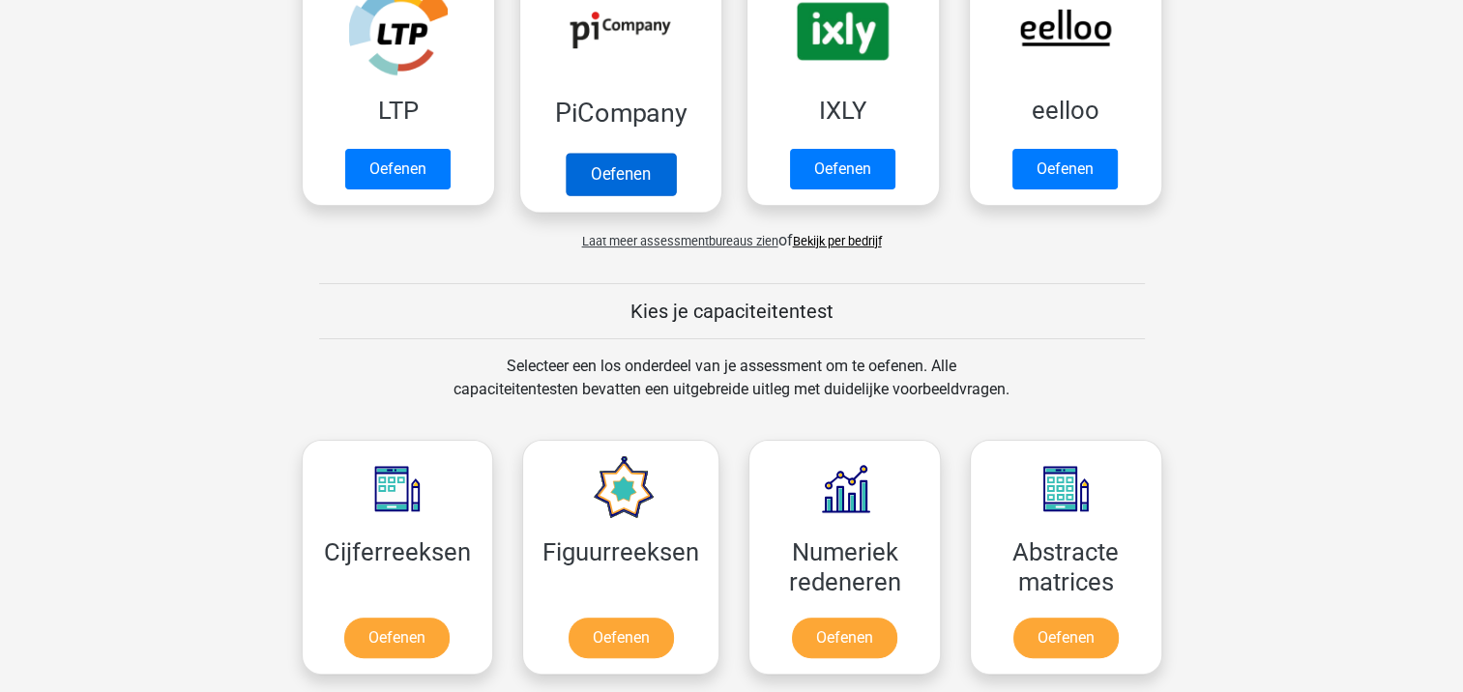
scroll to position [677, 0]
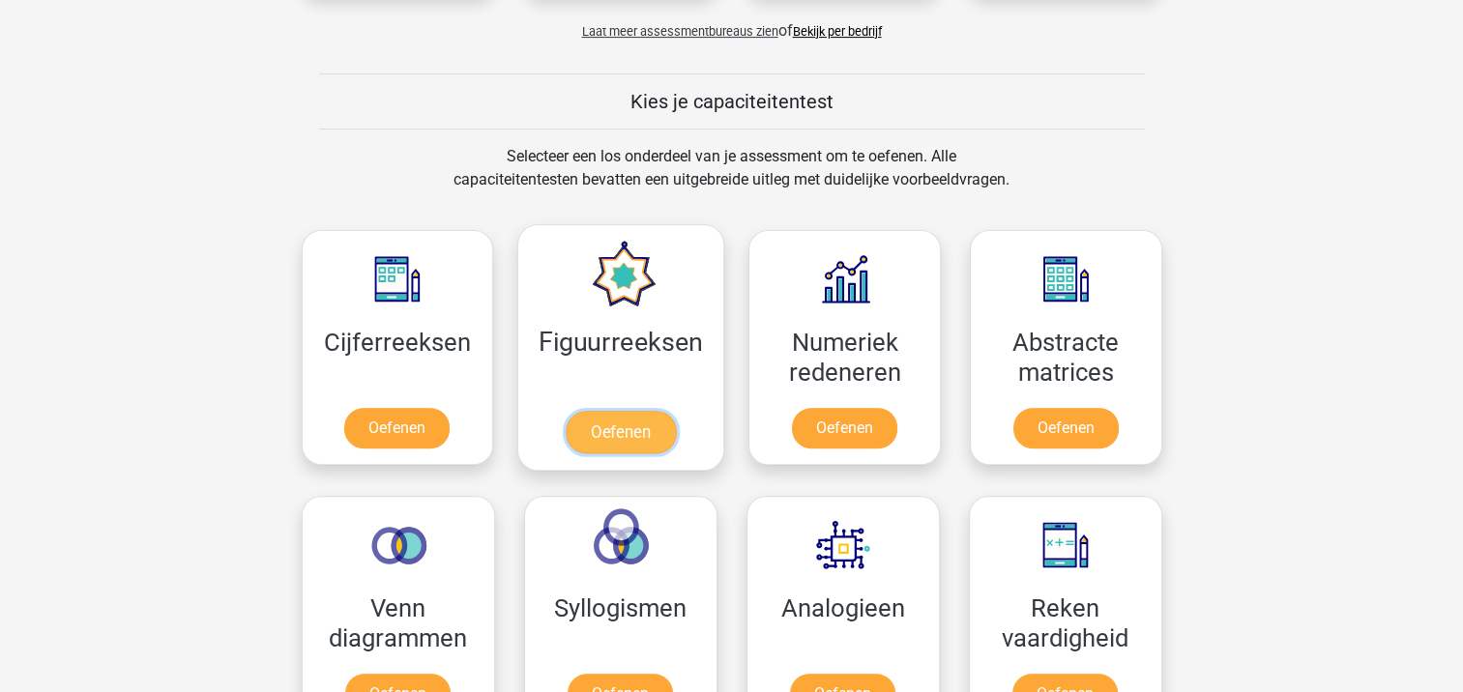
click at [628, 433] on link "Oefenen" at bounding box center [621, 432] width 110 height 43
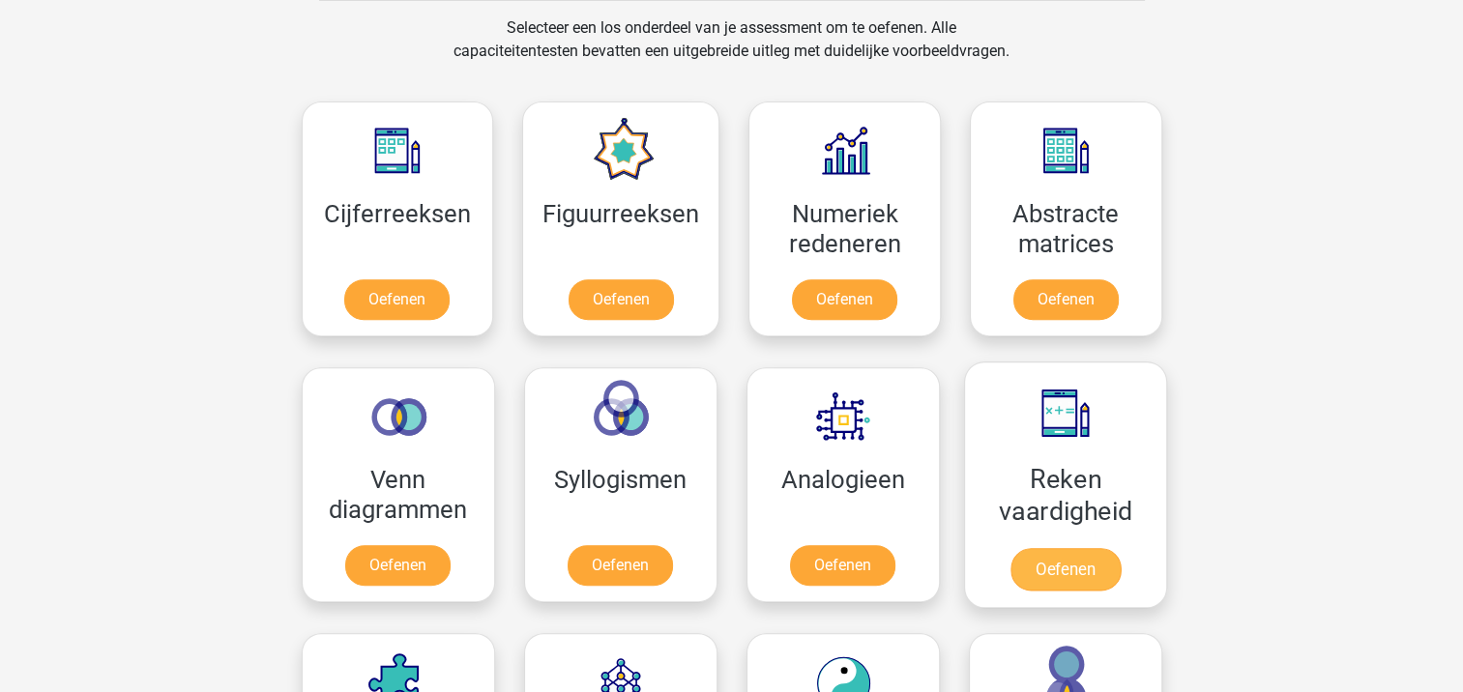
scroll to position [774, 0]
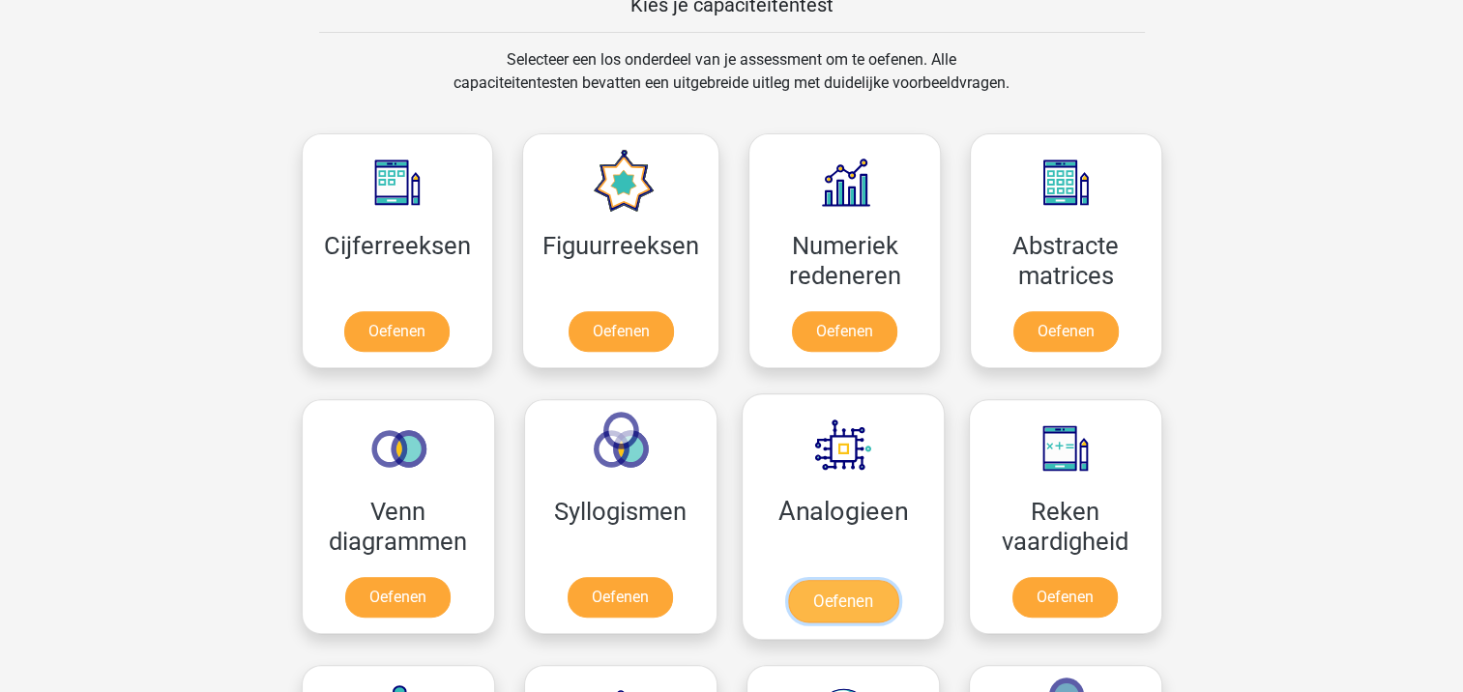
click at [856, 597] on link "Oefenen" at bounding box center [842, 601] width 110 height 43
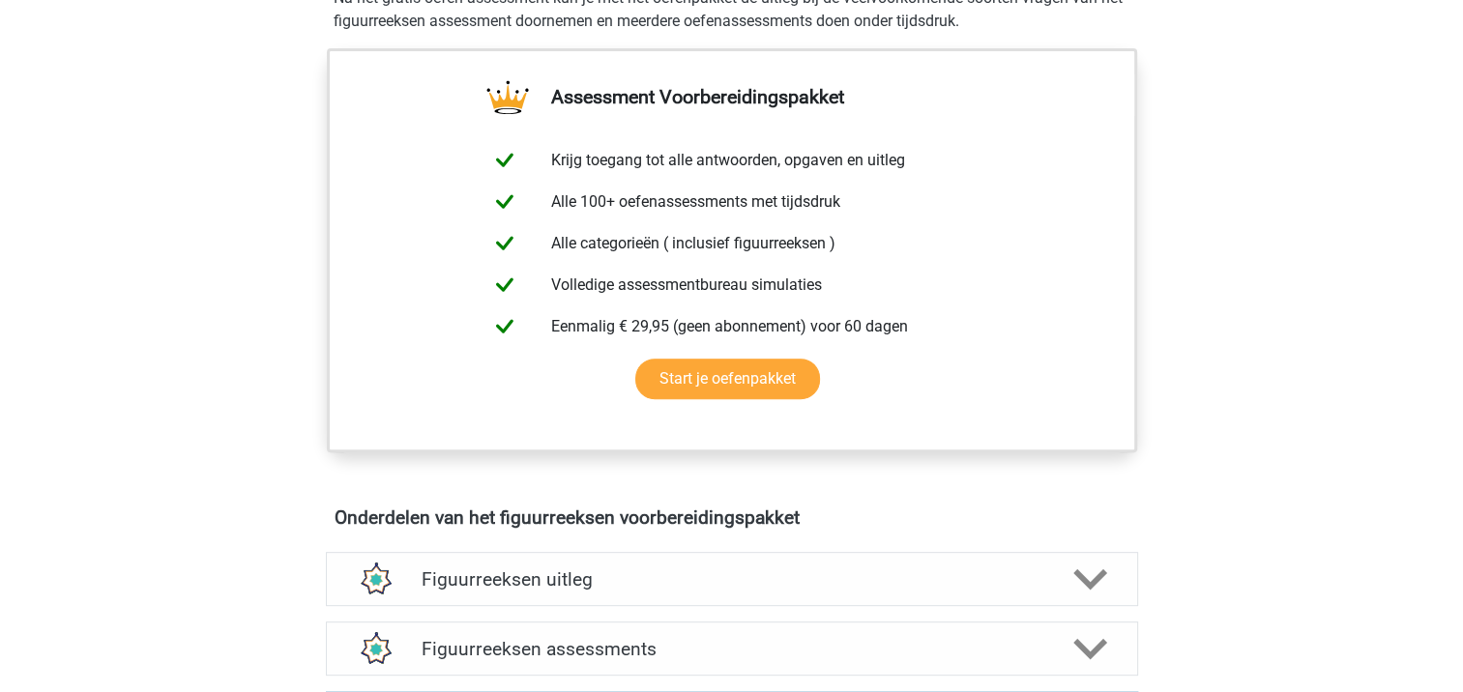
scroll to position [967, 0]
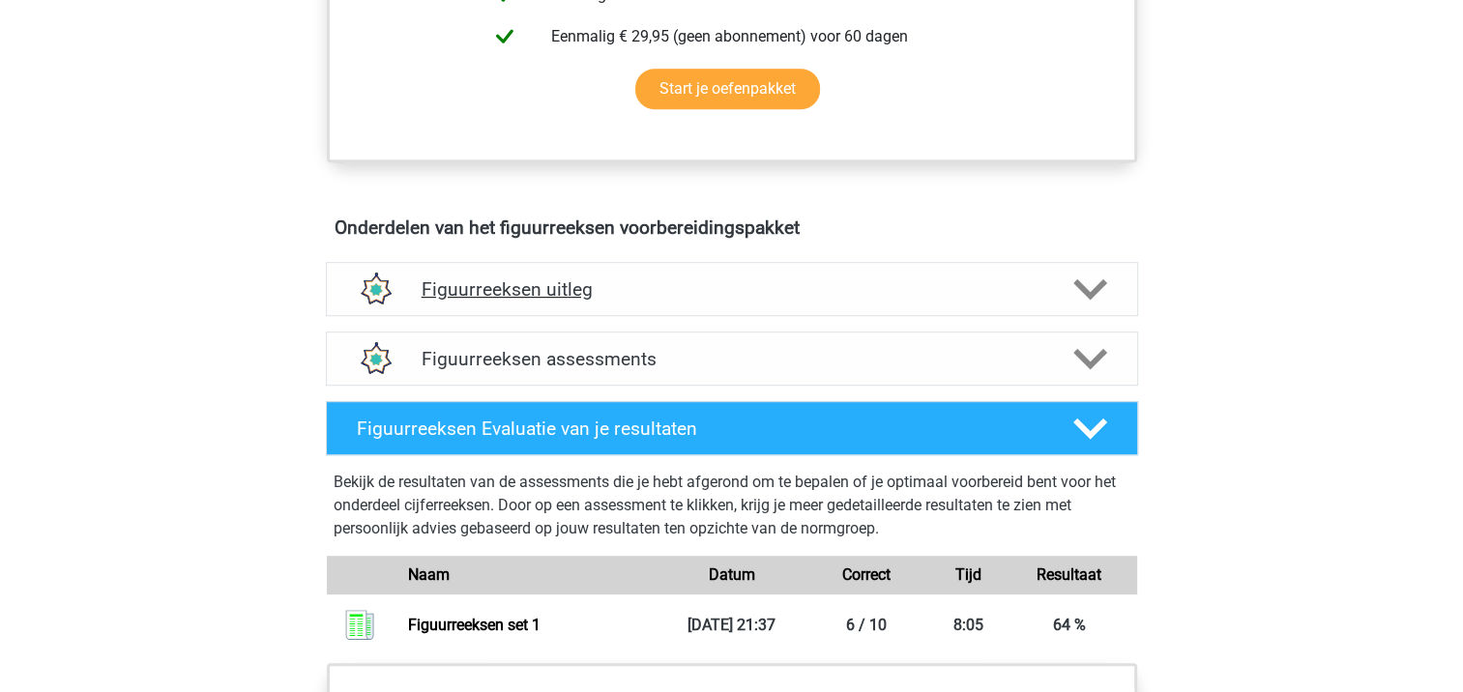
click at [820, 310] on div "Figuurreeksen uitleg" at bounding box center [732, 289] width 812 height 54
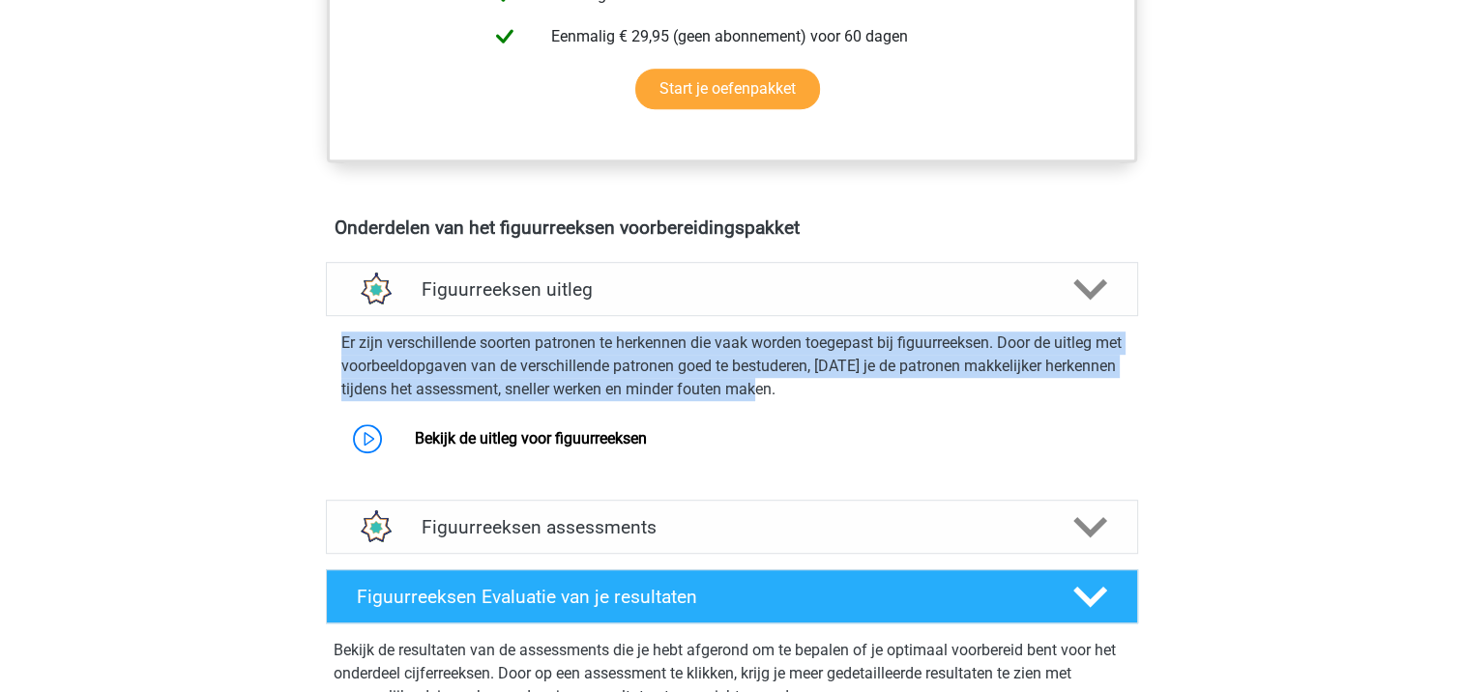
drag, startPoint x: 878, startPoint y: 392, endPoint x: 328, endPoint y: 344, distance: 552.2
click at [328, 344] on div "Er zijn verschillende soorten patronen te herkennen die vaak worden toegepast b…" at bounding box center [732, 392] width 828 height 137
copy p "Er zijn verschillende soorten patronen te herkennen die vaak worden toegepast b…"
click at [796, 530] on h4 "Figuurreeksen assessments" at bounding box center [732, 527] width 621 height 22
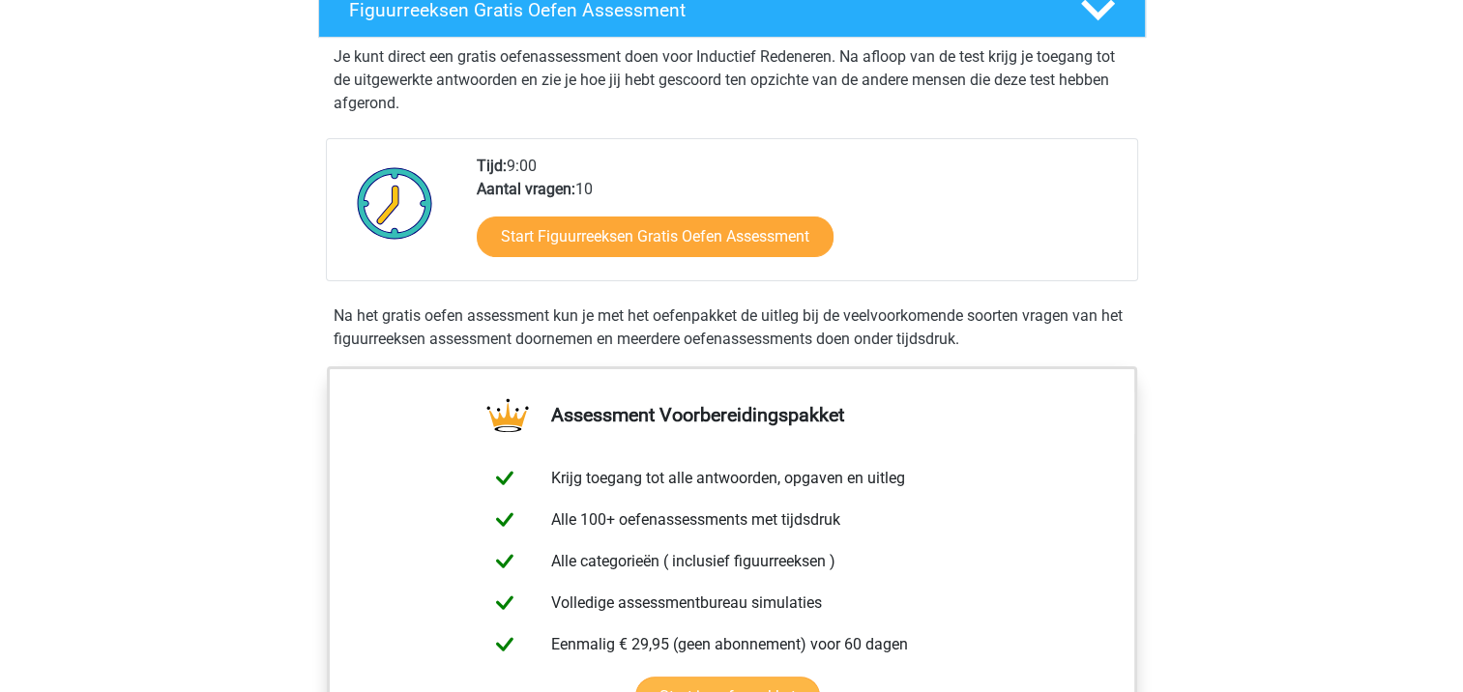
scroll to position [193, 0]
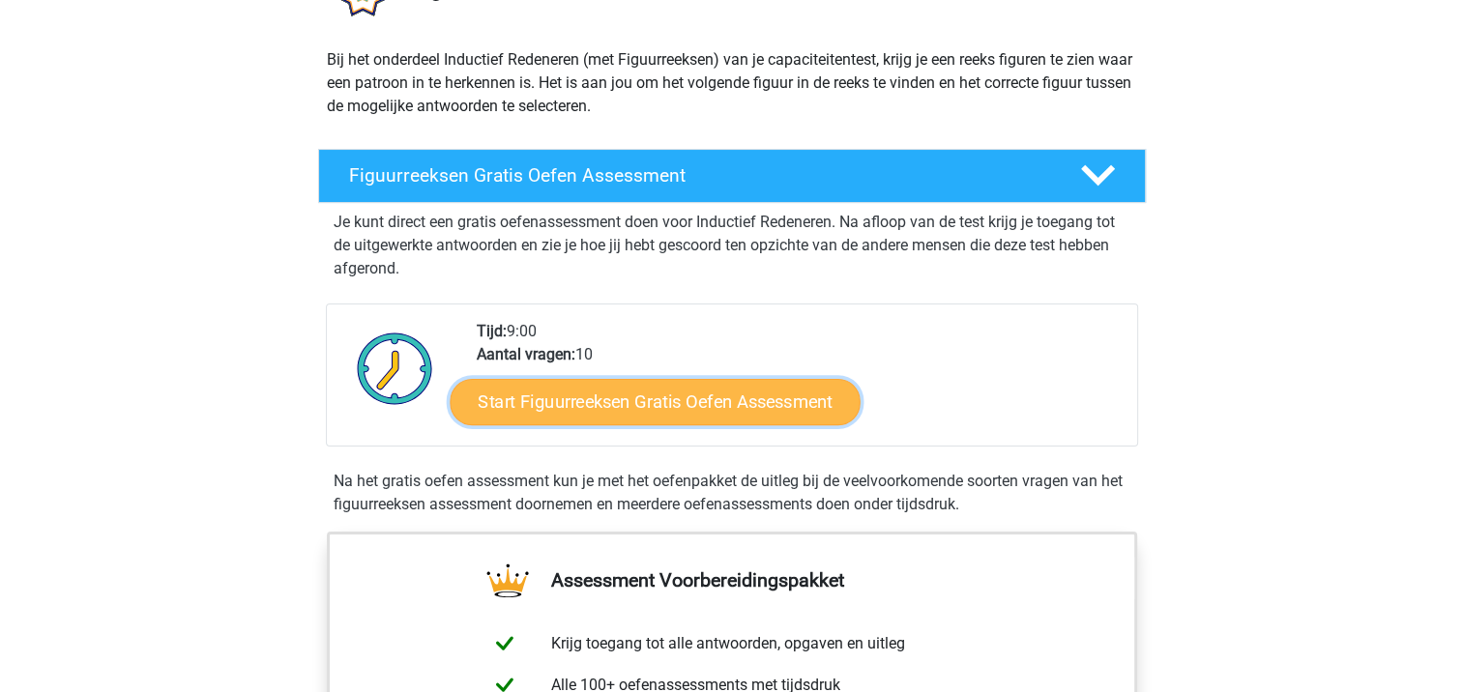
click at [734, 405] on link "Start Figuurreeksen Gratis Oefen Assessment" at bounding box center [655, 401] width 410 height 46
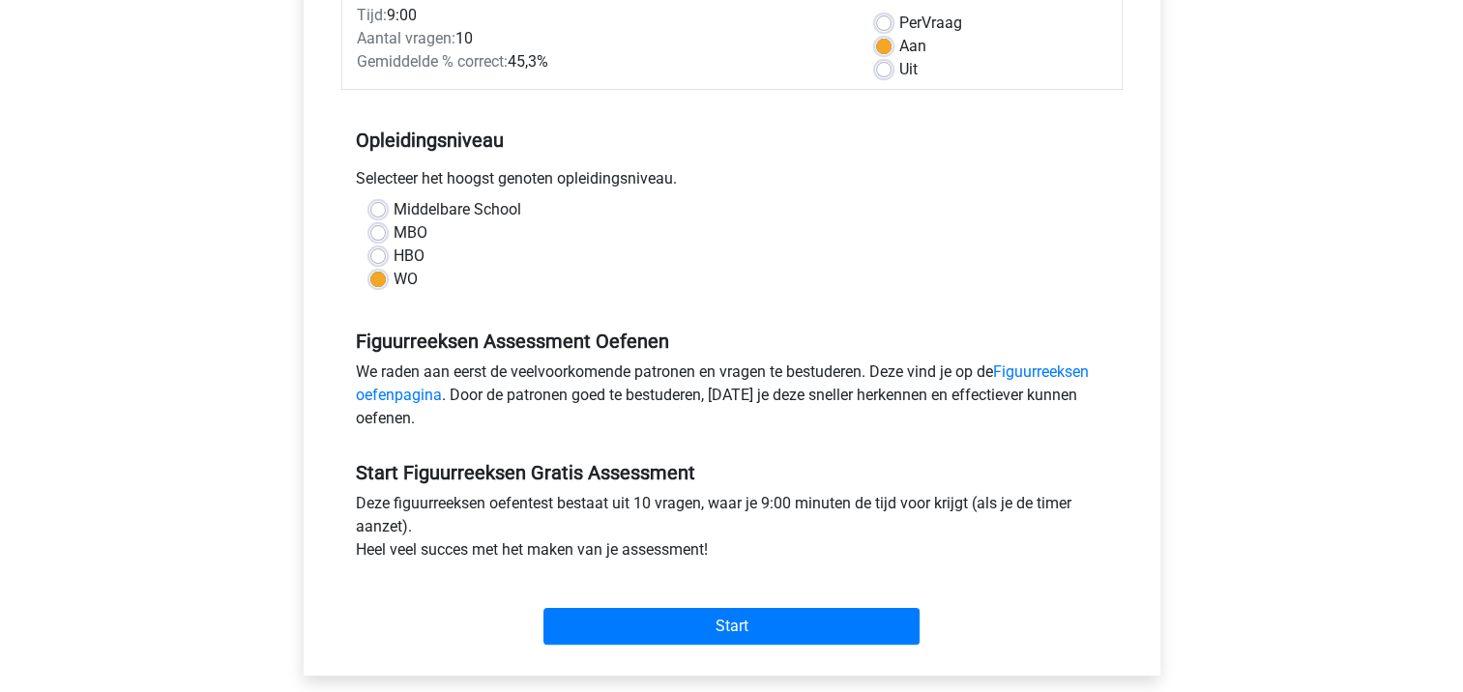
scroll to position [483, 0]
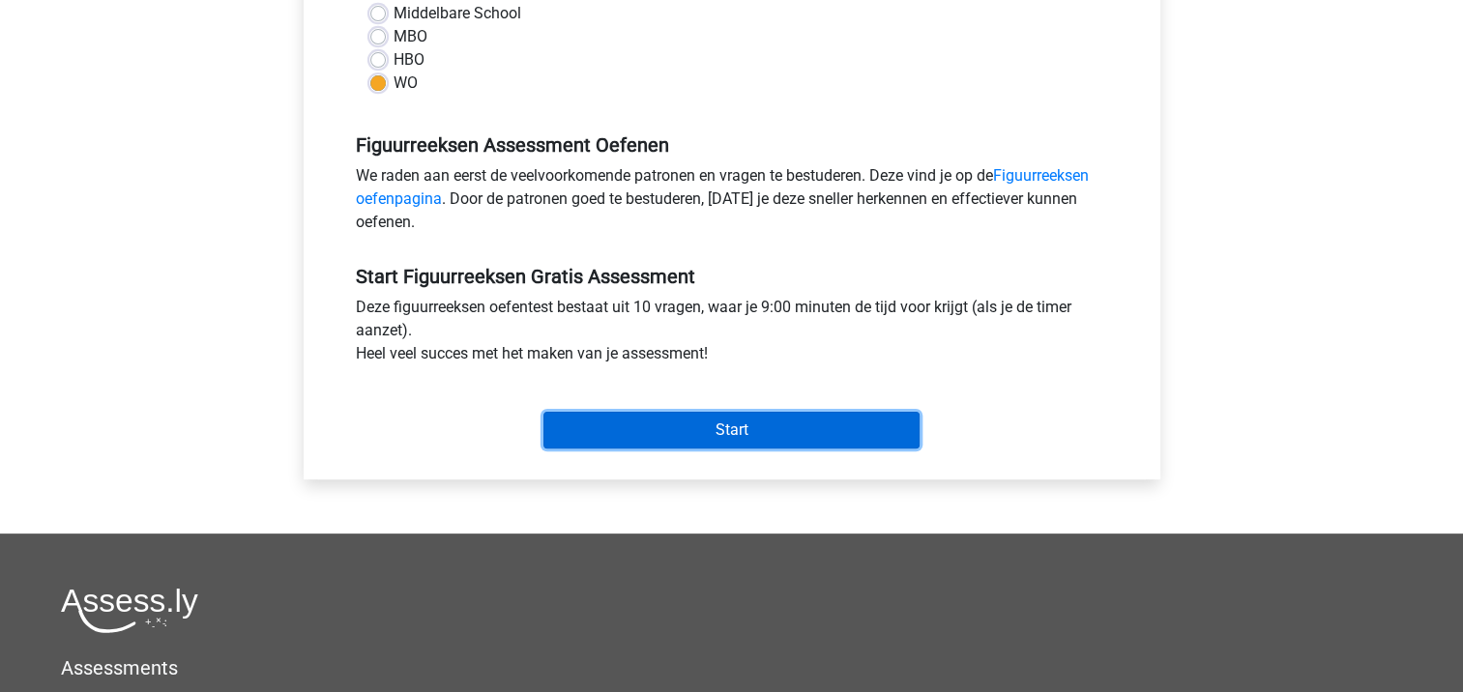
click at [825, 437] on input "Start" at bounding box center [731, 430] width 376 height 37
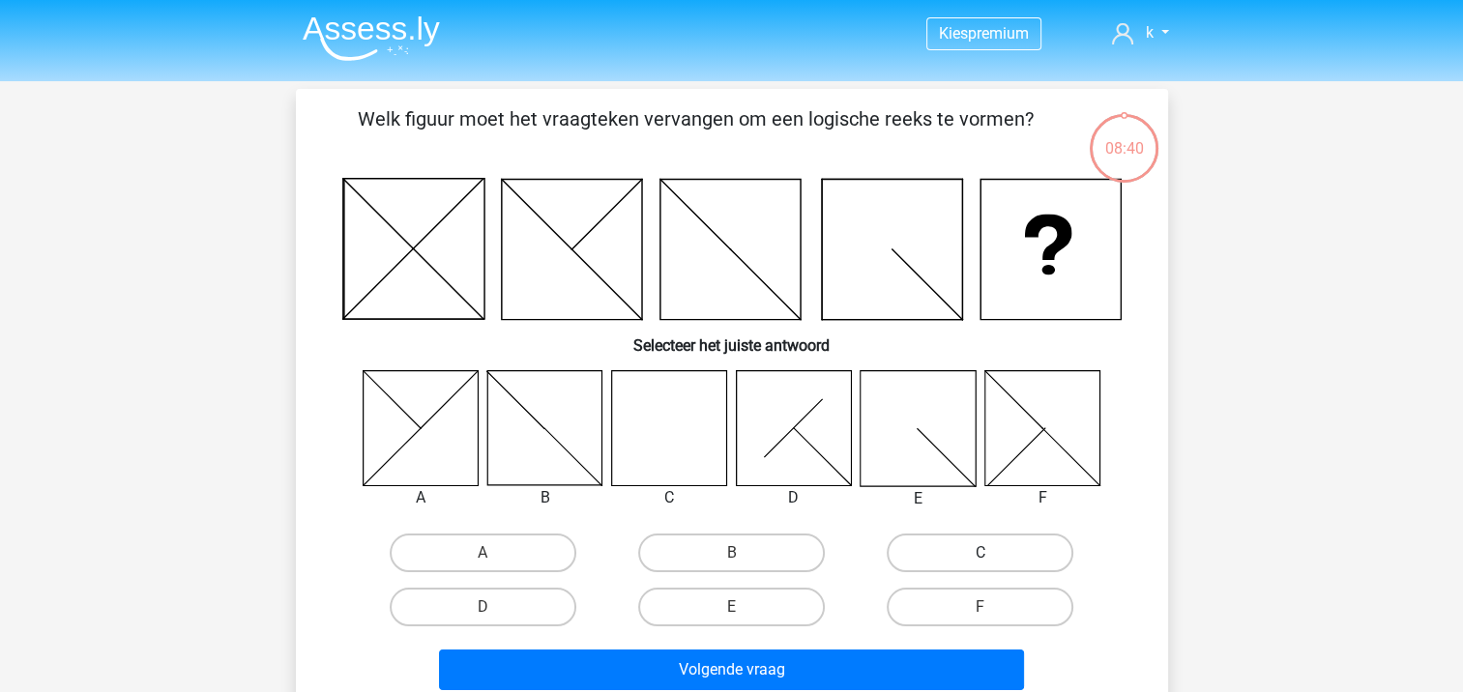
click at [990, 541] on label "C" at bounding box center [980, 553] width 187 height 39
click at [990, 553] on input "C" at bounding box center [986, 559] width 13 height 13
radio input "true"
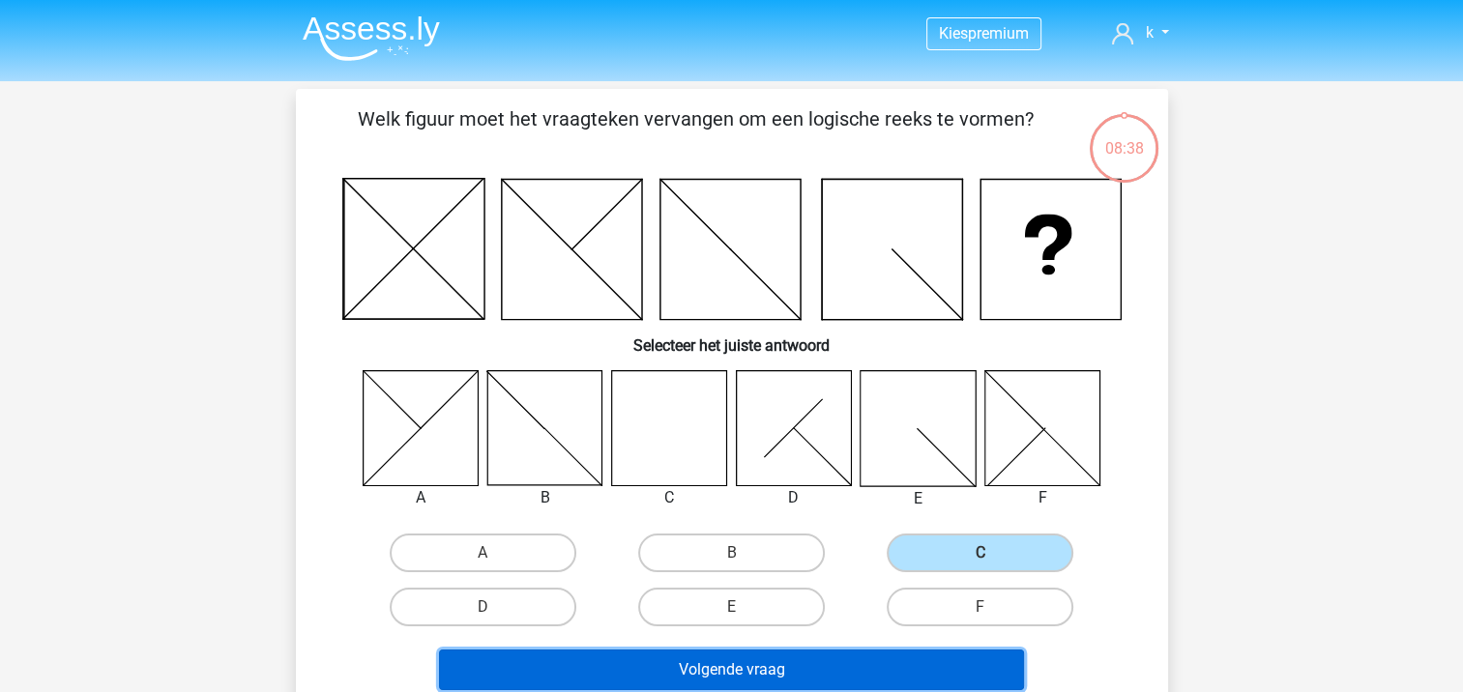
click at [925, 661] on button "Volgende vraag" at bounding box center [731, 670] width 585 height 41
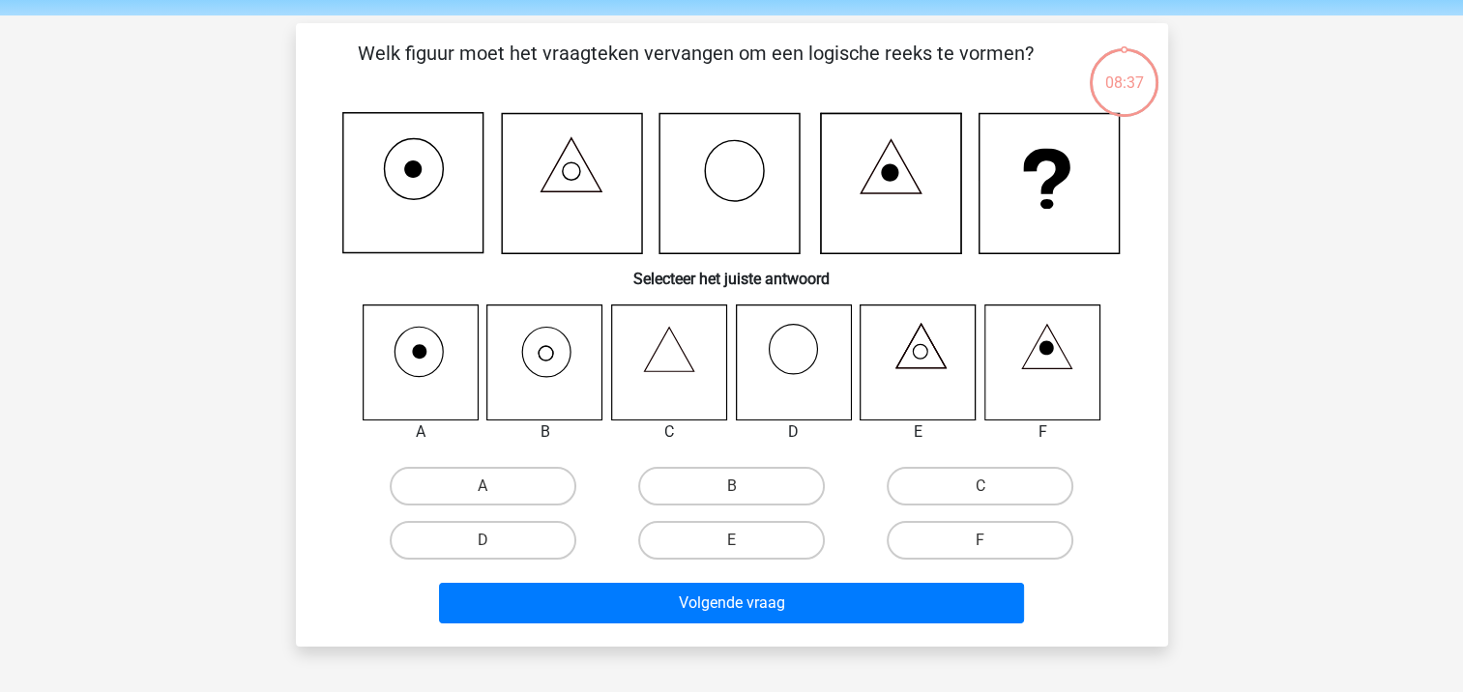
scroll to position [89, 0]
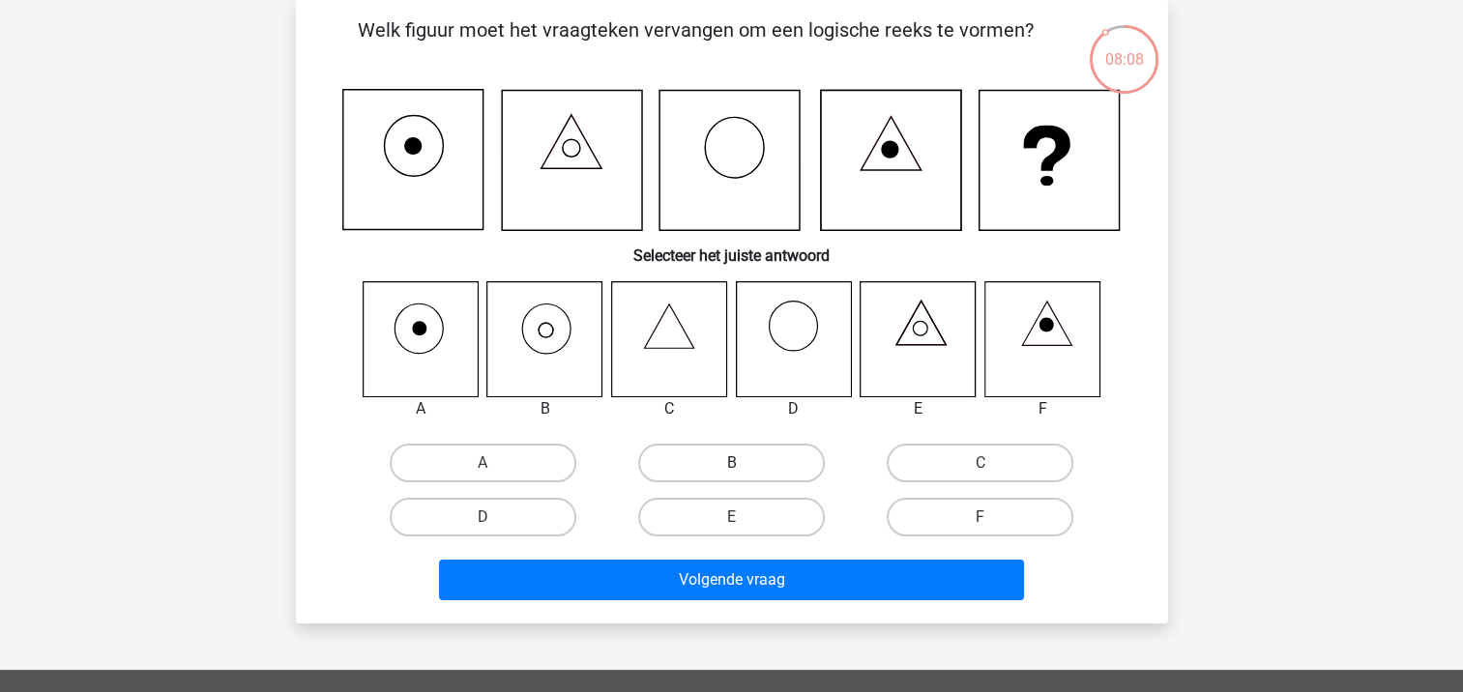
click at [716, 472] on label "B" at bounding box center [731, 463] width 187 height 39
click at [731, 472] on input "B" at bounding box center [737, 469] width 13 height 13
radio input "true"
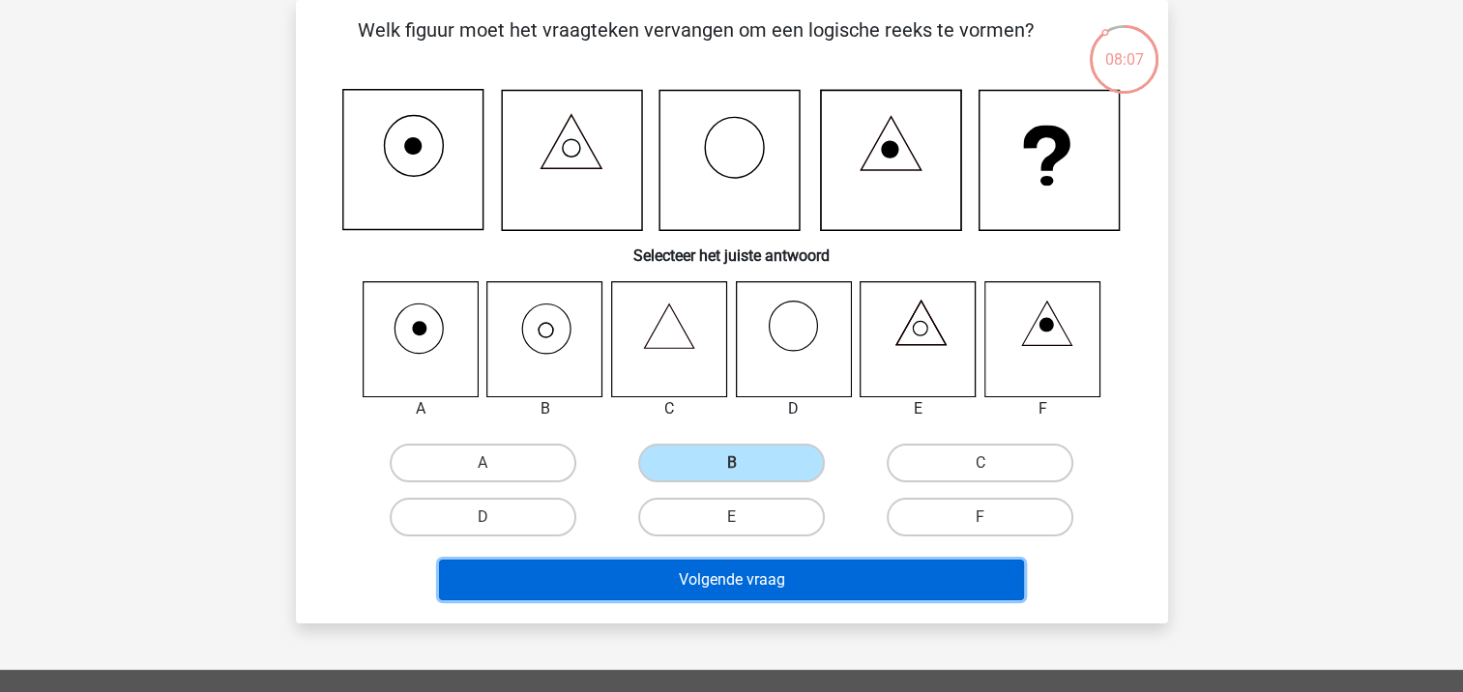
click at [738, 561] on button "Volgende vraag" at bounding box center [731, 580] width 585 height 41
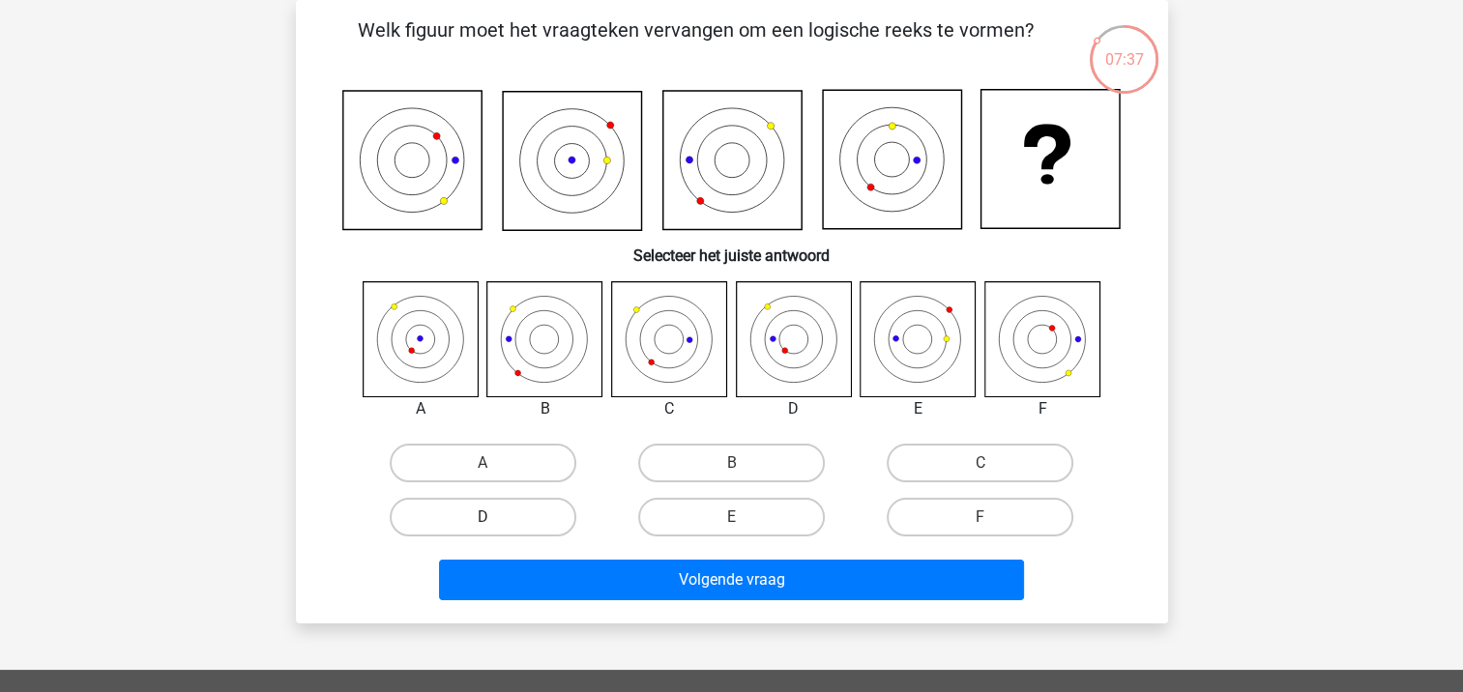
click at [474, 512] on label "D" at bounding box center [483, 517] width 187 height 39
click at [482, 517] on input "D" at bounding box center [488, 523] width 13 height 13
radio input "true"
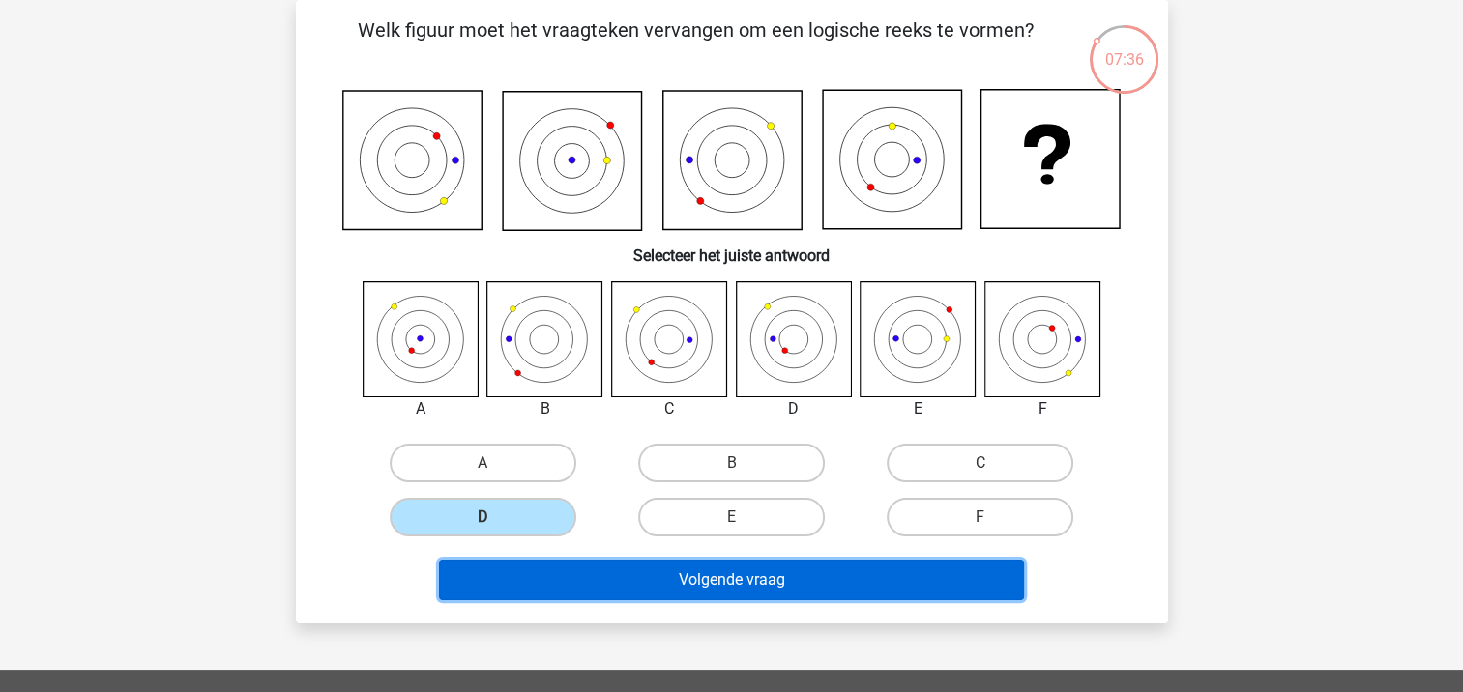
click at [743, 580] on button "Volgende vraag" at bounding box center [731, 580] width 585 height 41
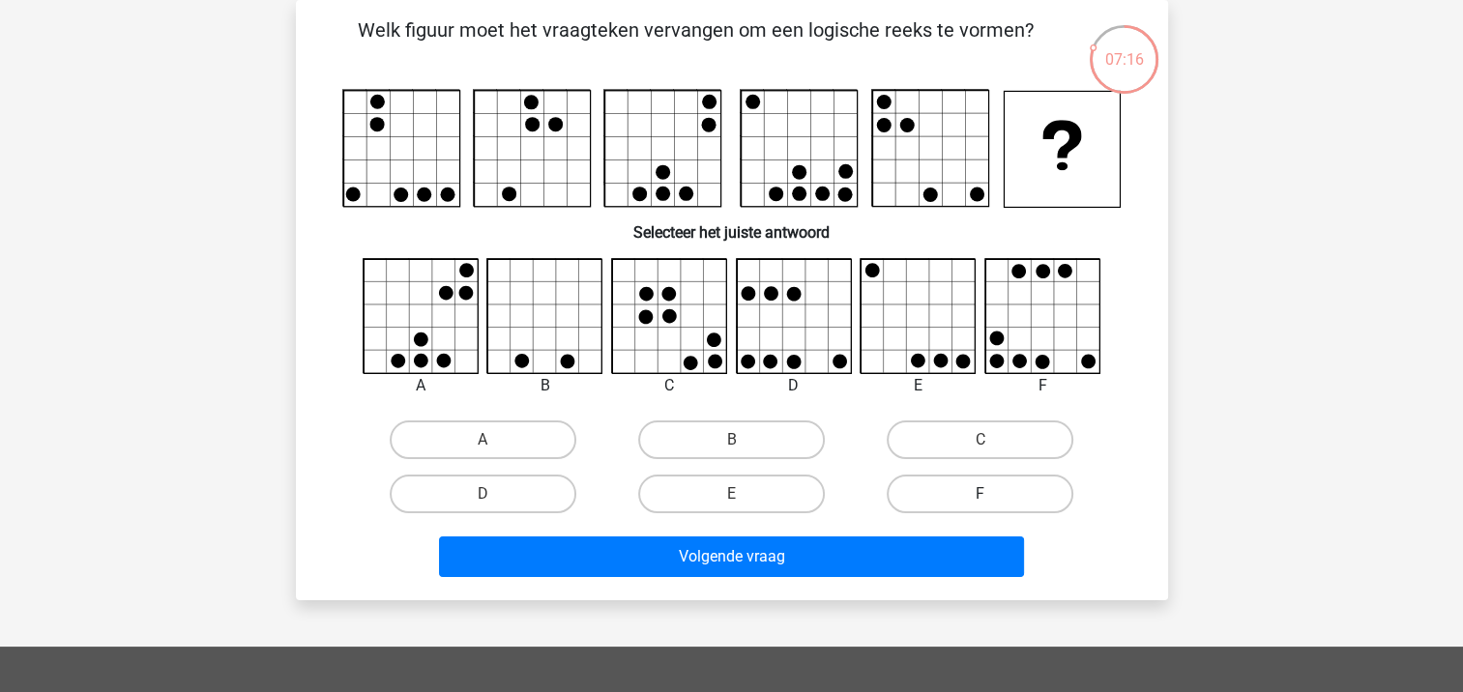
click at [1010, 498] on label "F" at bounding box center [980, 494] width 187 height 39
click at [993, 498] on input "F" at bounding box center [986, 500] width 13 height 13
radio input "true"
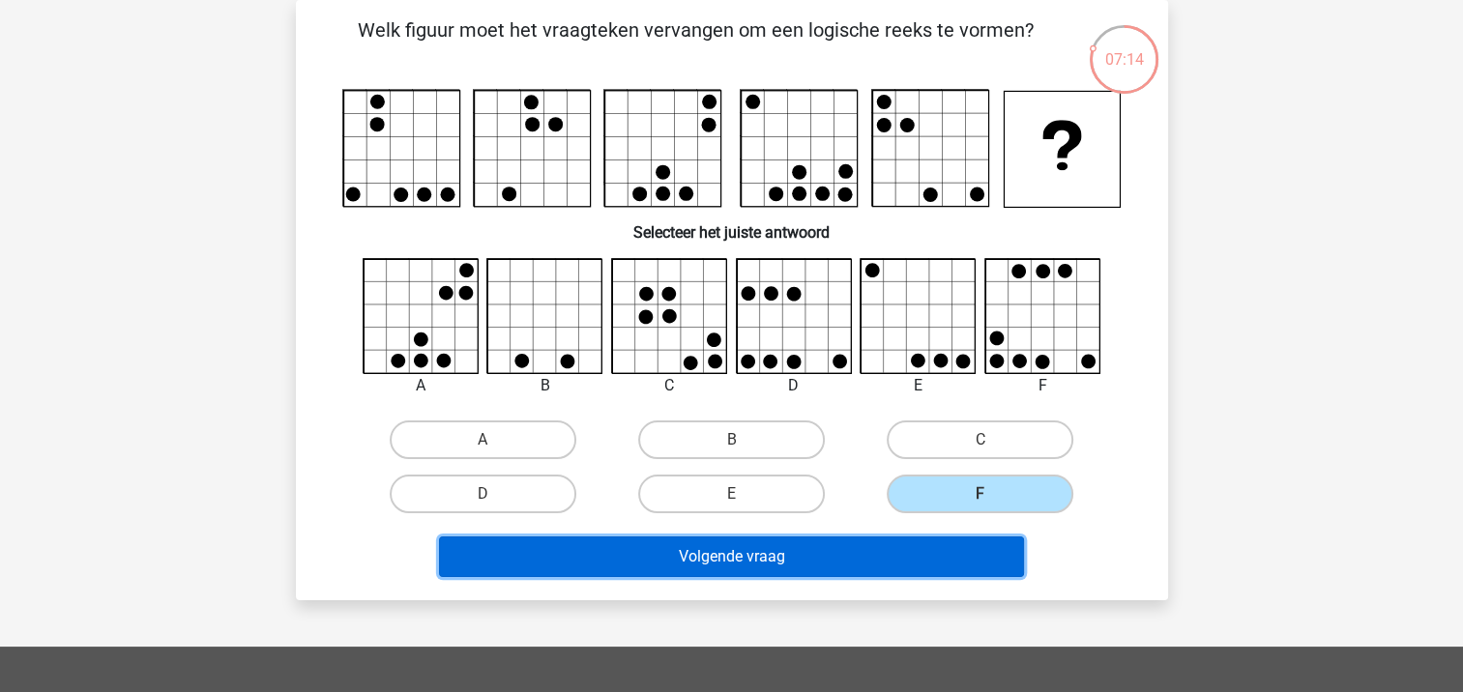
click at [952, 557] on button "Volgende vraag" at bounding box center [731, 557] width 585 height 41
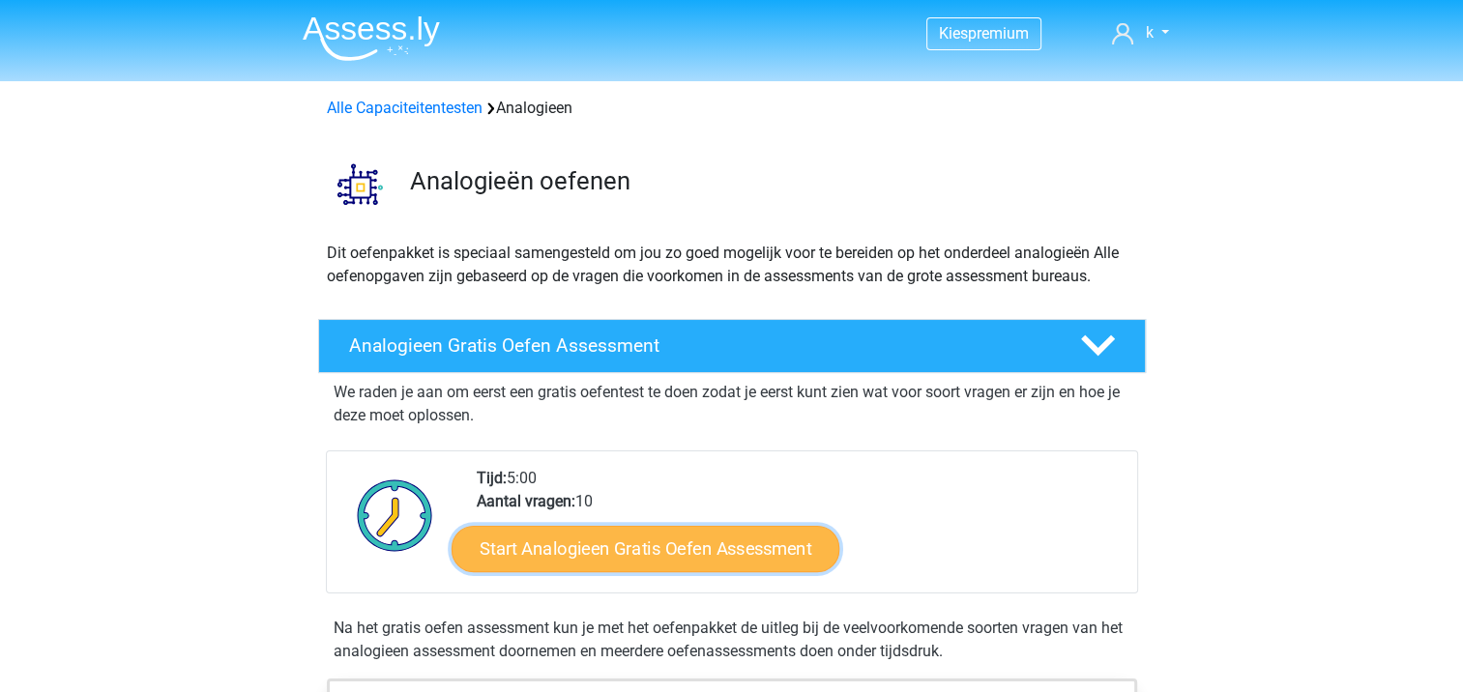
click at [716, 545] on link "Start Analogieen Gratis Oefen Assessment" at bounding box center [646, 548] width 388 height 46
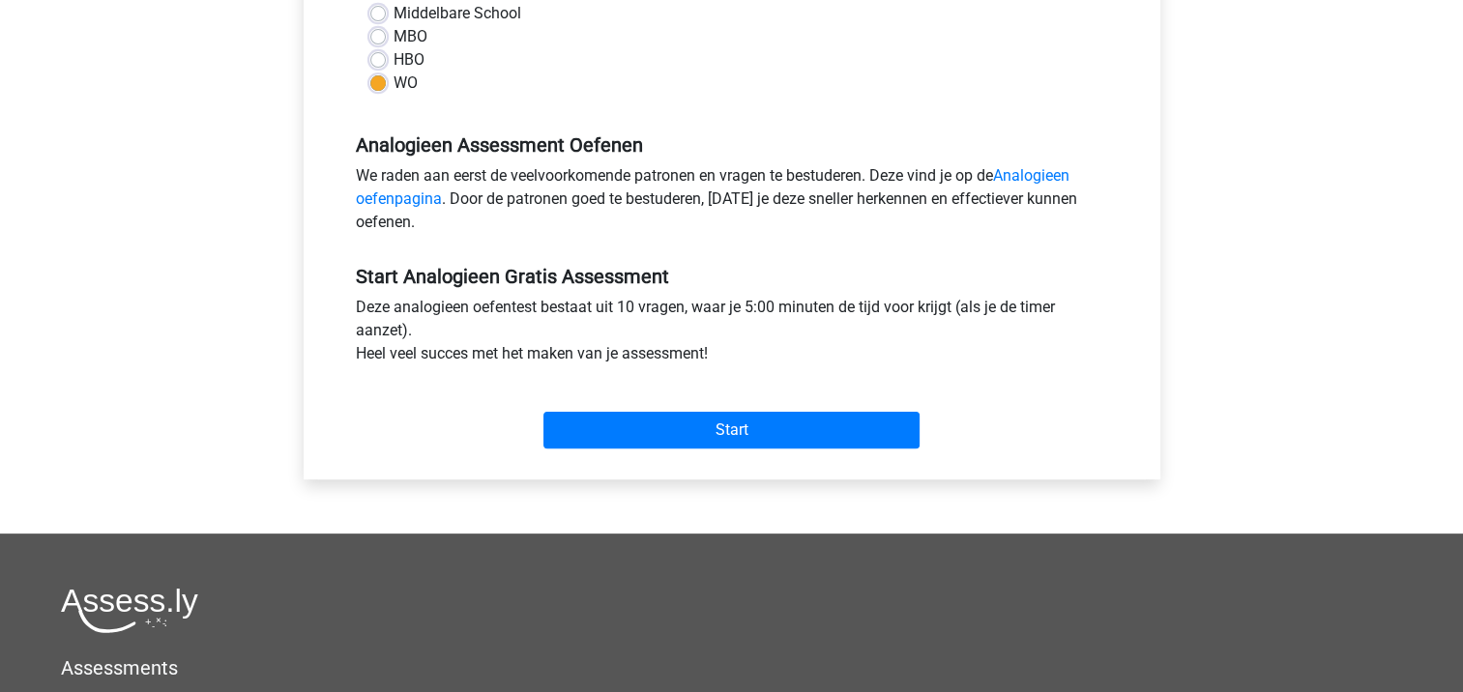
scroll to position [580, 0]
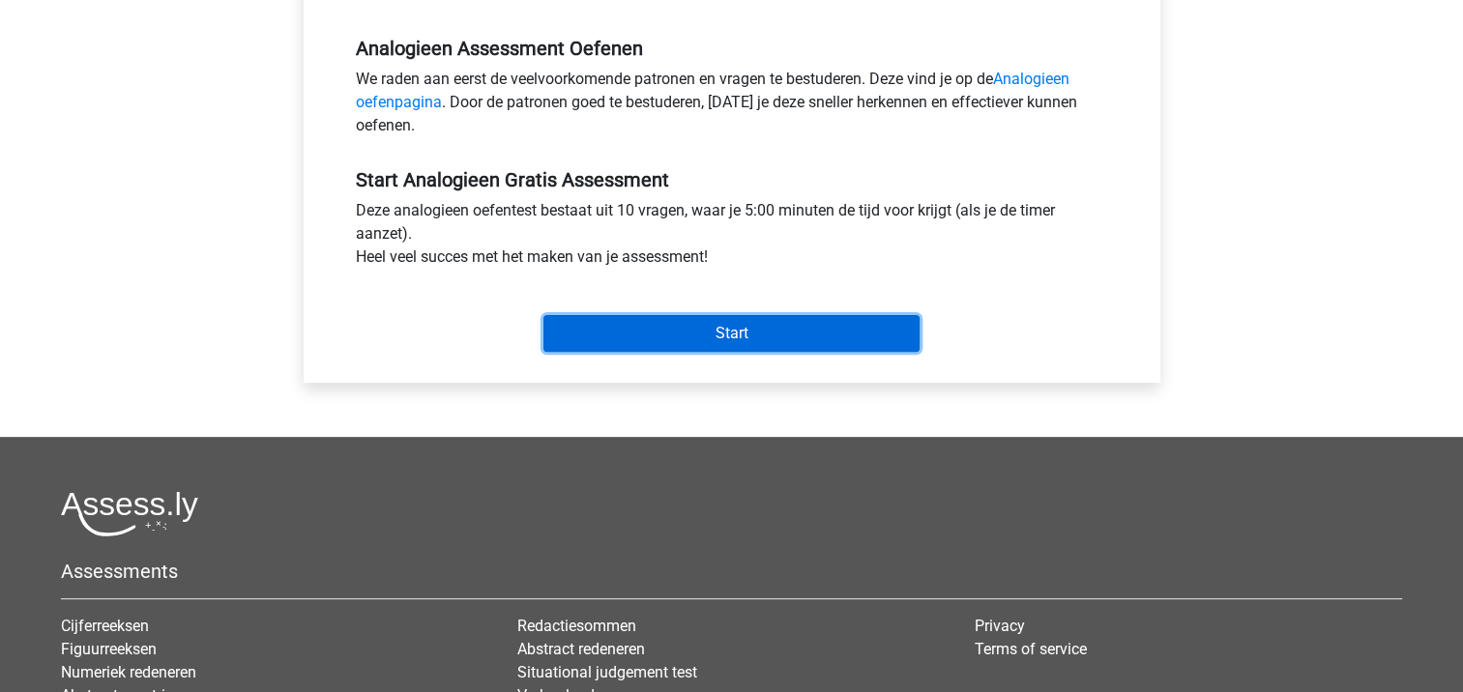
click at [773, 336] on input "Start" at bounding box center [731, 333] width 376 height 37
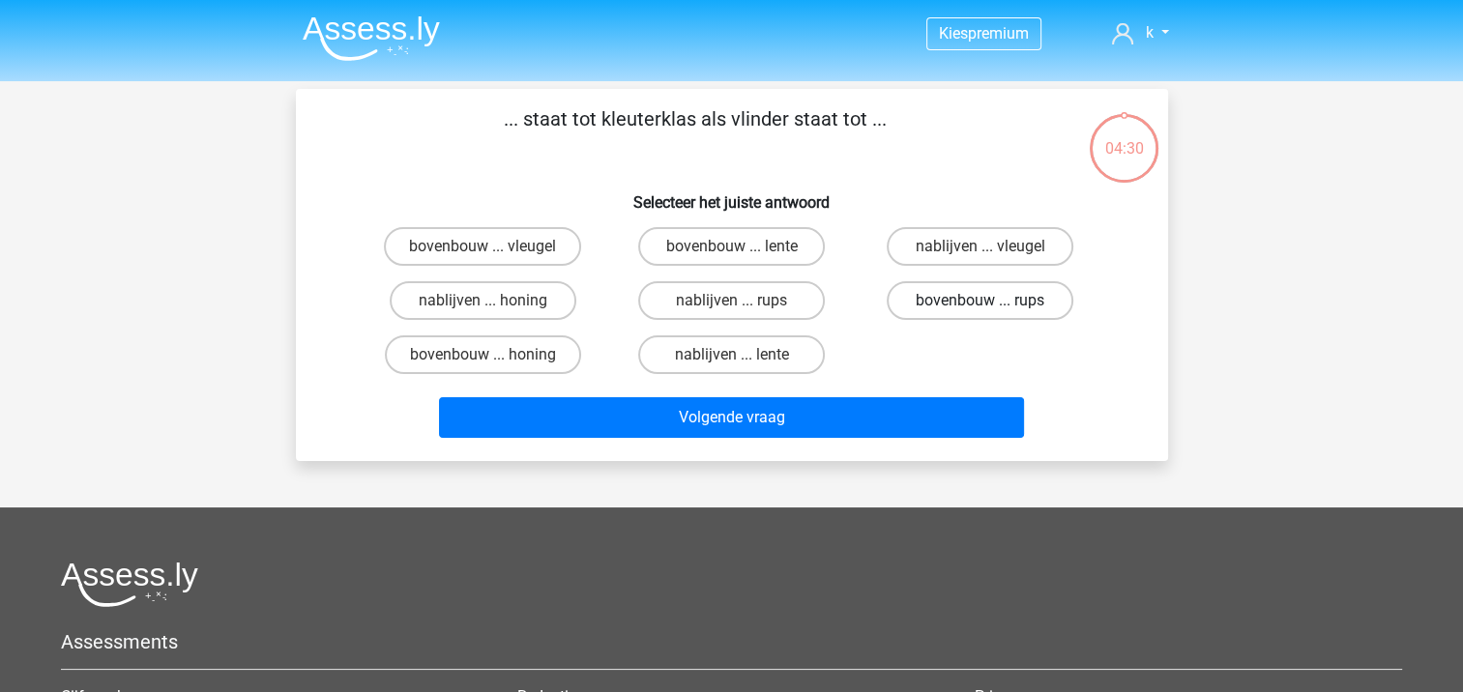
click at [990, 315] on label "bovenbouw ... rups" at bounding box center [980, 300] width 187 height 39
click at [990, 313] on input "bovenbouw ... rups" at bounding box center [986, 307] width 13 height 13
radio input "true"
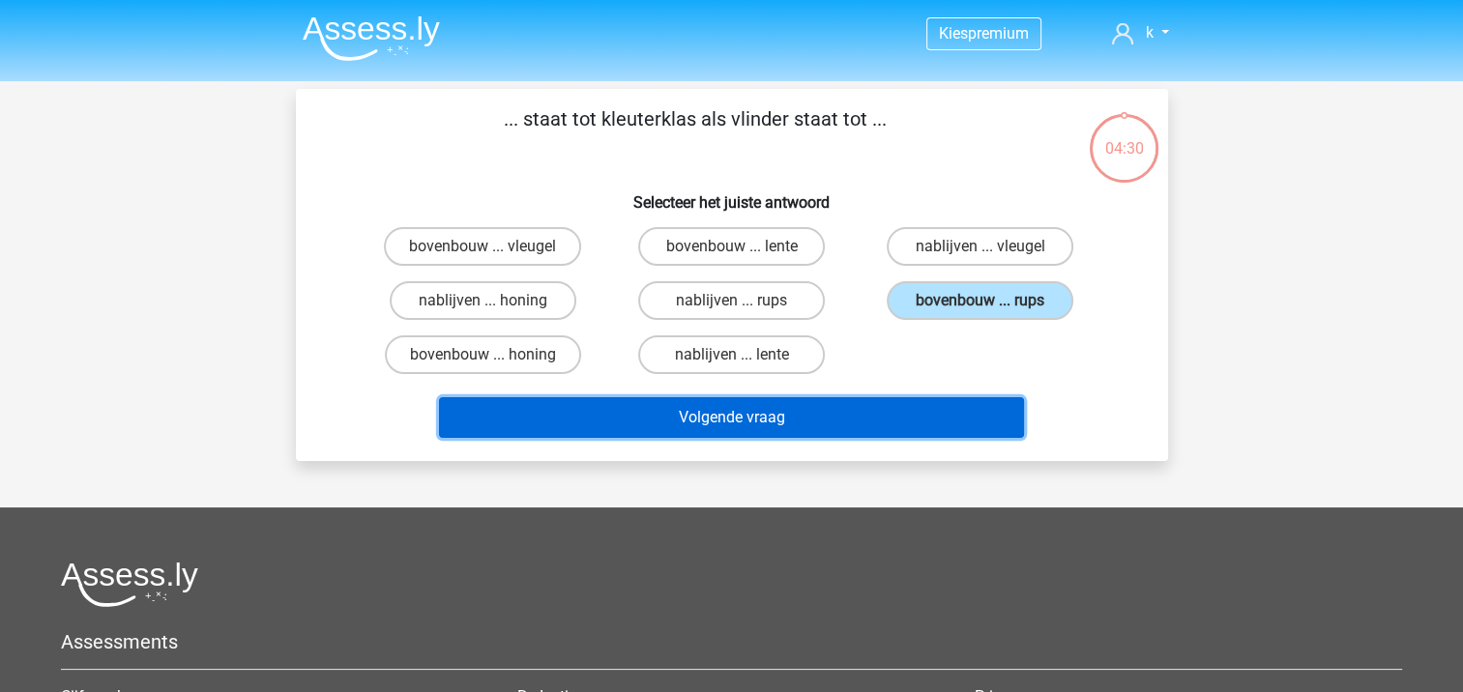
click at [955, 433] on button "Volgende vraag" at bounding box center [731, 417] width 585 height 41
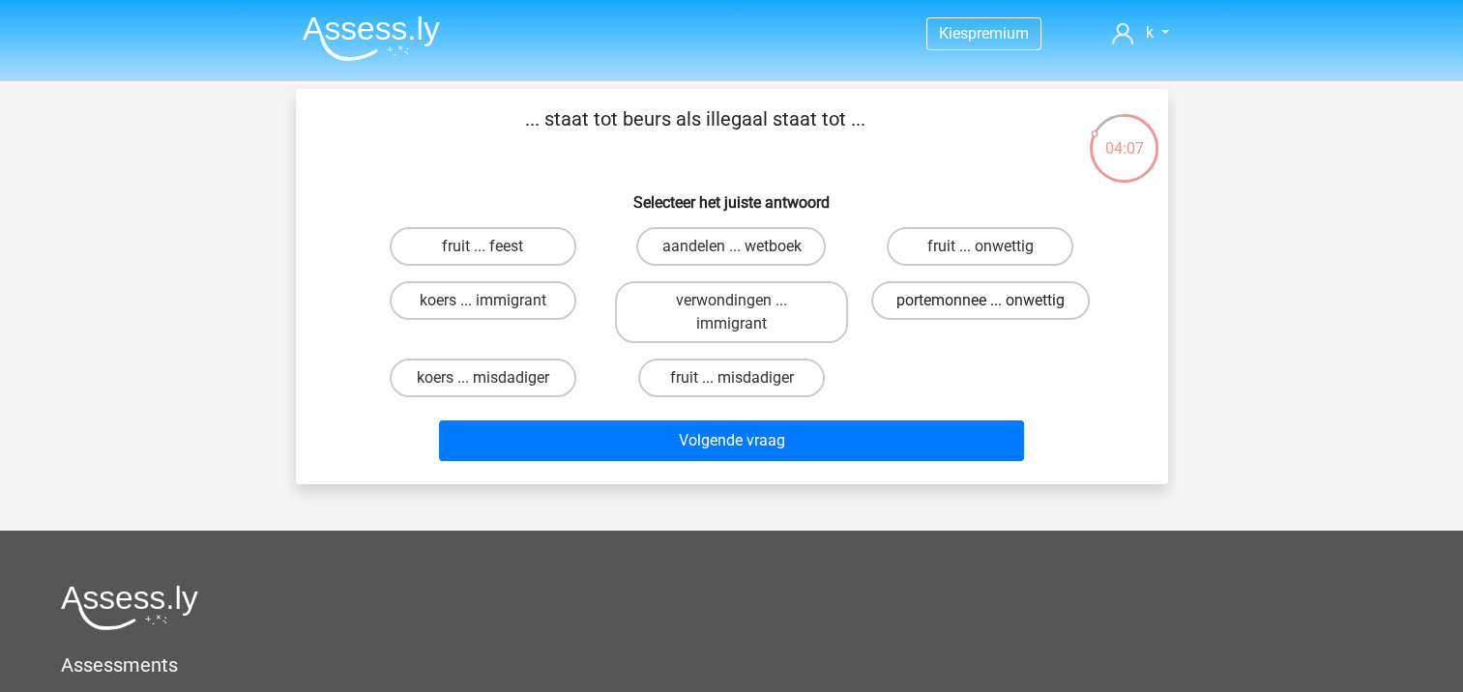
click at [944, 294] on label "portemonnee ... onwettig" at bounding box center [980, 300] width 219 height 39
click at [980, 301] on input "portemonnee ... onwettig" at bounding box center [986, 307] width 13 height 13
radio input "true"
click at [722, 255] on label "aandelen ... wetboek" at bounding box center [731, 246] width 190 height 39
click at [731, 255] on input "aandelen ... wetboek" at bounding box center [737, 253] width 13 height 13
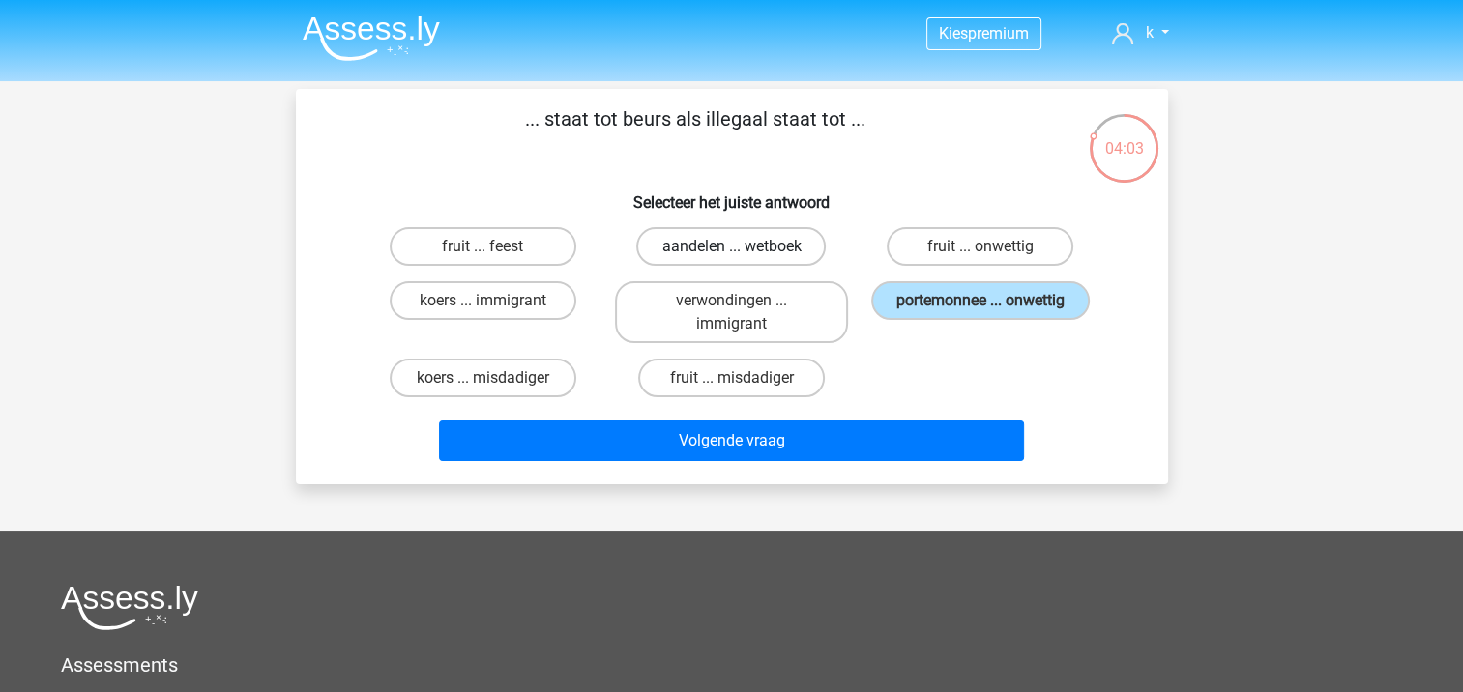
radio input "true"
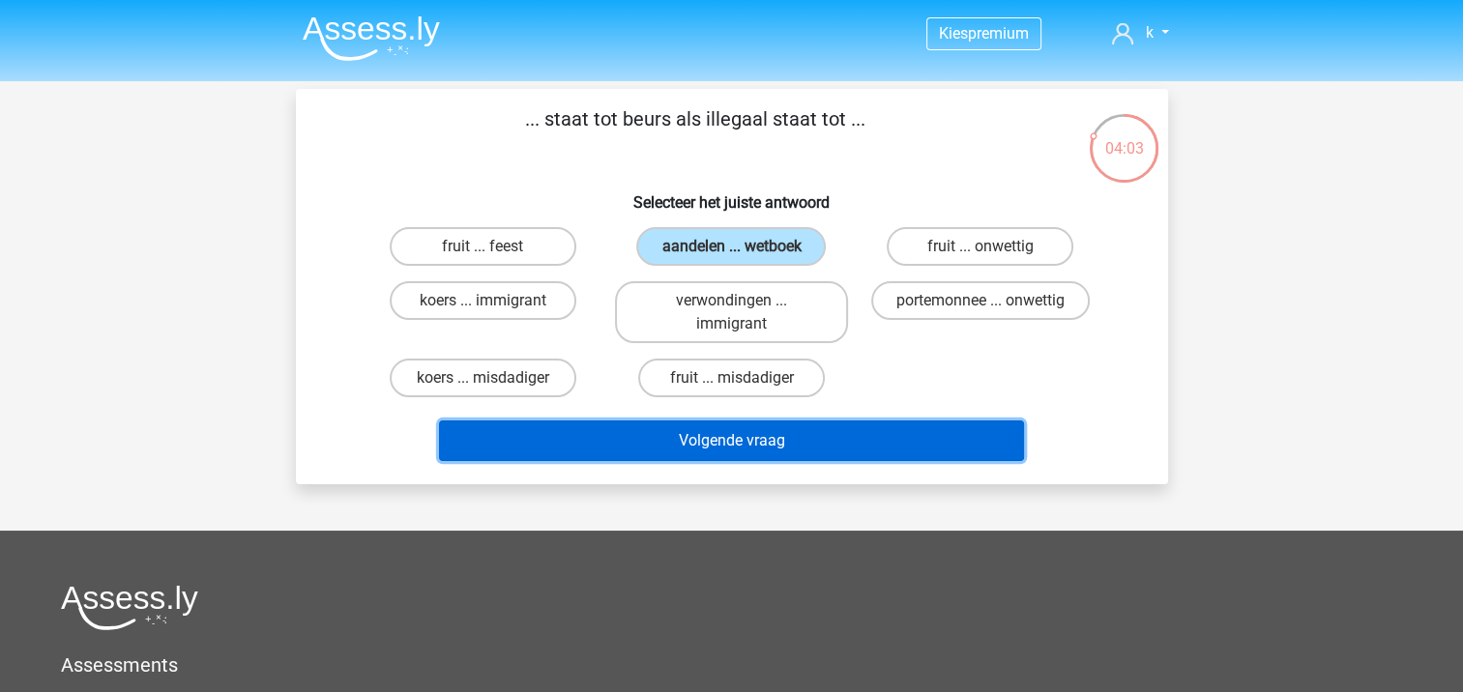
click at [753, 436] on button "Volgende vraag" at bounding box center [731, 441] width 585 height 41
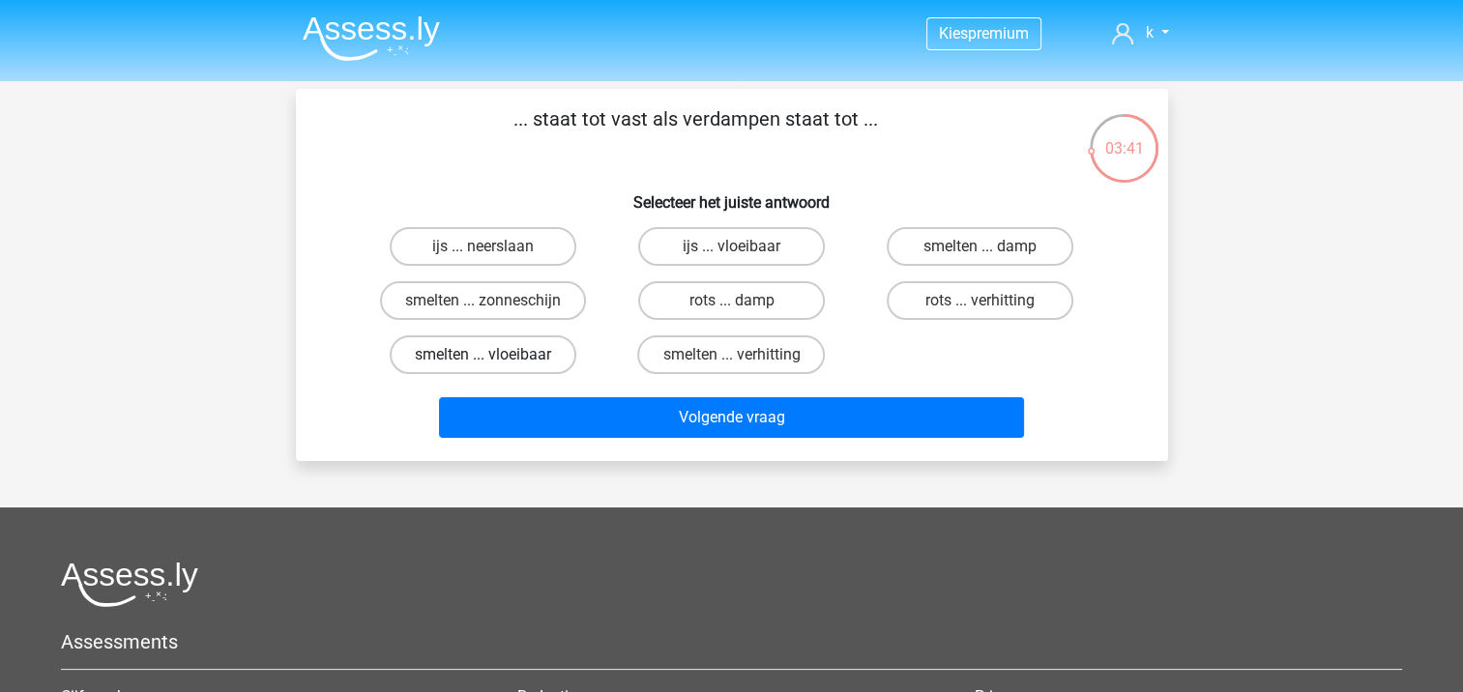
click at [516, 358] on label "smelten ... vloeibaar" at bounding box center [483, 355] width 187 height 39
click at [495, 358] on input "smelten ... vloeibaar" at bounding box center [488, 361] width 13 height 13
radio input "true"
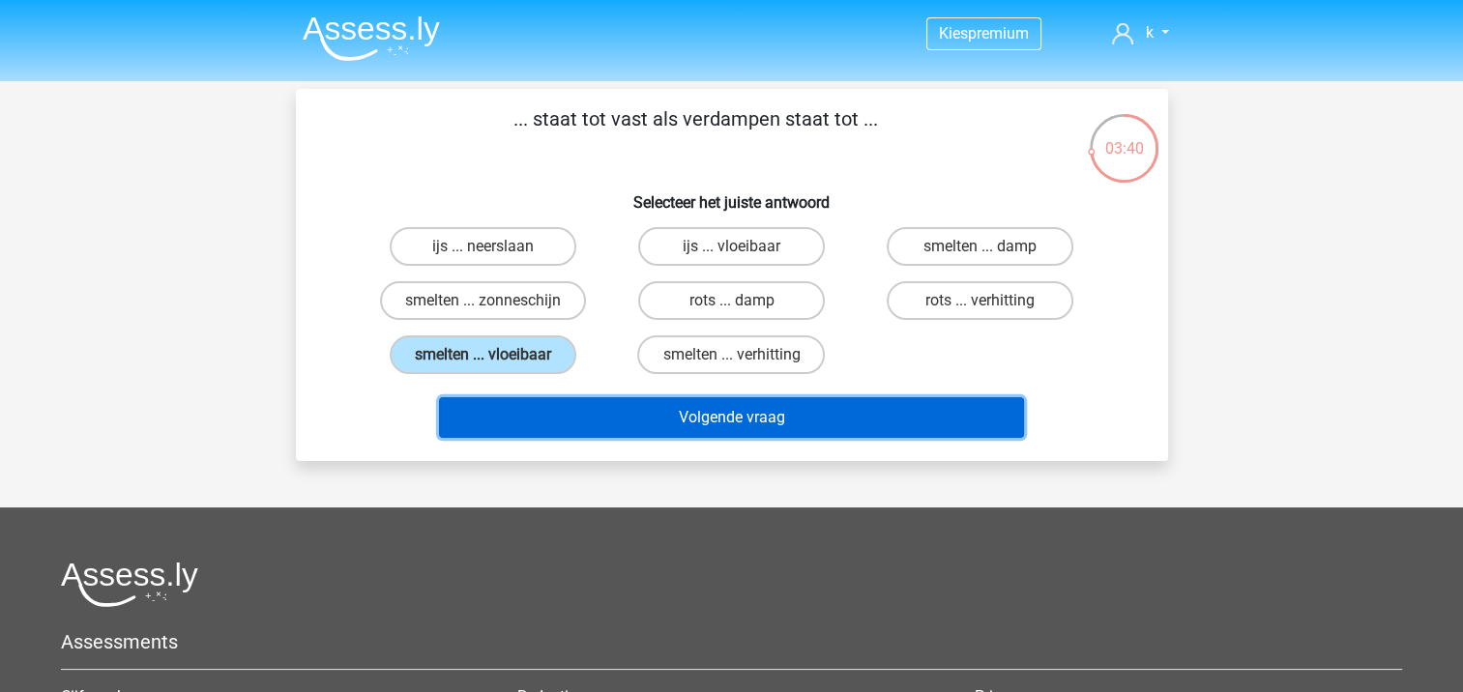
click at [693, 426] on button "Volgende vraag" at bounding box center [731, 417] width 585 height 41
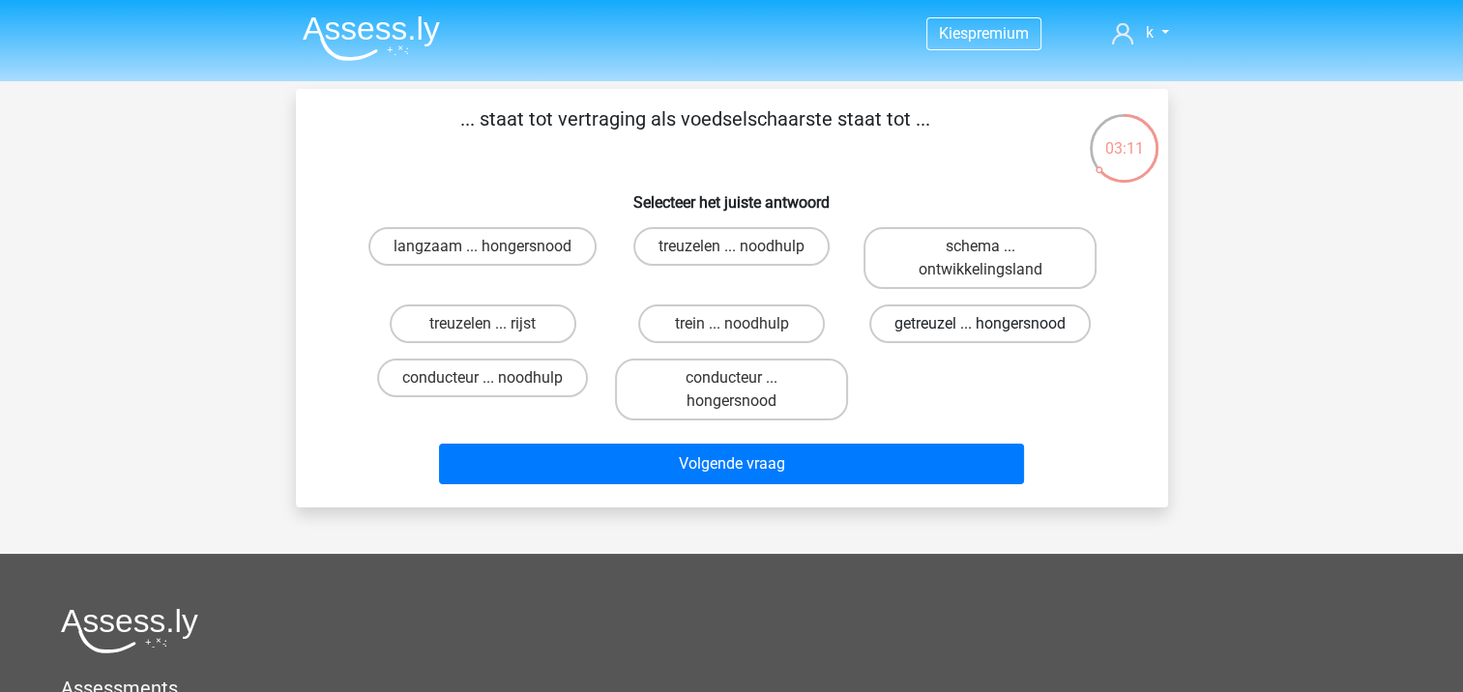
click at [943, 329] on label "getreuzel ... hongersnood" at bounding box center [979, 324] width 221 height 39
click at [980, 329] on input "getreuzel ... hongersnood" at bounding box center [986, 330] width 13 height 13
radio input "true"
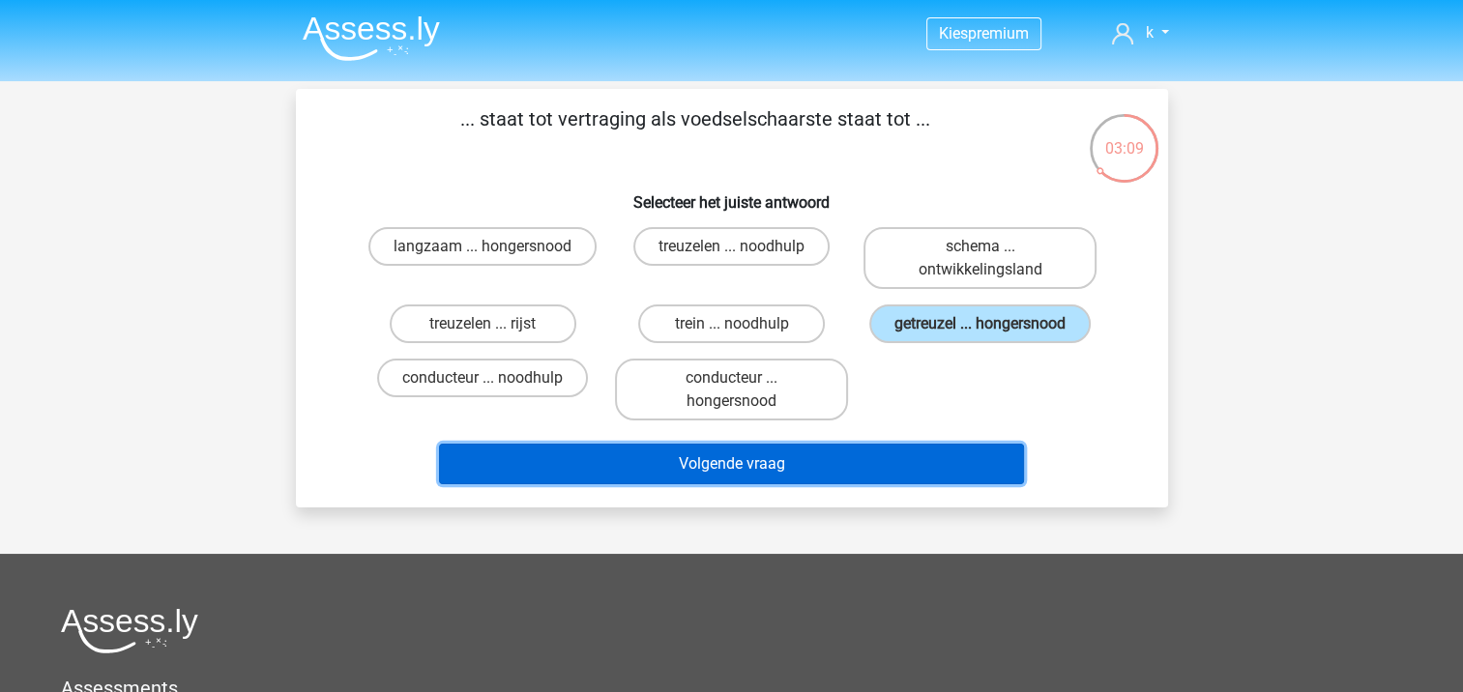
click at [931, 469] on button "Volgende vraag" at bounding box center [731, 464] width 585 height 41
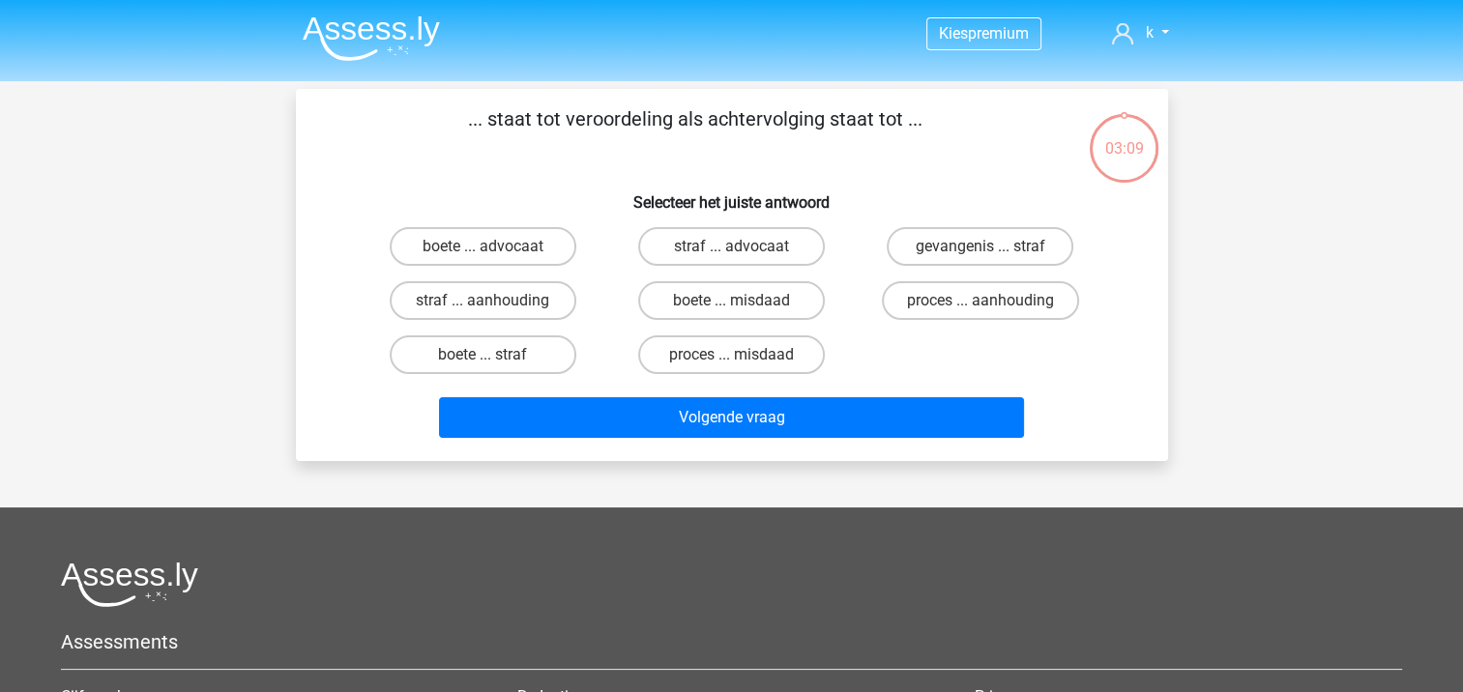
scroll to position [89, 0]
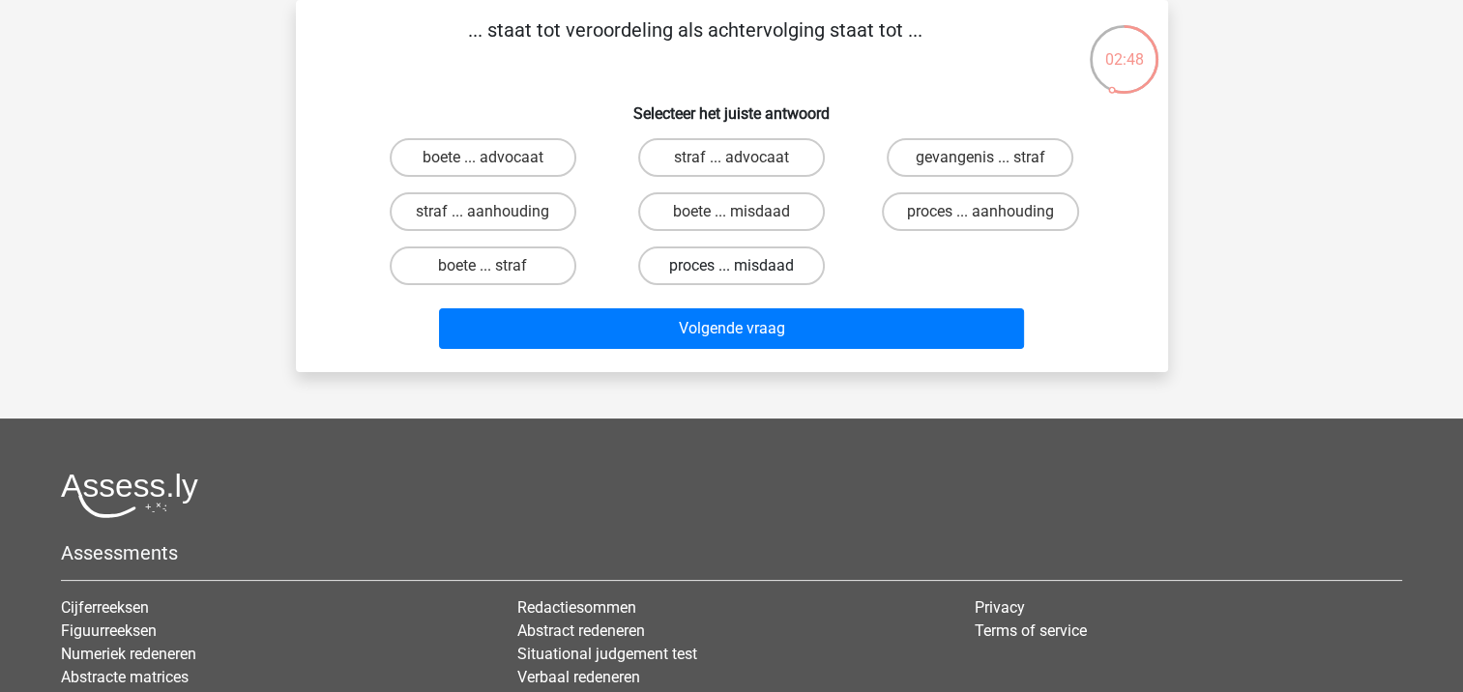
click at [723, 275] on label "proces ... misdaad" at bounding box center [731, 266] width 187 height 39
click at [731, 275] on input "proces ... misdaad" at bounding box center [737, 272] width 13 height 13
radio input "true"
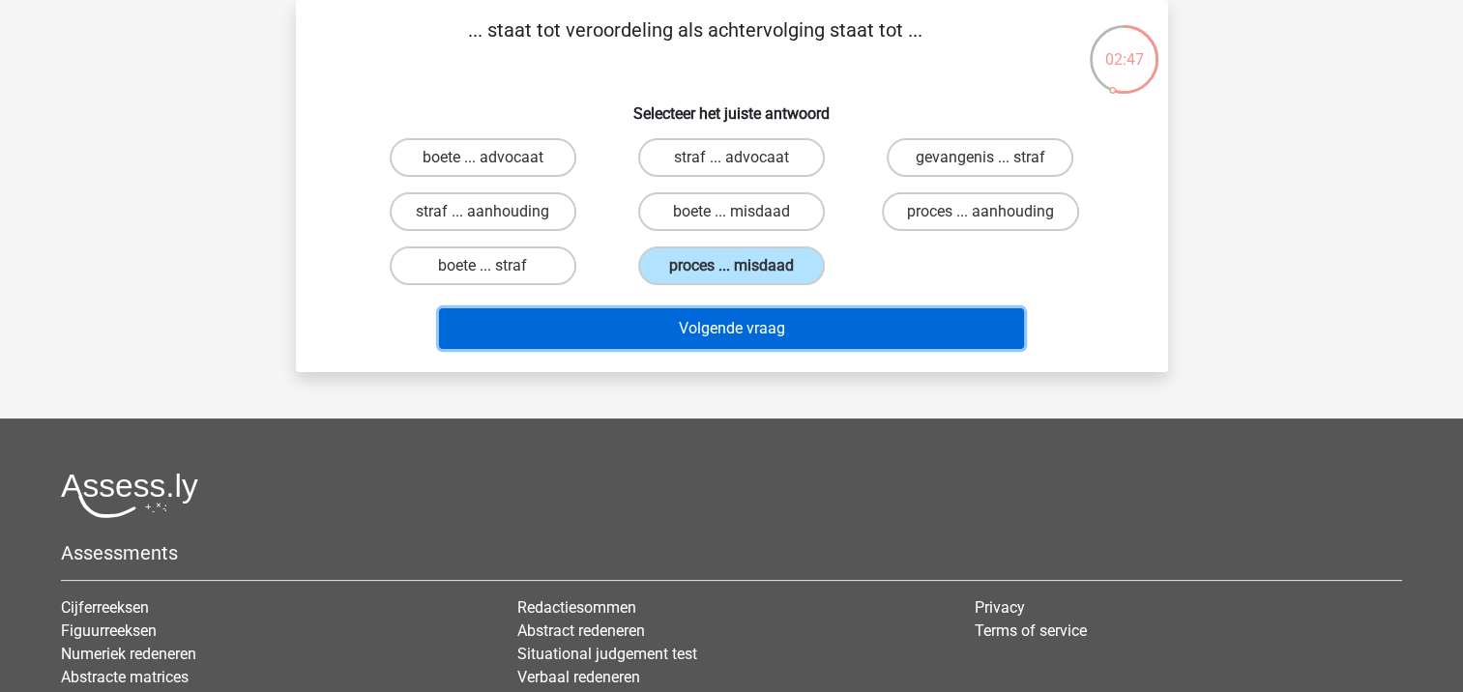
click at [743, 340] on button "Volgende vraag" at bounding box center [731, 328] width 585 height 41
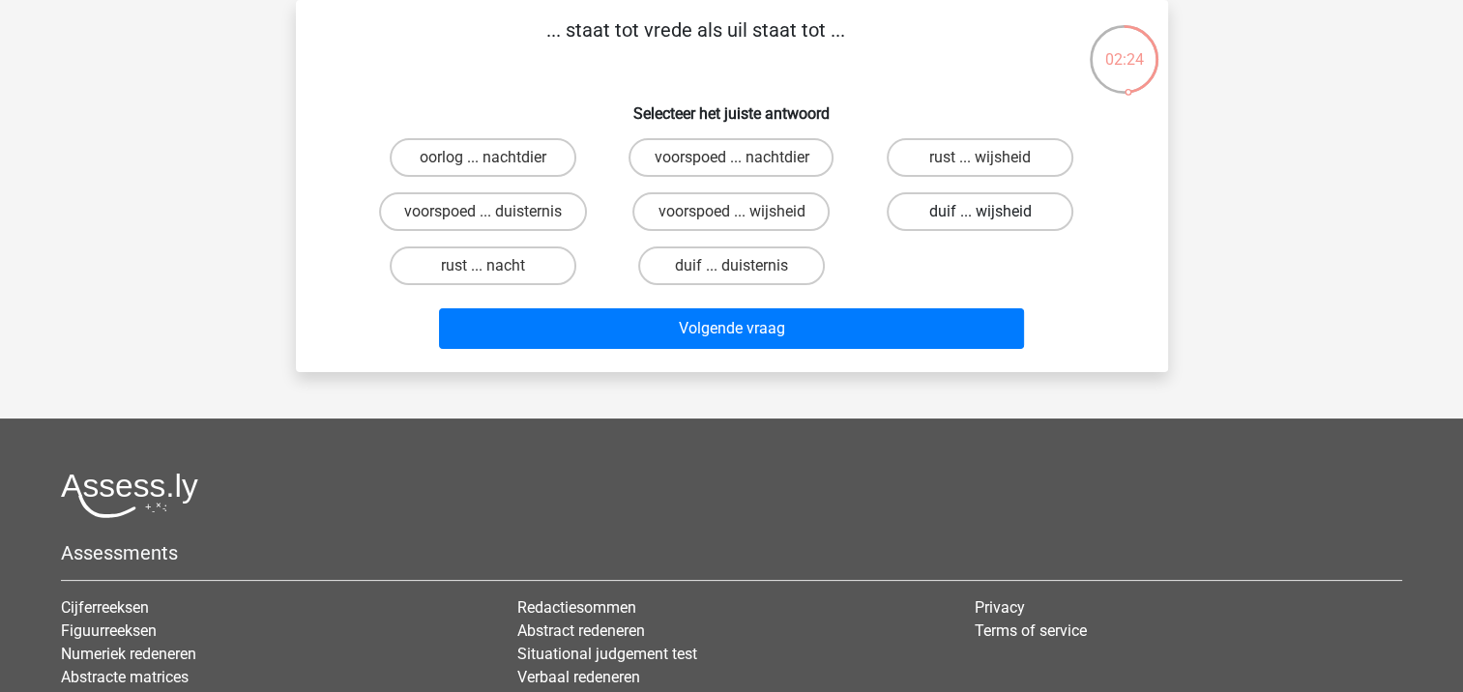
click at [955, 209] on label "duif ... wijsheid" at bounding box center [980, 211] width 187 height 39
click at [980, 212] on input "duif ... wijsheid" at bounding box center [986, 218] width 13 height 13
radio input "true"
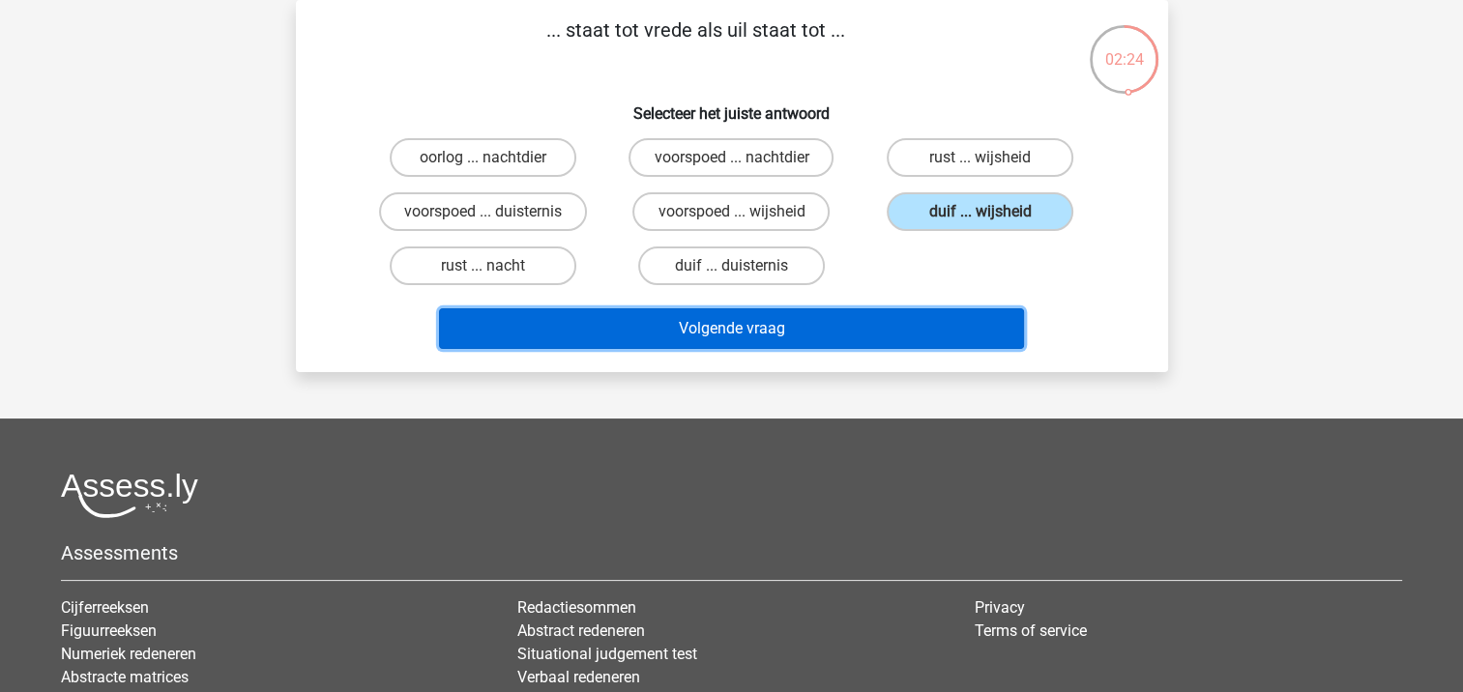
click at [947, 318] on button "Volgende vraag" at bounding box center [731, 328] width 585 height 41
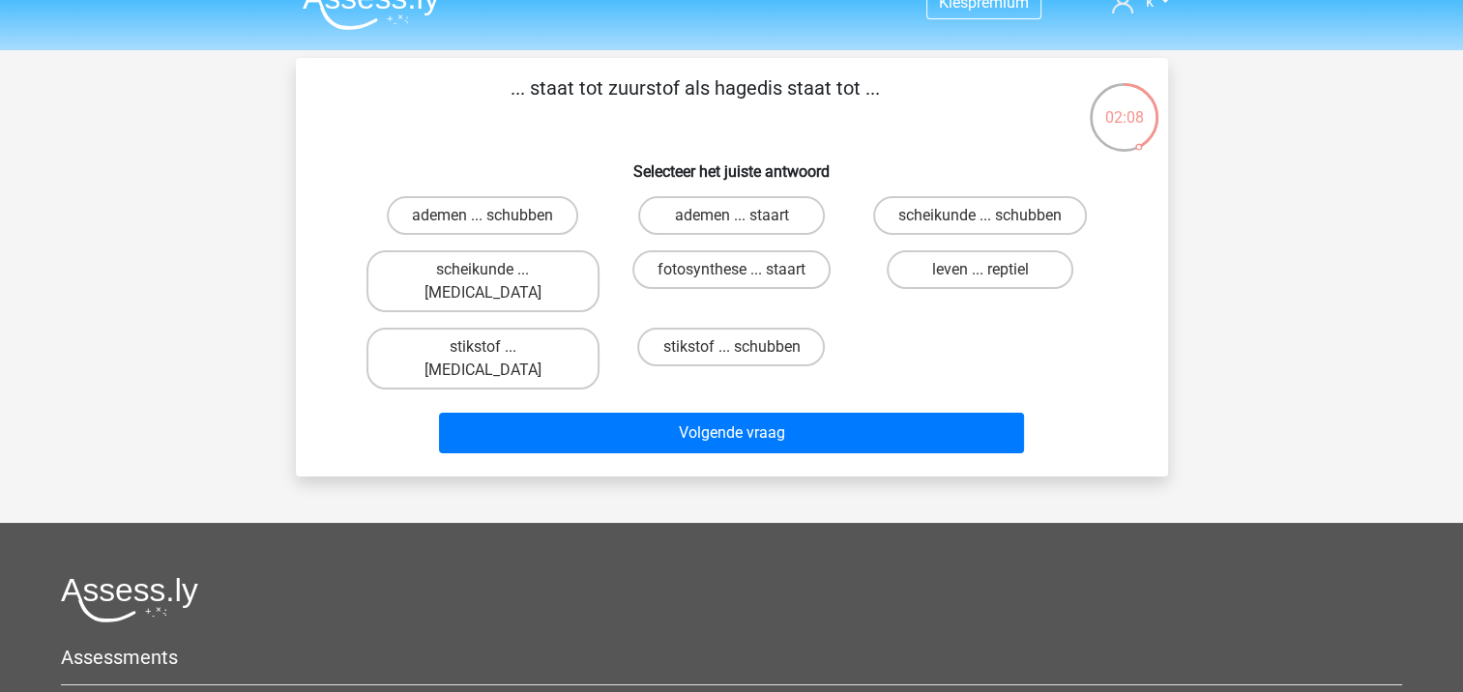
scroll to position [0, 0]
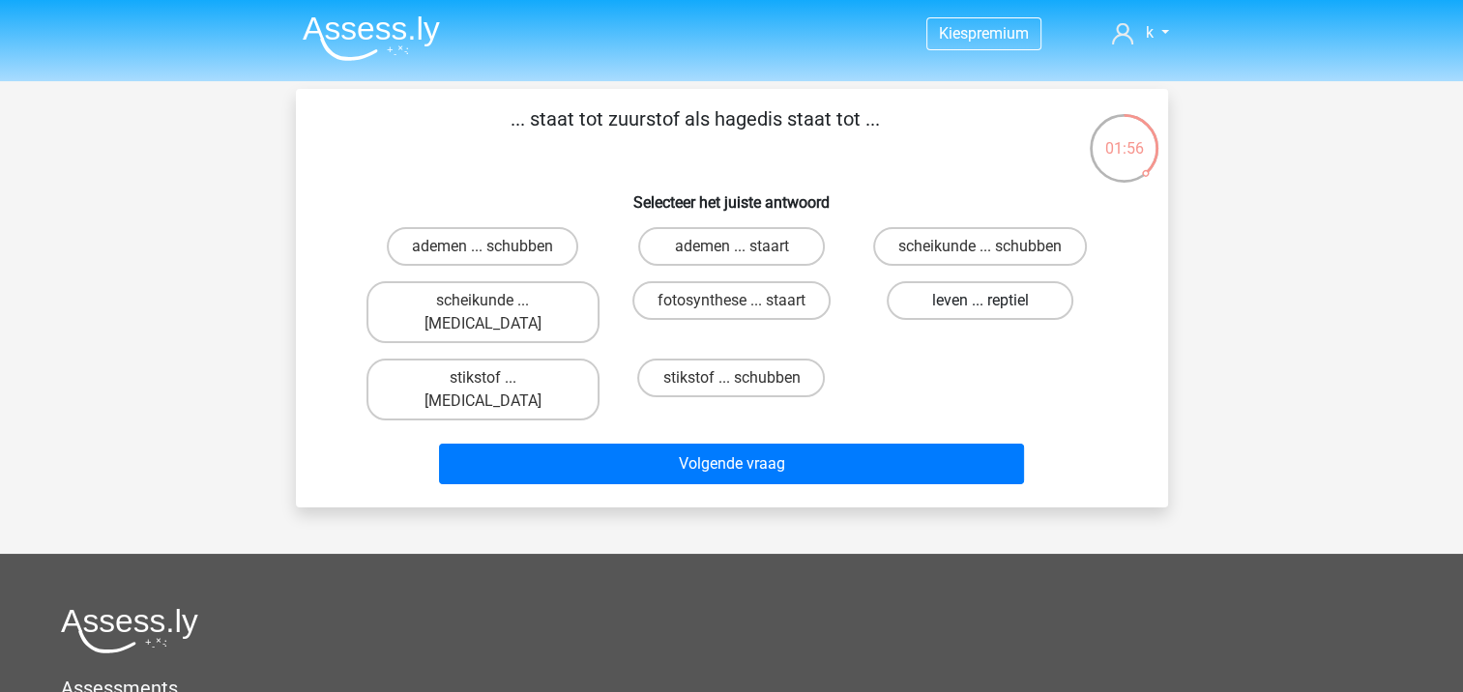
click at [1004, 300] on label "leven ... reptiel" at bounding box center [980, 300] width 187 height 39
click at [993, 301] on input "leven ... reptiel" at bounding box center [986, 307] width 13 height 13
radio input "true"
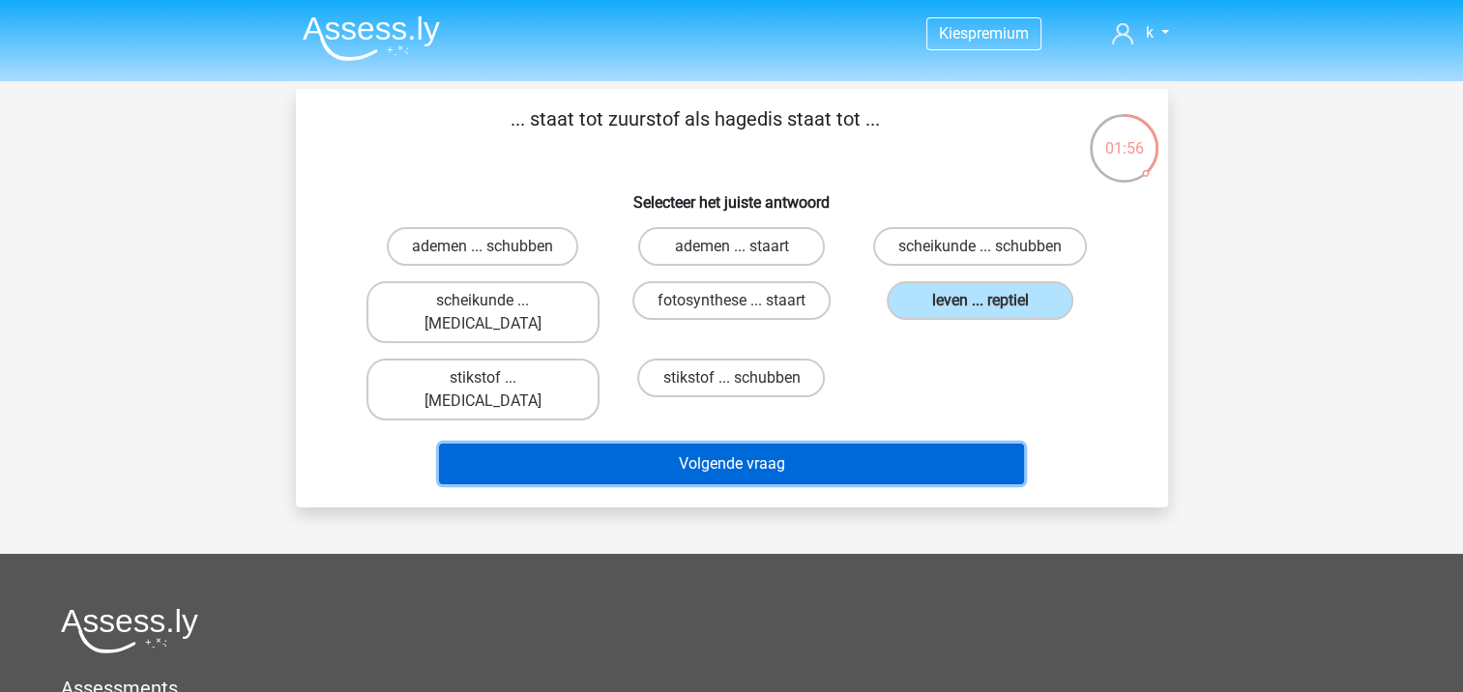
click at [940, 444] on button "Volgende vraag" at bounding box center [731, 464] width 585 height 41
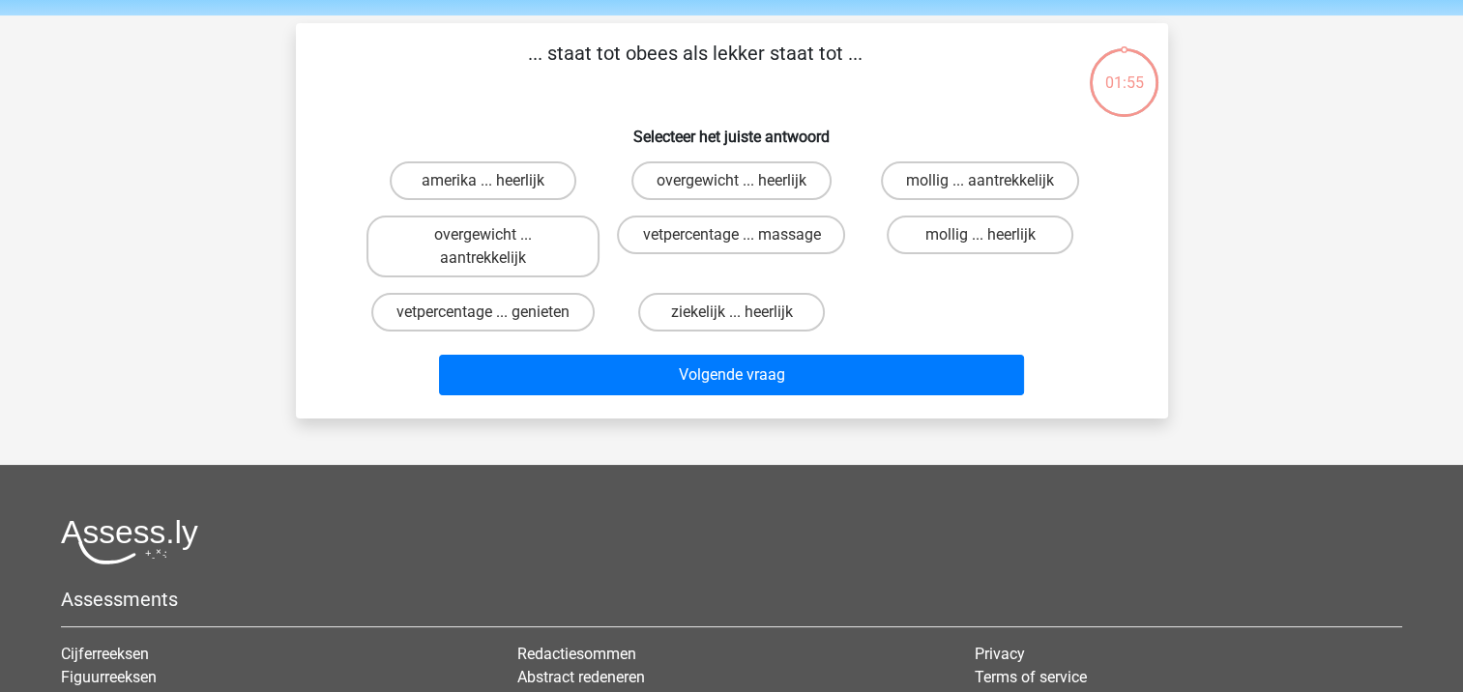
scroll to position [89, 0]
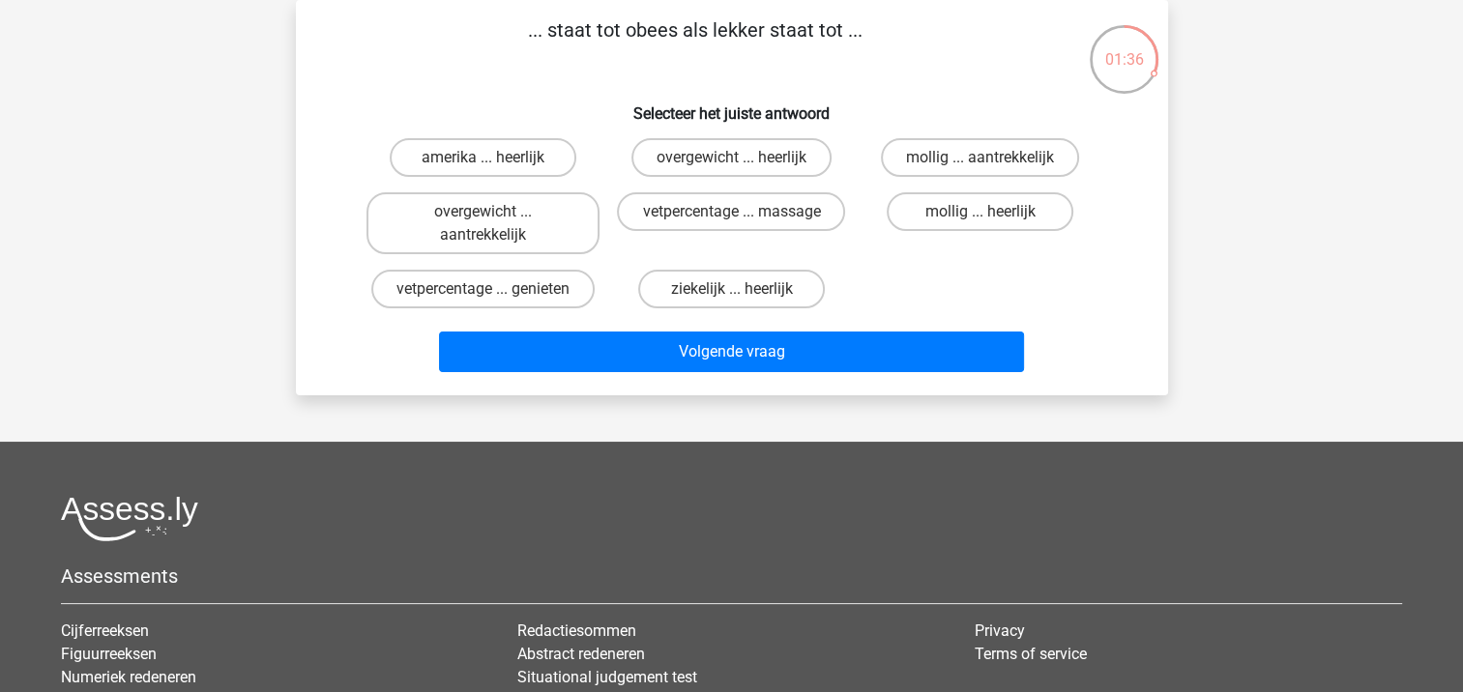
click at [1122, 277] on div "amerika ... heerlijk overgewicht ... heerlijk mollig ... aantrekkelijk overgewi…" at bounding box center [732, 224] width 810 height 186
click at [728, 159] on label "overgewicht ... heerlijk" at bounding box center [731, 157] width 200 height 39
click at [731, 159] on input "overgewicht ... heerlijk" at bounding box center [737, 164] width 13 height 13
radio input "true"
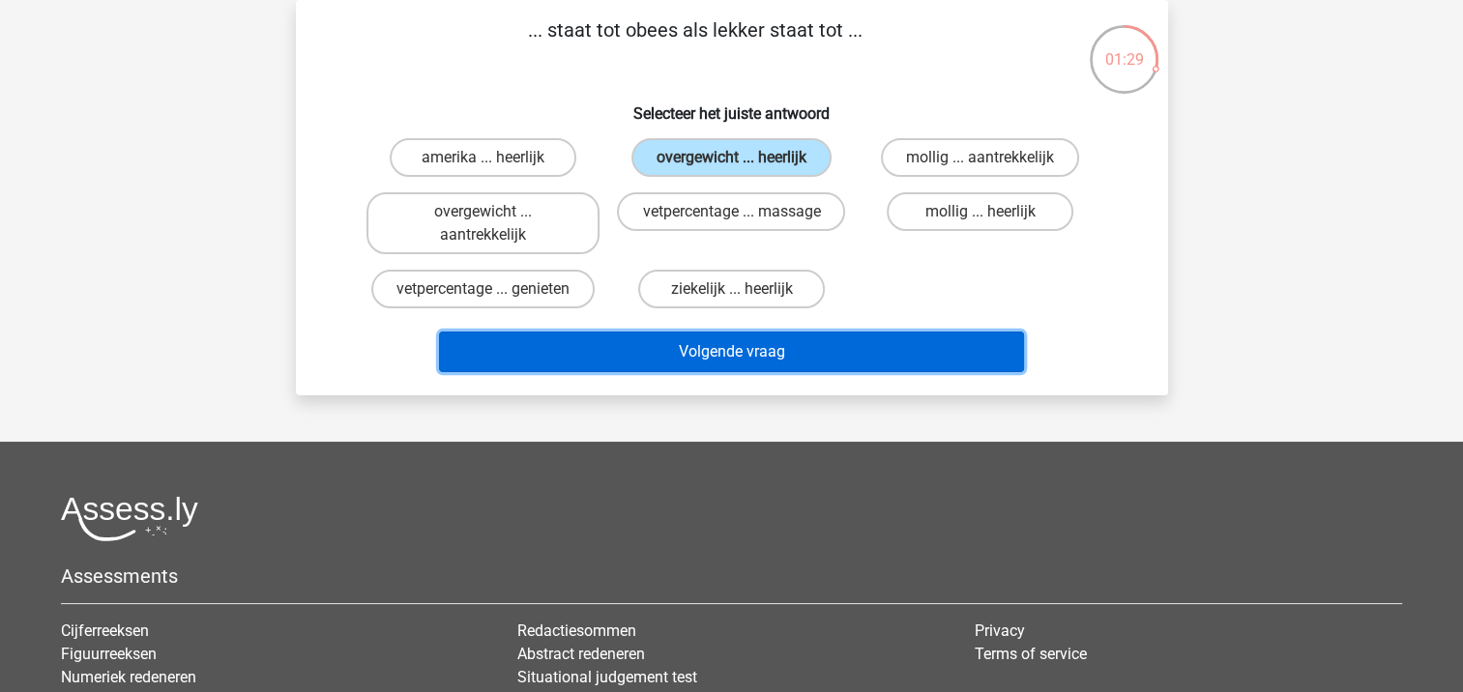
click at [798, 340] on button "Volgende vraag" at bounding box center [731, 352] width 585 height 41
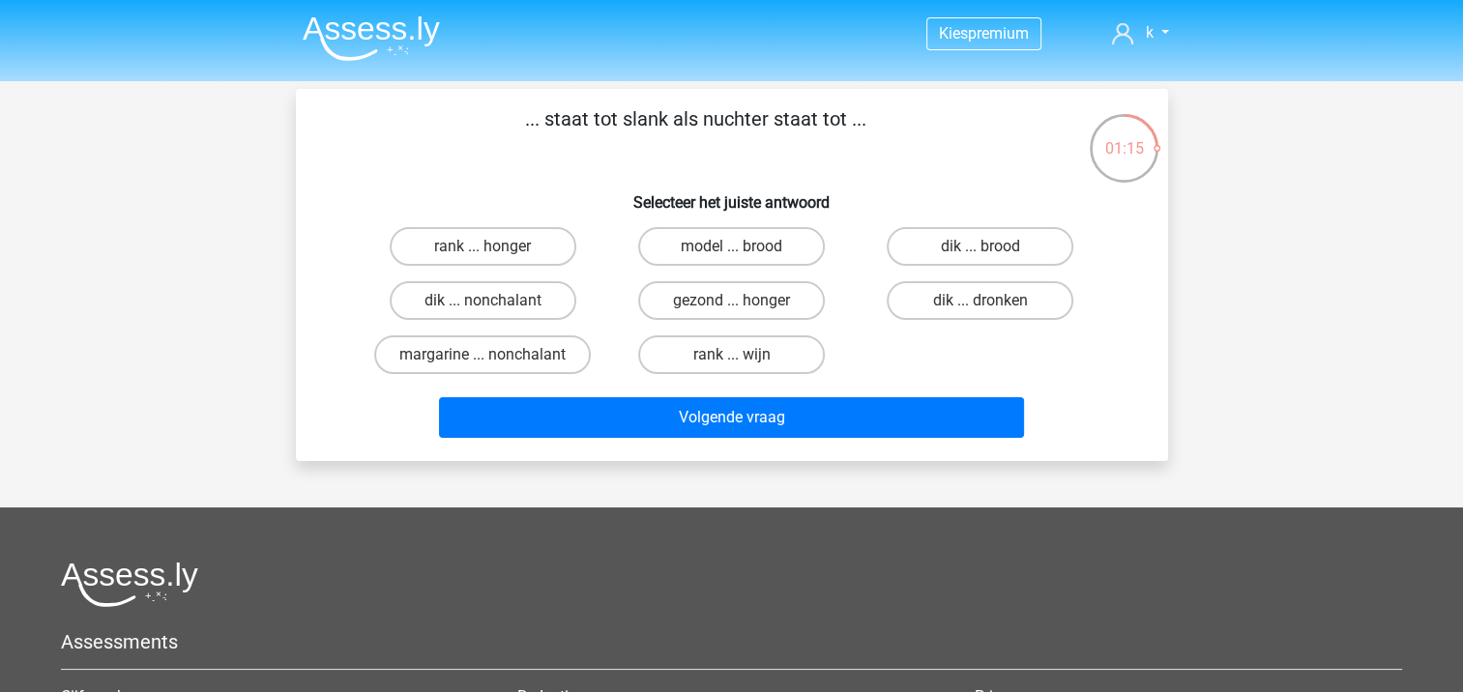
scroll to position [0, 0]
click at [1034, 309] on label "dik ... dronken" at bounding box center [980, 300] width 187 height 39
click at [993, 309] on input "dik ... dronken" at bounding box center [986, 307] width 13 height 13
radio input "true"
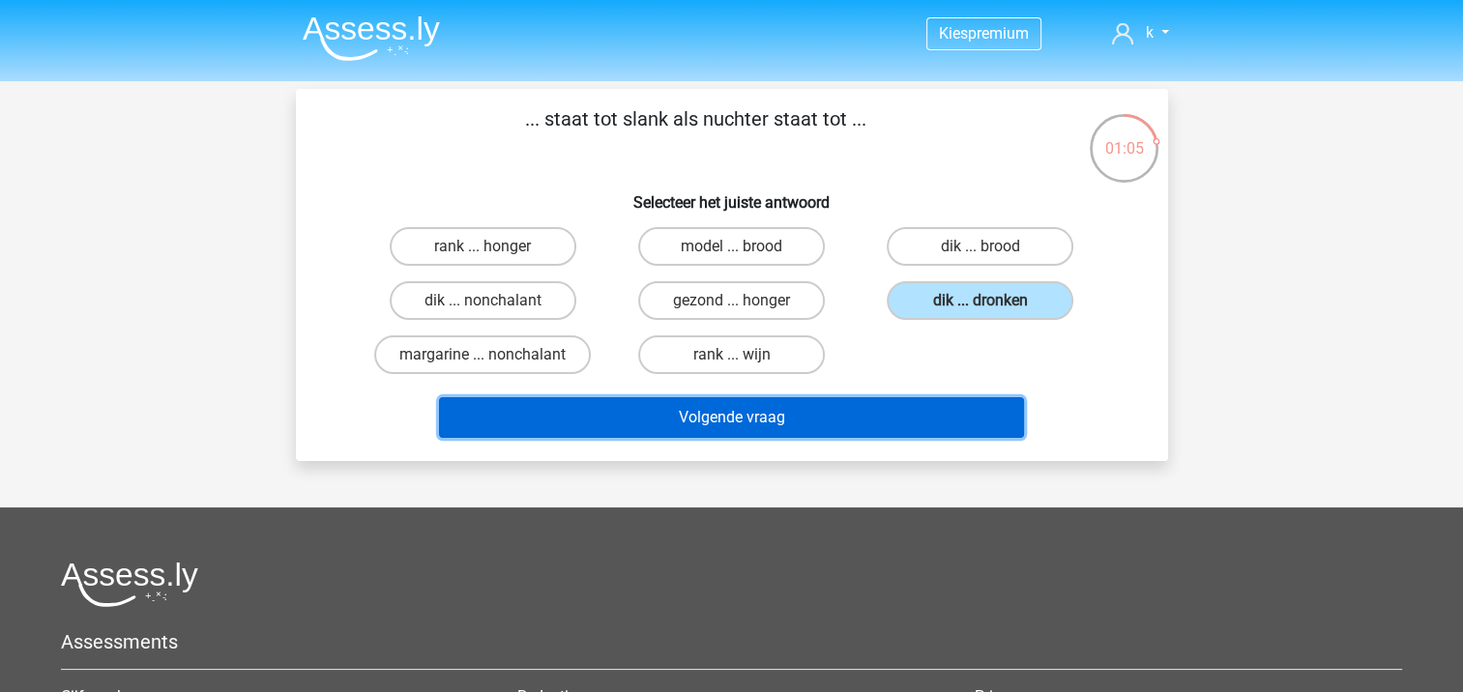
click at [955, 410] on button "Volgende vraag" at bounding box center [731, 417] width 585 height 41
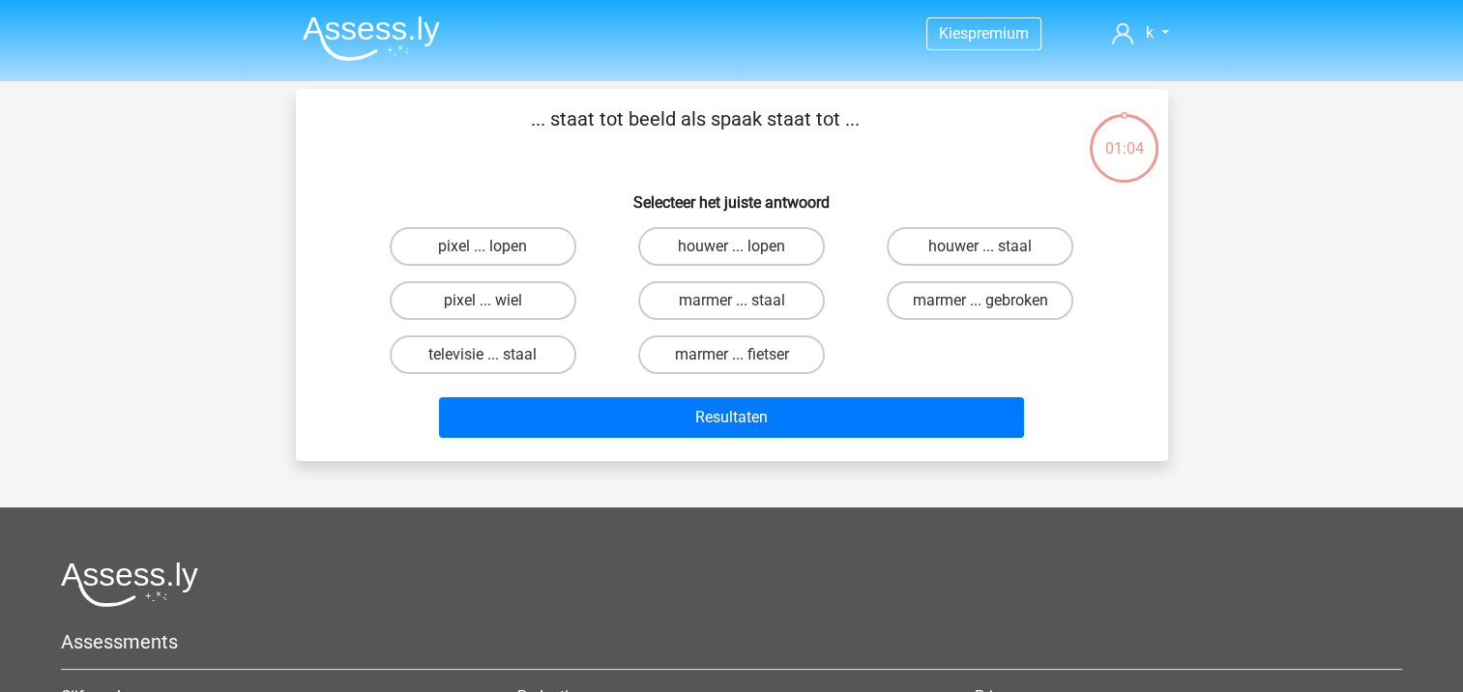
scroll to position [89, 0]
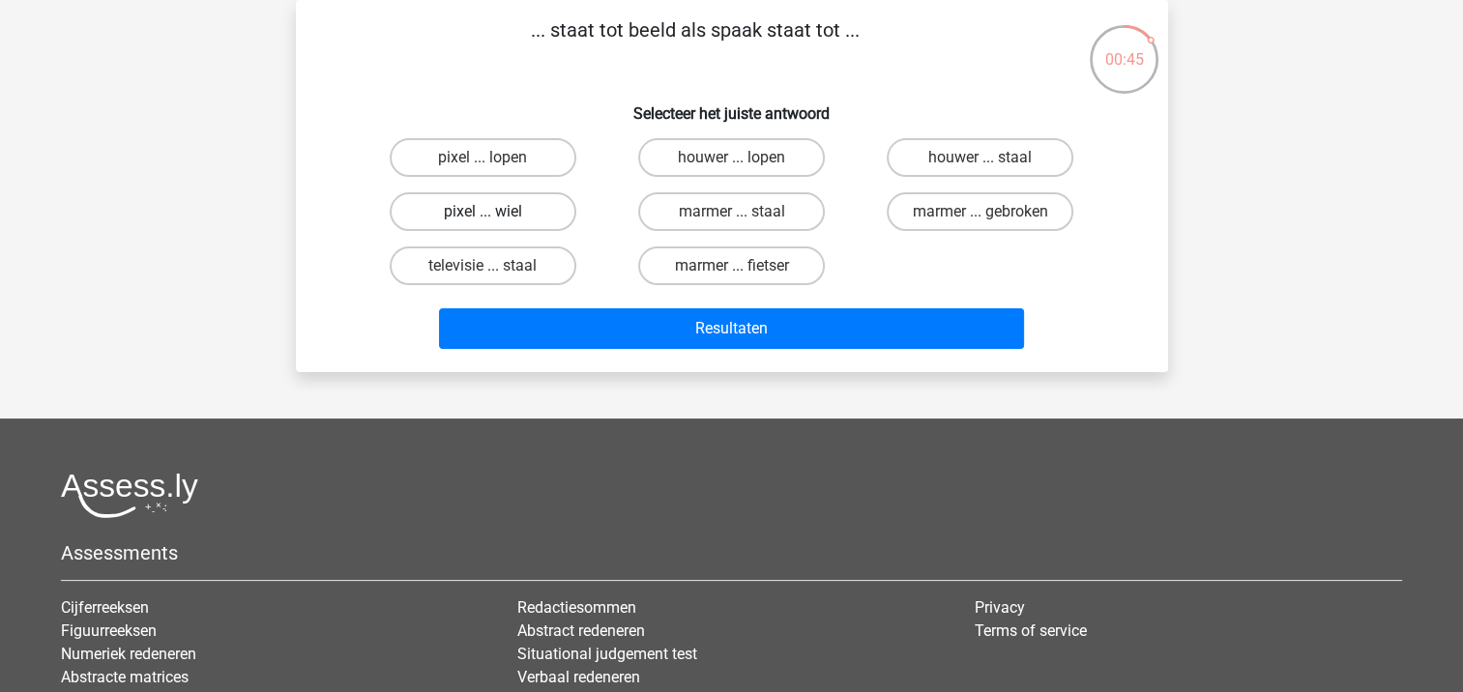
click at [509, 213] on label "pixel ... wiel" at bounding box center [483, 211] width 187 height 39
click at [495, 213] on input "pixel ... wiel" at bounding box center [488, 218] width 13 height 13
radio input "true"
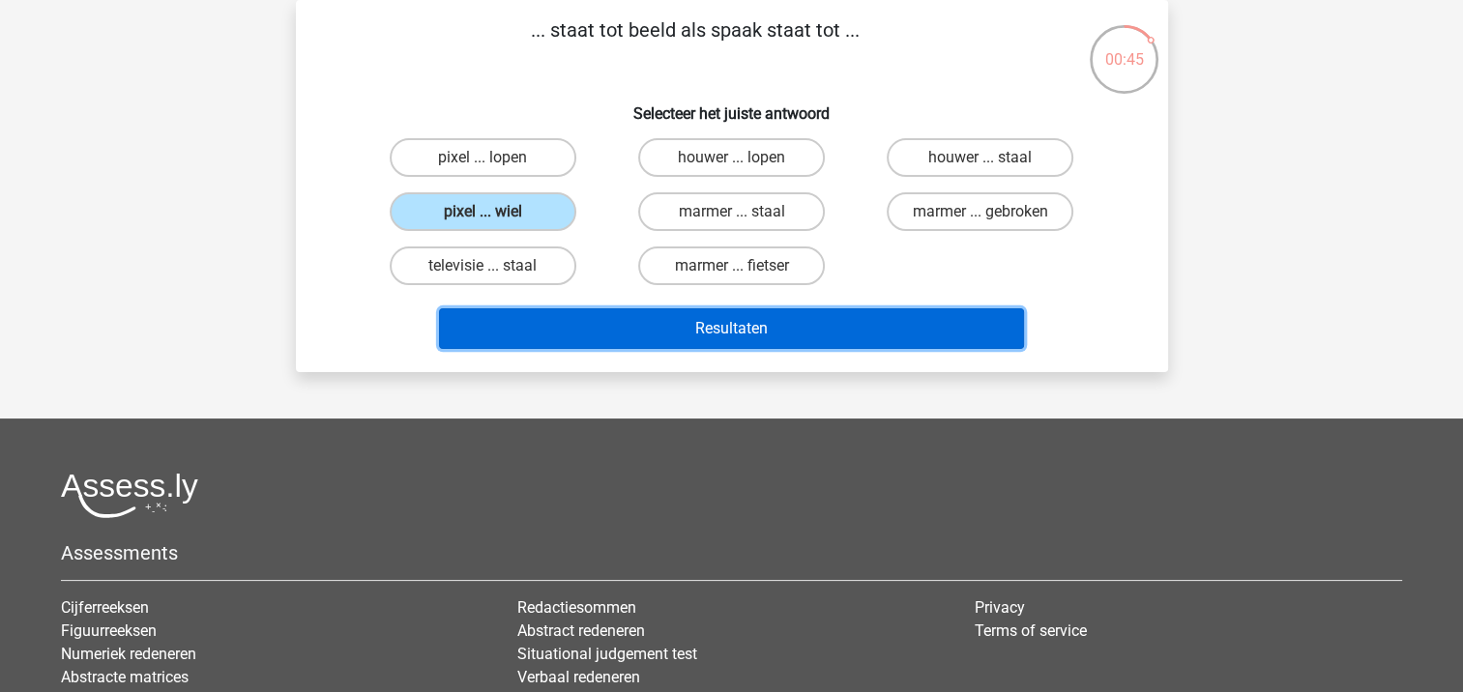
click at [745, 325] on button "Resultaten" at bounding box center [731, 328] width 585 height 41
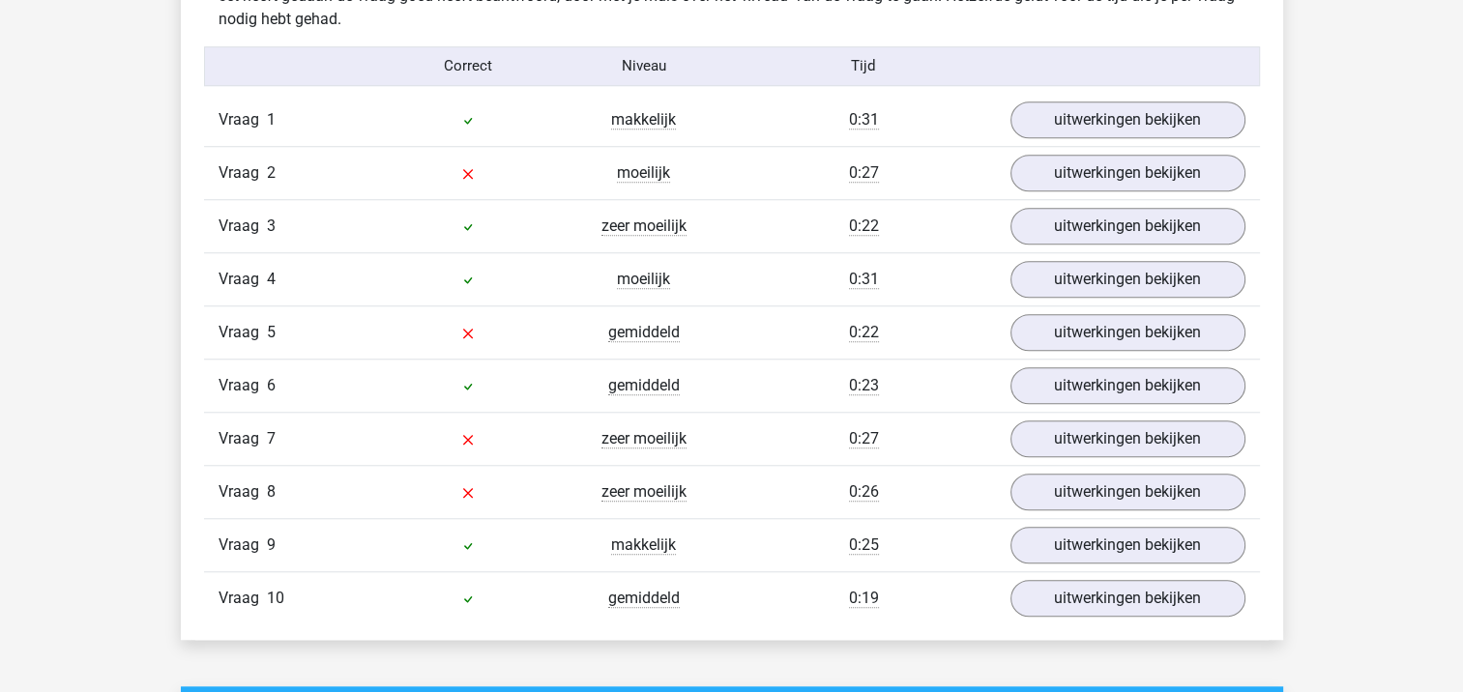
scroll to position [1547, 0]
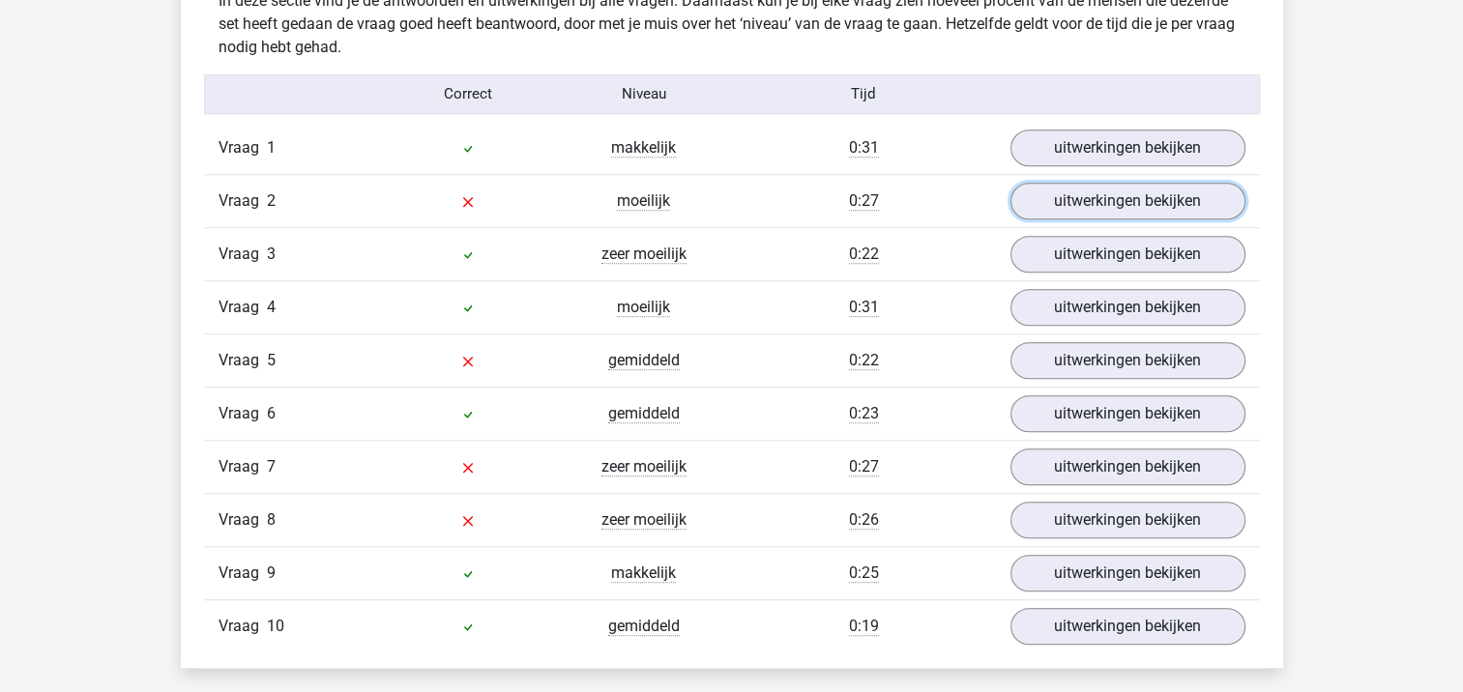
click at [1119, 217] on link "uitwerkingen bekijken" at bounding box center [1127, 201] width 235 height 37
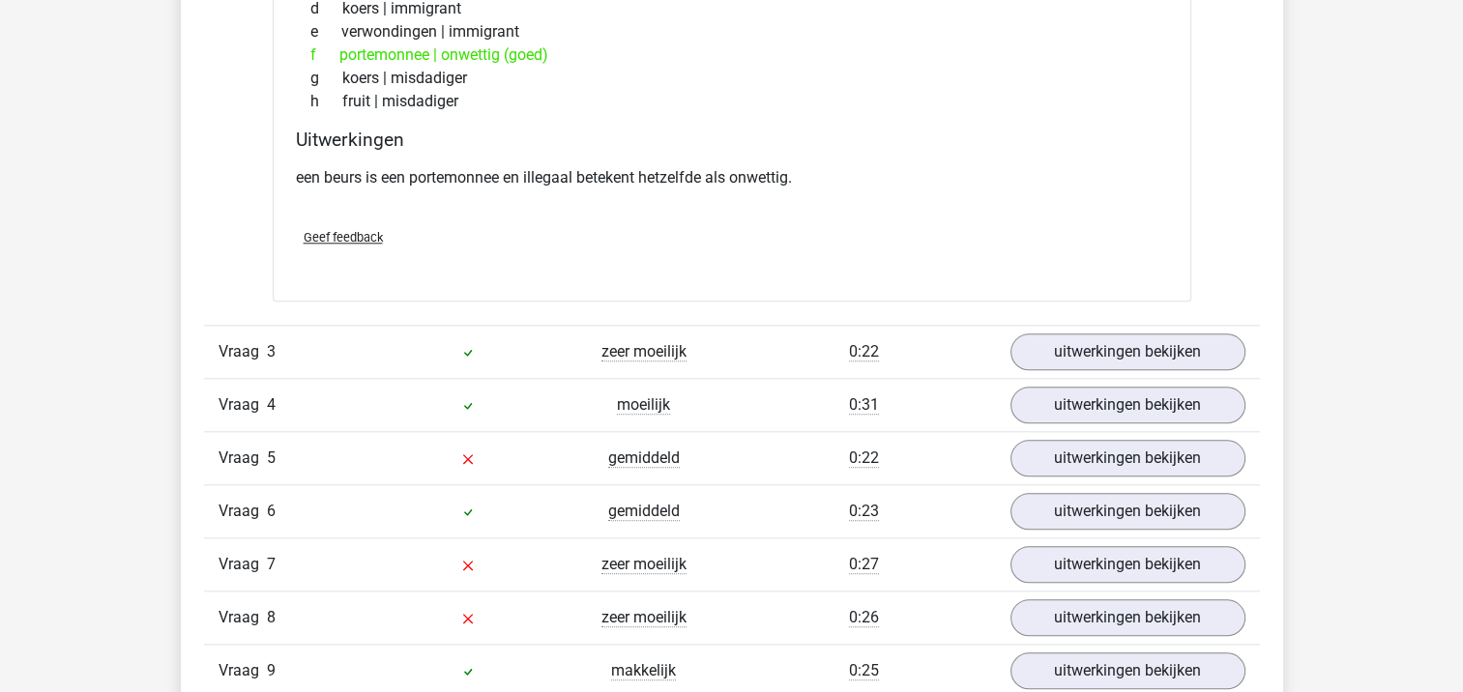
scroll to position [1934, 0]
click at [1101, 448] on link "uitwerkingen bekijken" at bounding box center [1127, 457] width 270 height 43
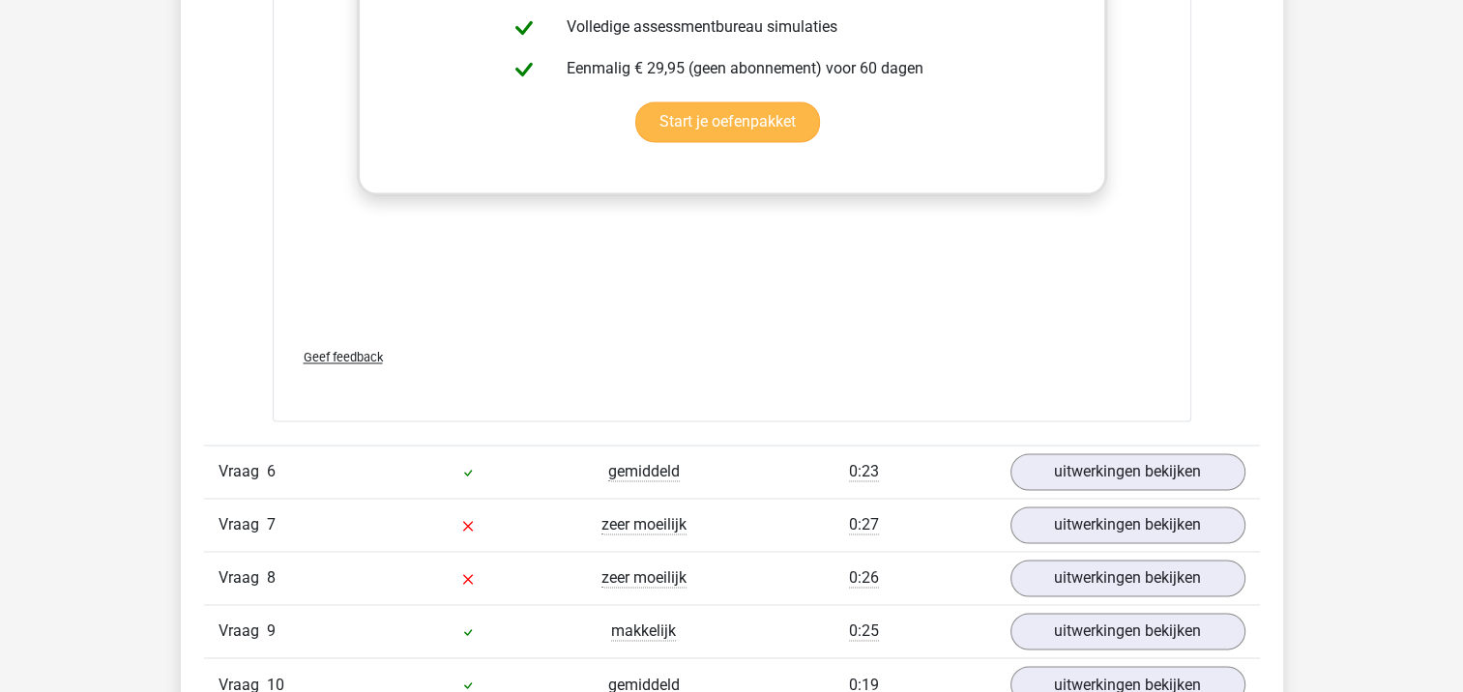
scroll to position [3191, 0]
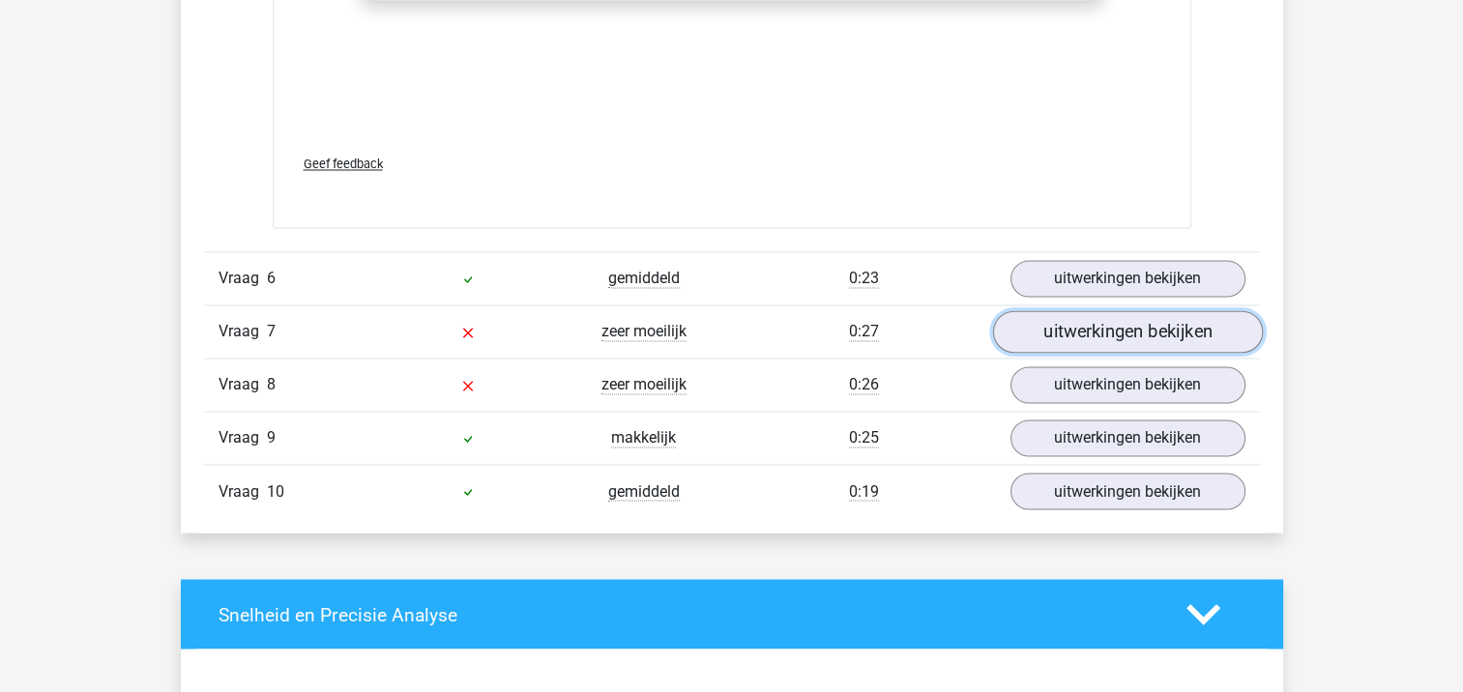
click at [1153, 330] on link "uitwerkingen bekijken" at bounding box center [1127, 331] width 270 height 43
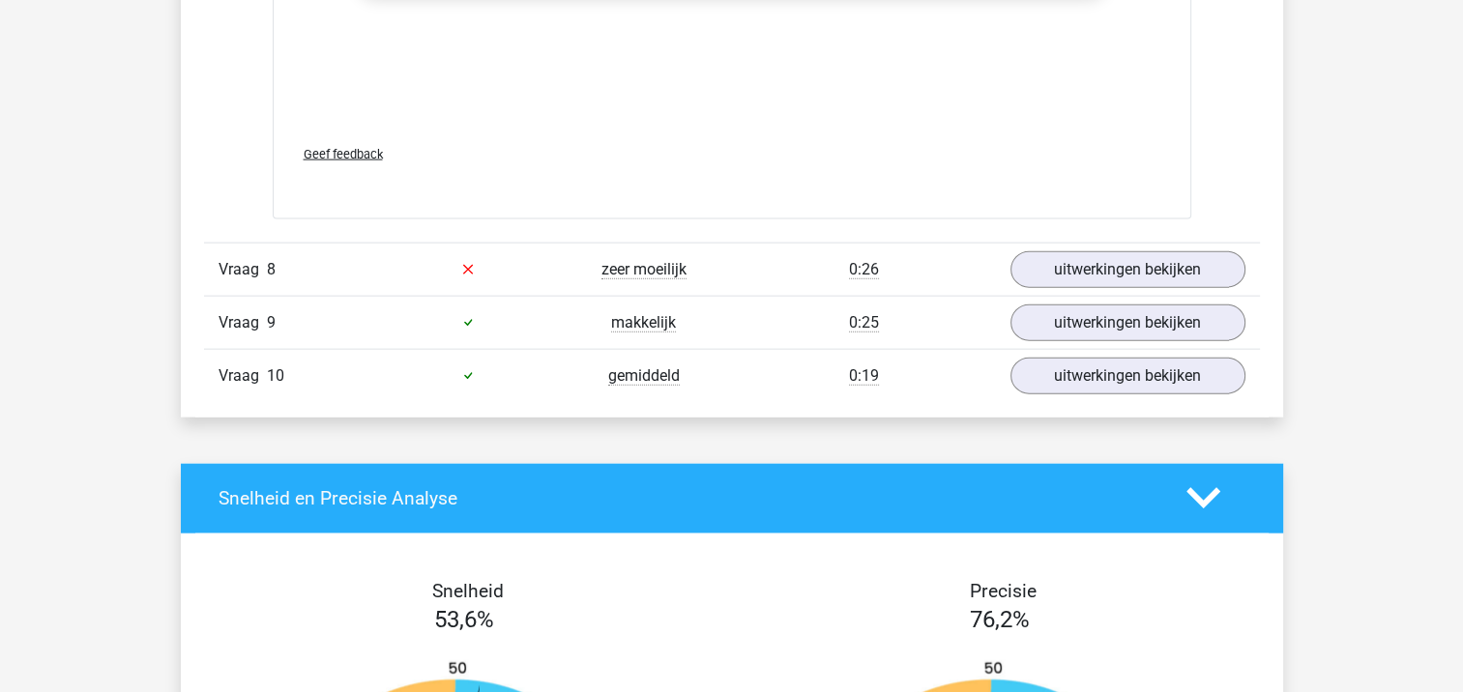
scroll to position [4351, 0]
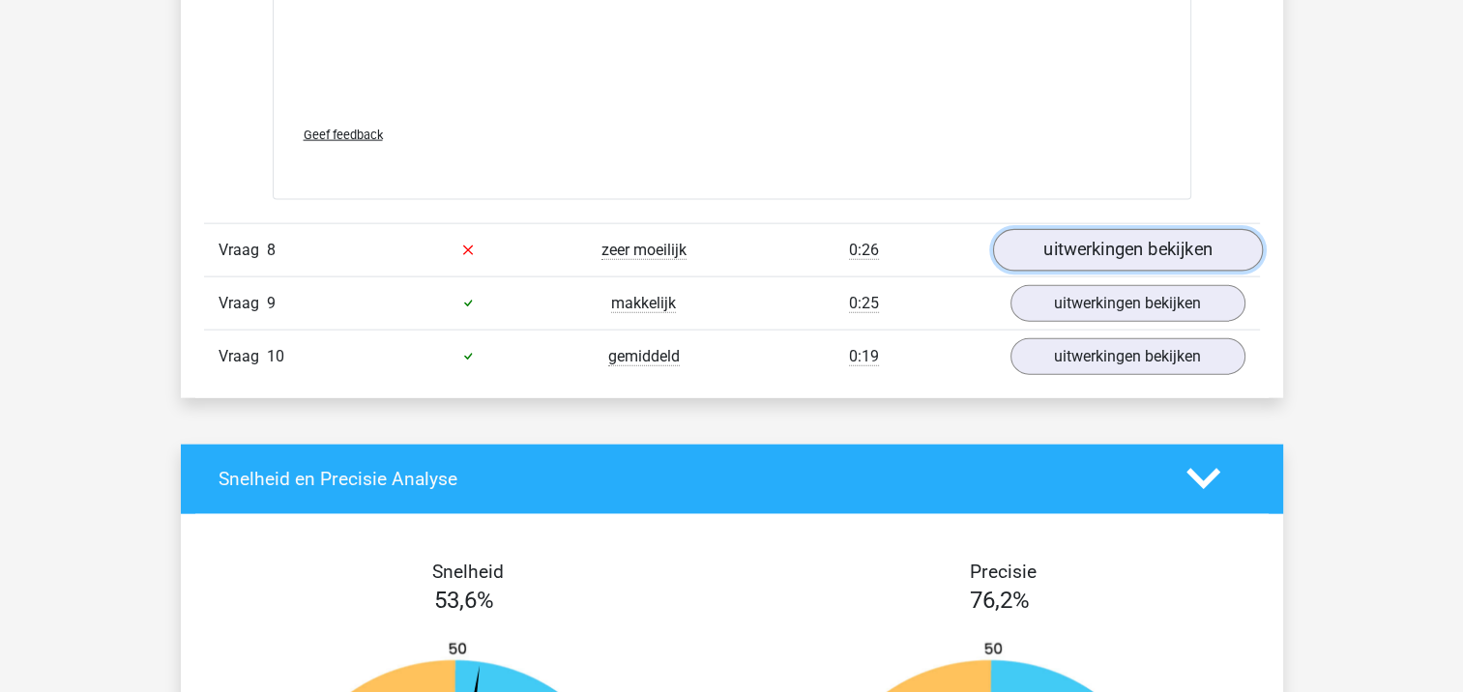
click at [1190, 245] on link "uitwerkingen bekijken" at bounding box center [1127, 250] width 270 height 43
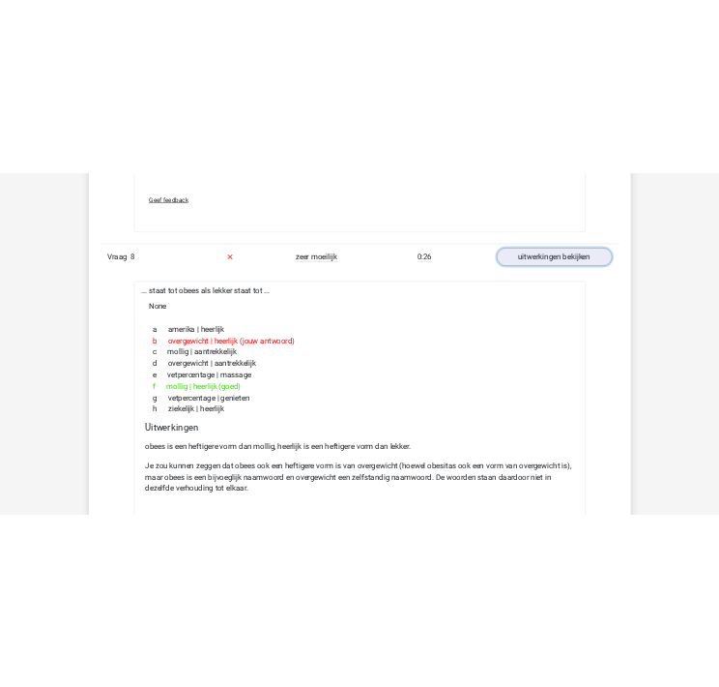
scroll to position [4545, 0]
